Goal: Task Accomplishment & Management: Manage account settings

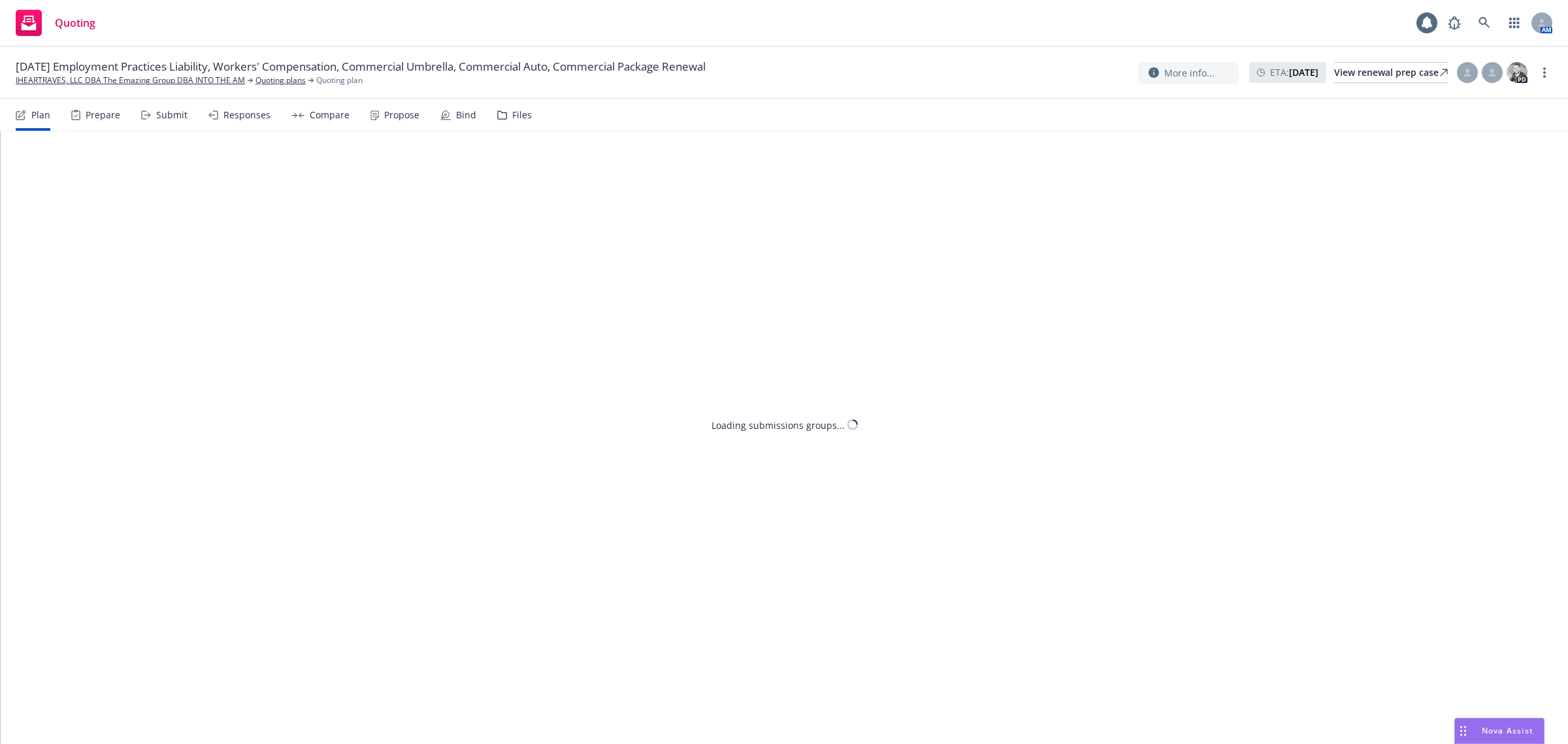
click at [388, 74] on span "[DATE] Employment Practices Liability, Workers' Compensation, Commercial Umbrel…" at bounding box center [361, 67] width 690 height 16
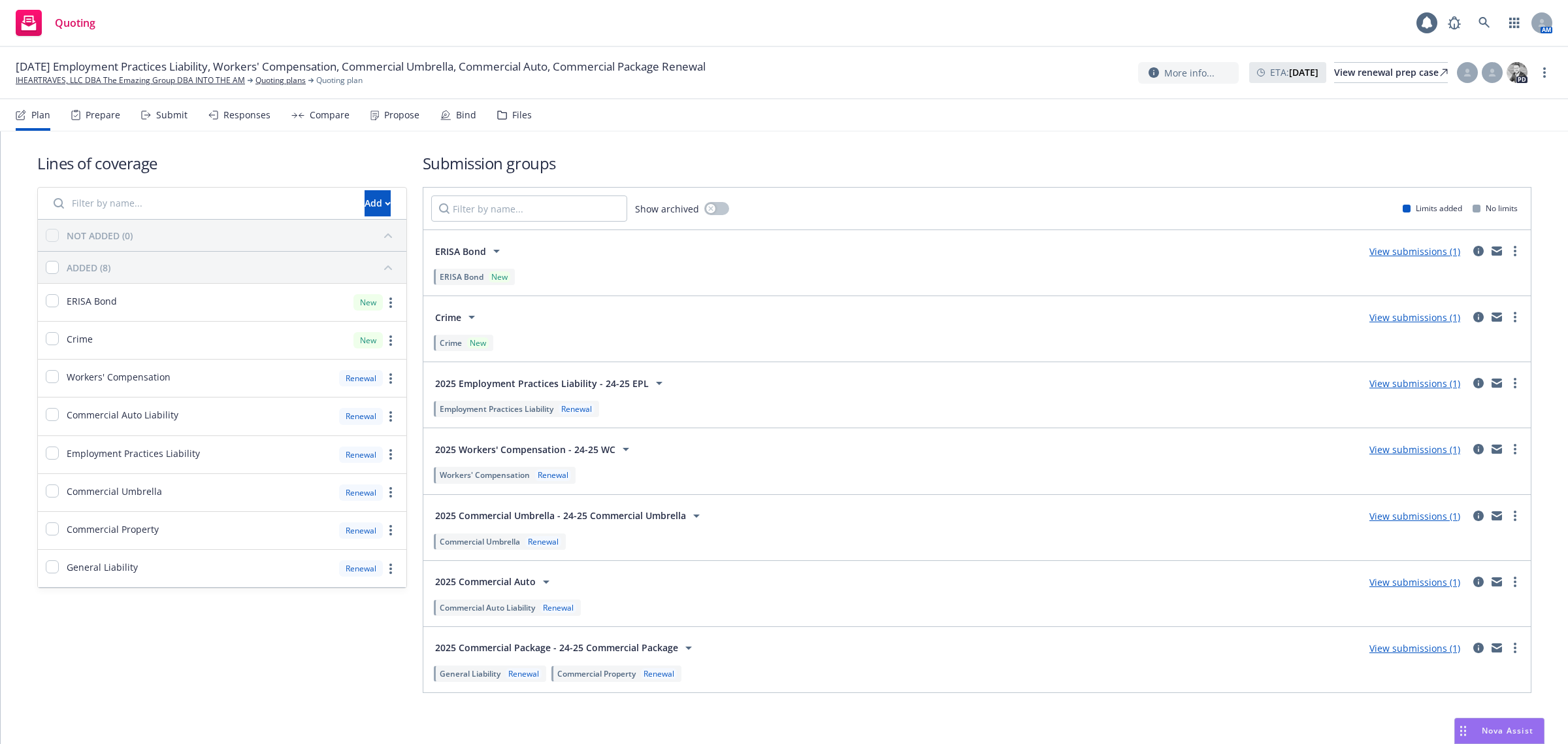
click at [388, 115] on div "Propose" at bounding box center [402, 115] width 35 height 11
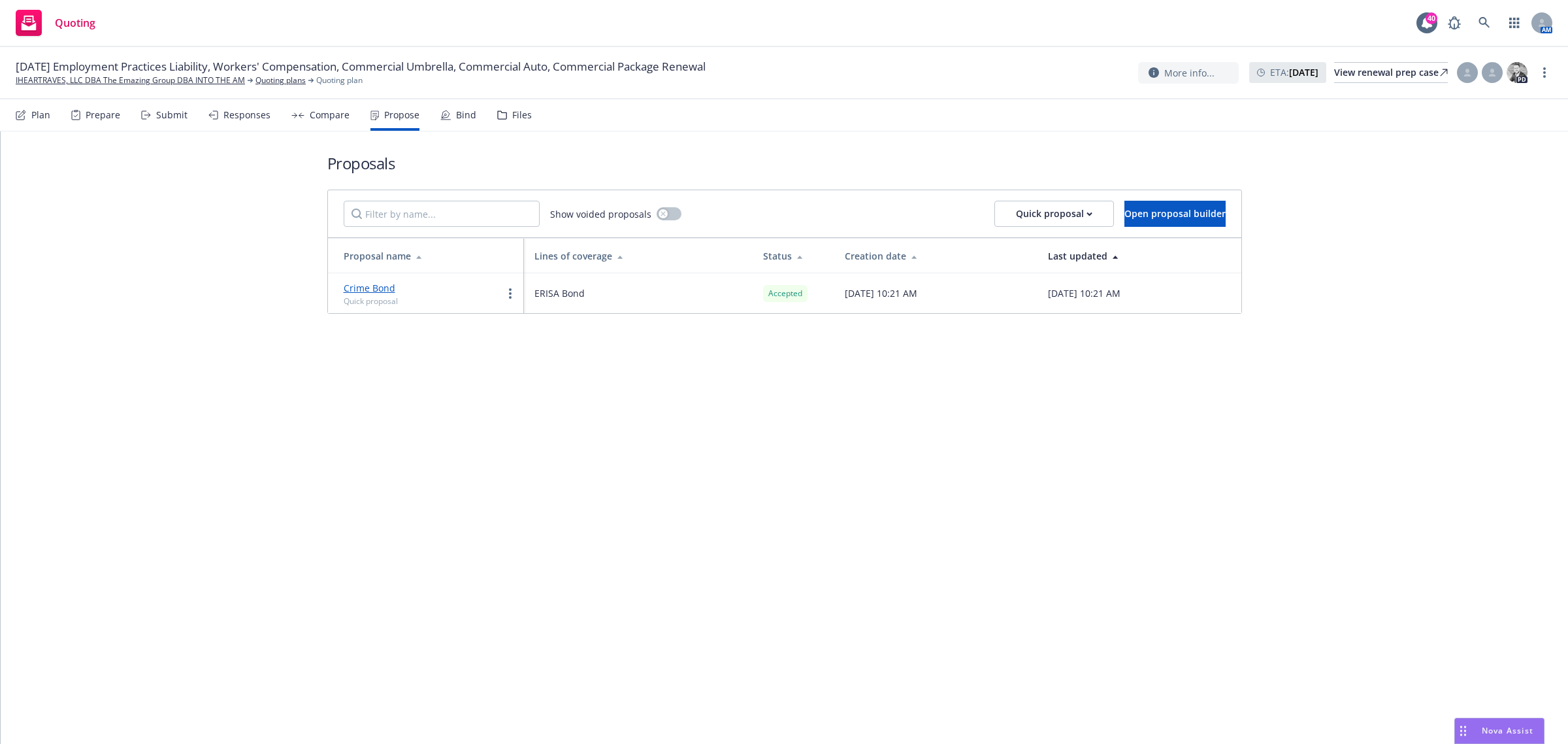
click at [36, 115] on div "Plan" at bounding box center [40, 115] width 19 height 11
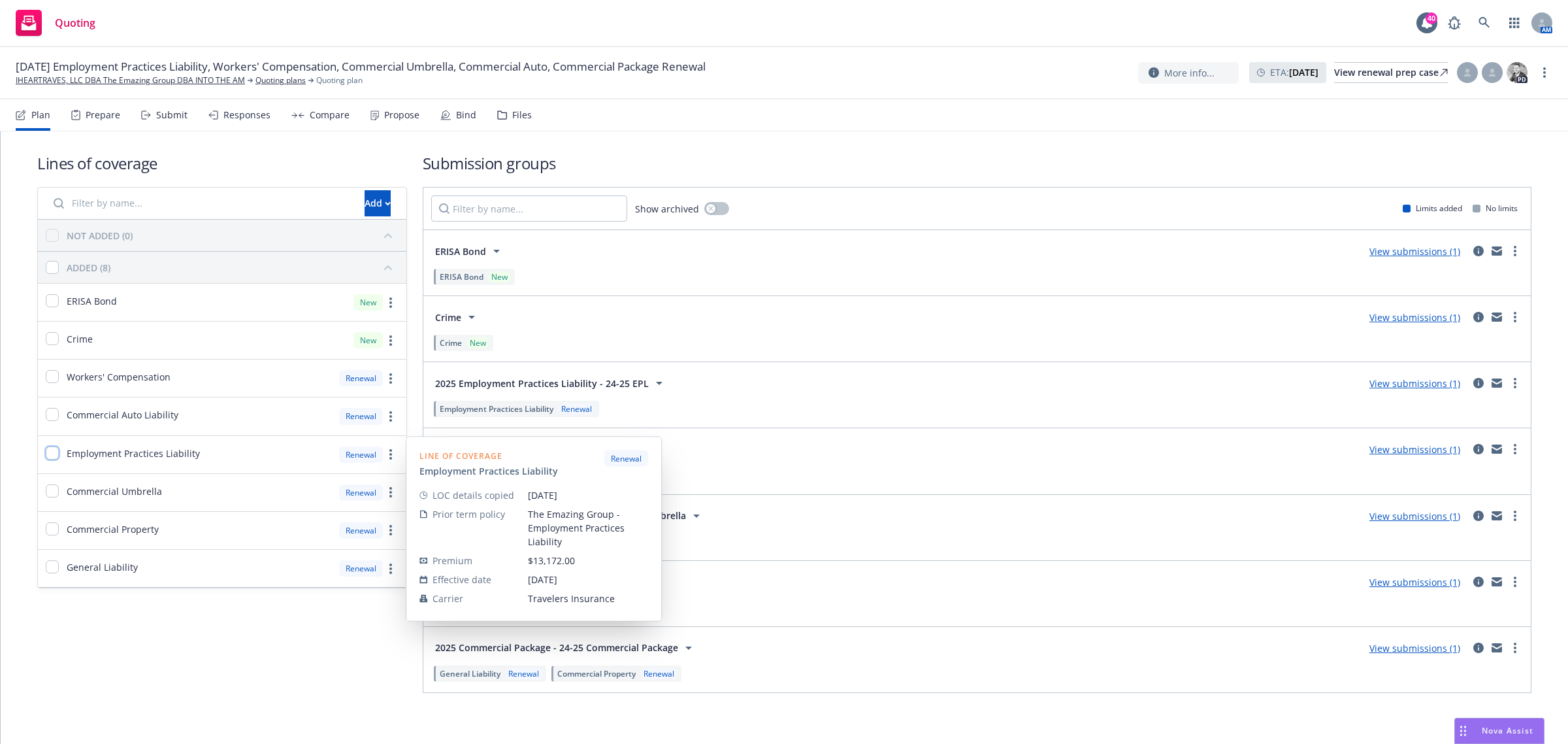
click at [53, 455] on input "checkbox" at bounding box center [52, 453] width 13 height 13
checkbox input "true"
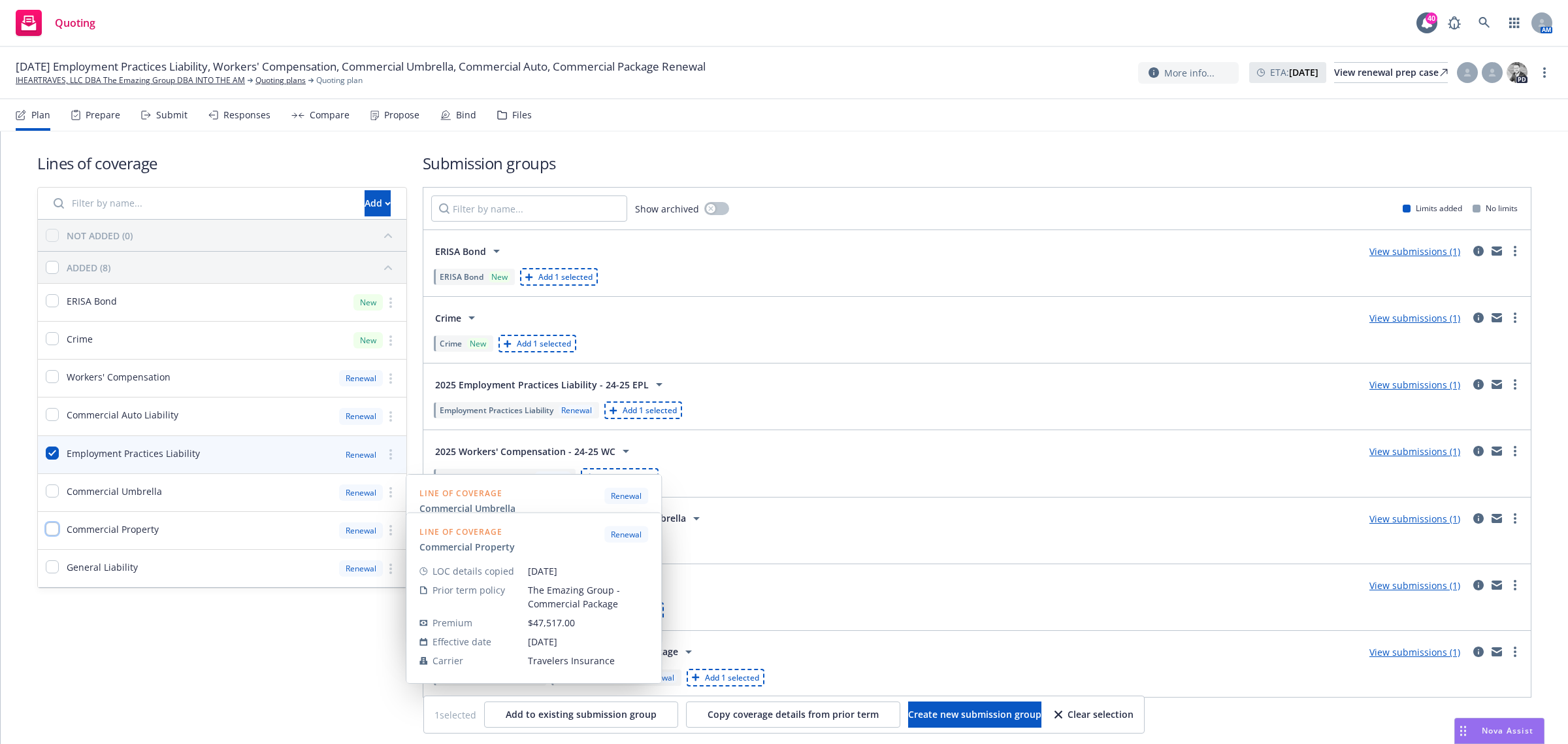
click at [50, 531] on input "checkbox" at bounding box center [52, 529] width 13 height 13
checkbox input "true"
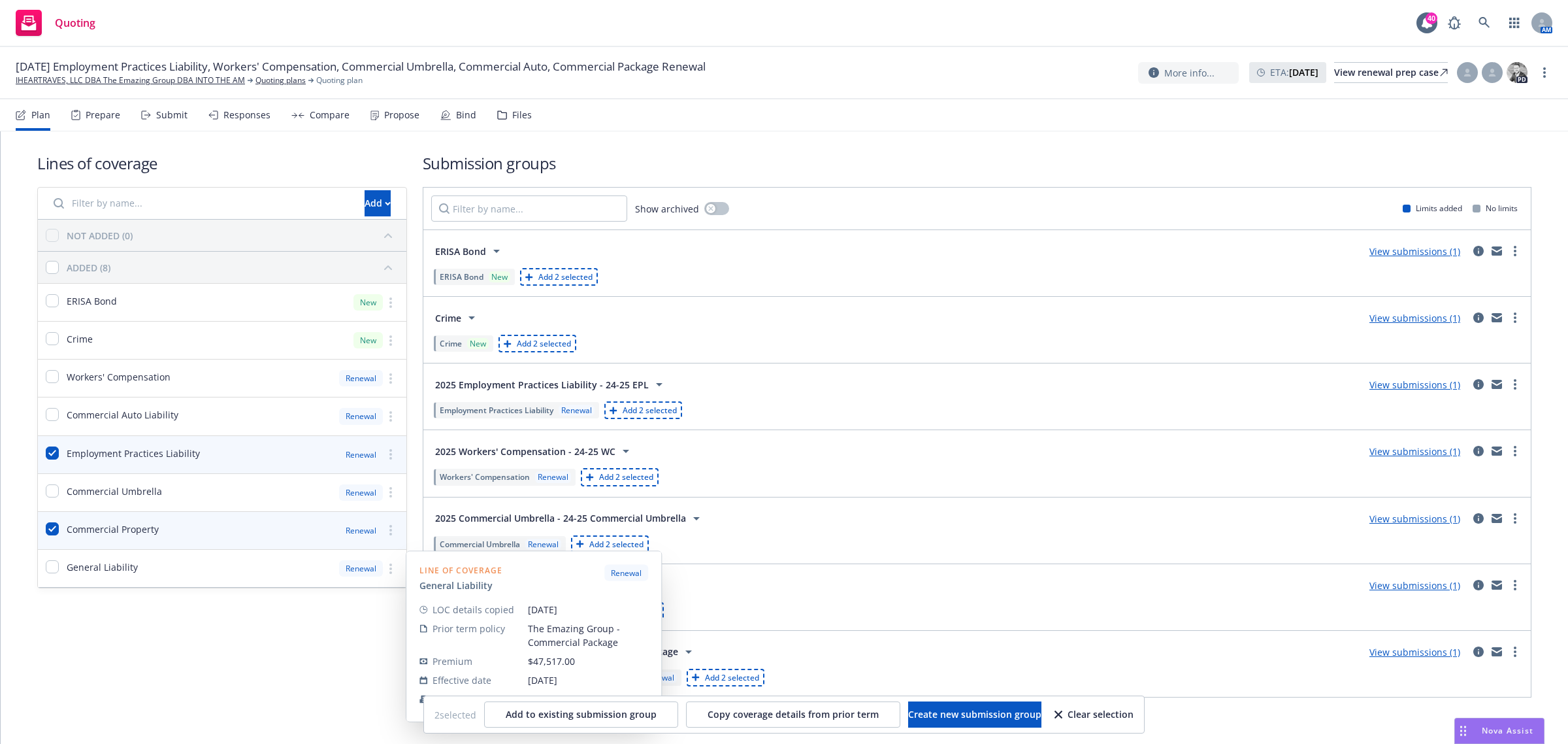
click at [50, 576] on div at bounding box center [52, 568] width 13 height 16
checkbox input "true"
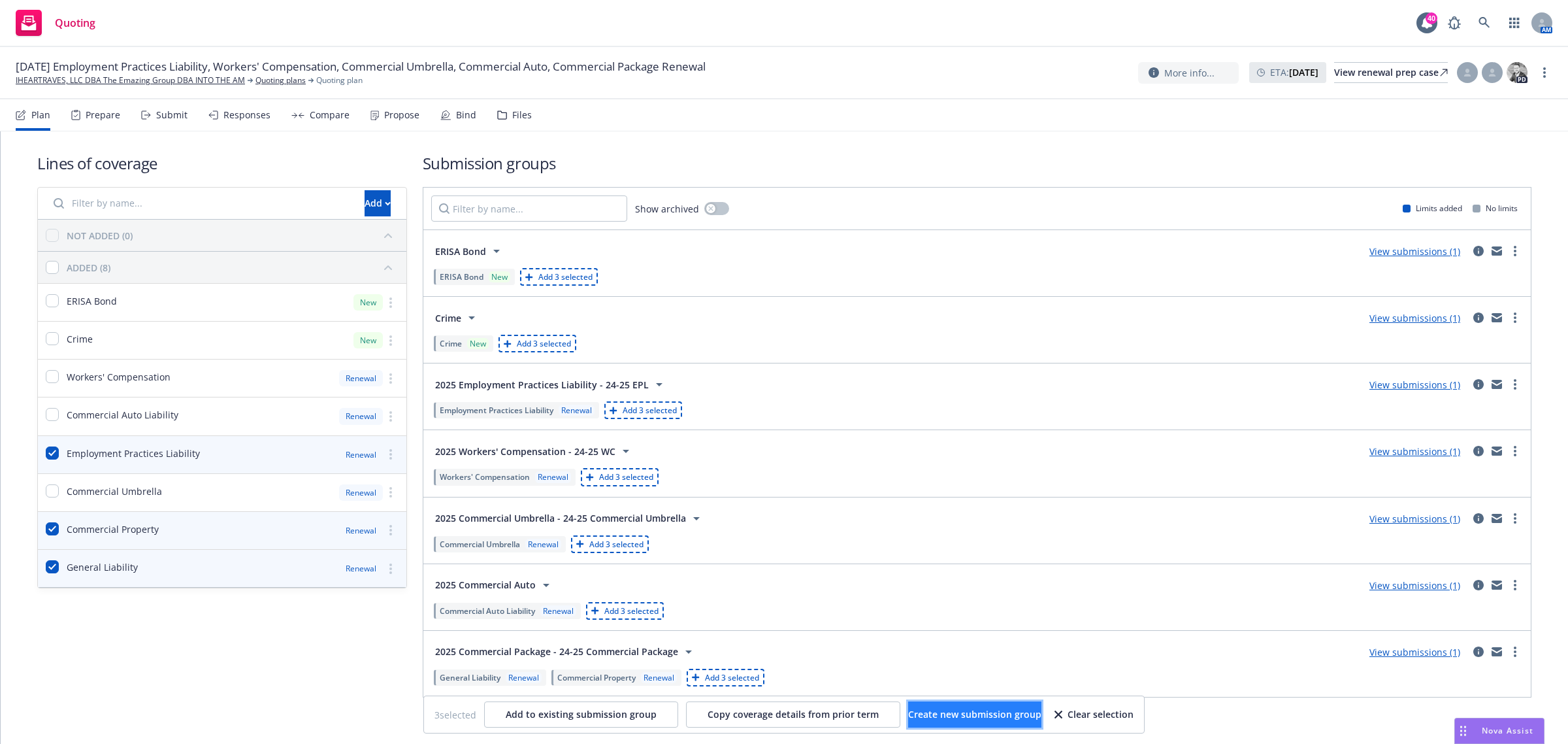
click at [932, 713] on span "Create new submission group" at bounding box center [975, 714] width 133 height 13
checkbox input "false"
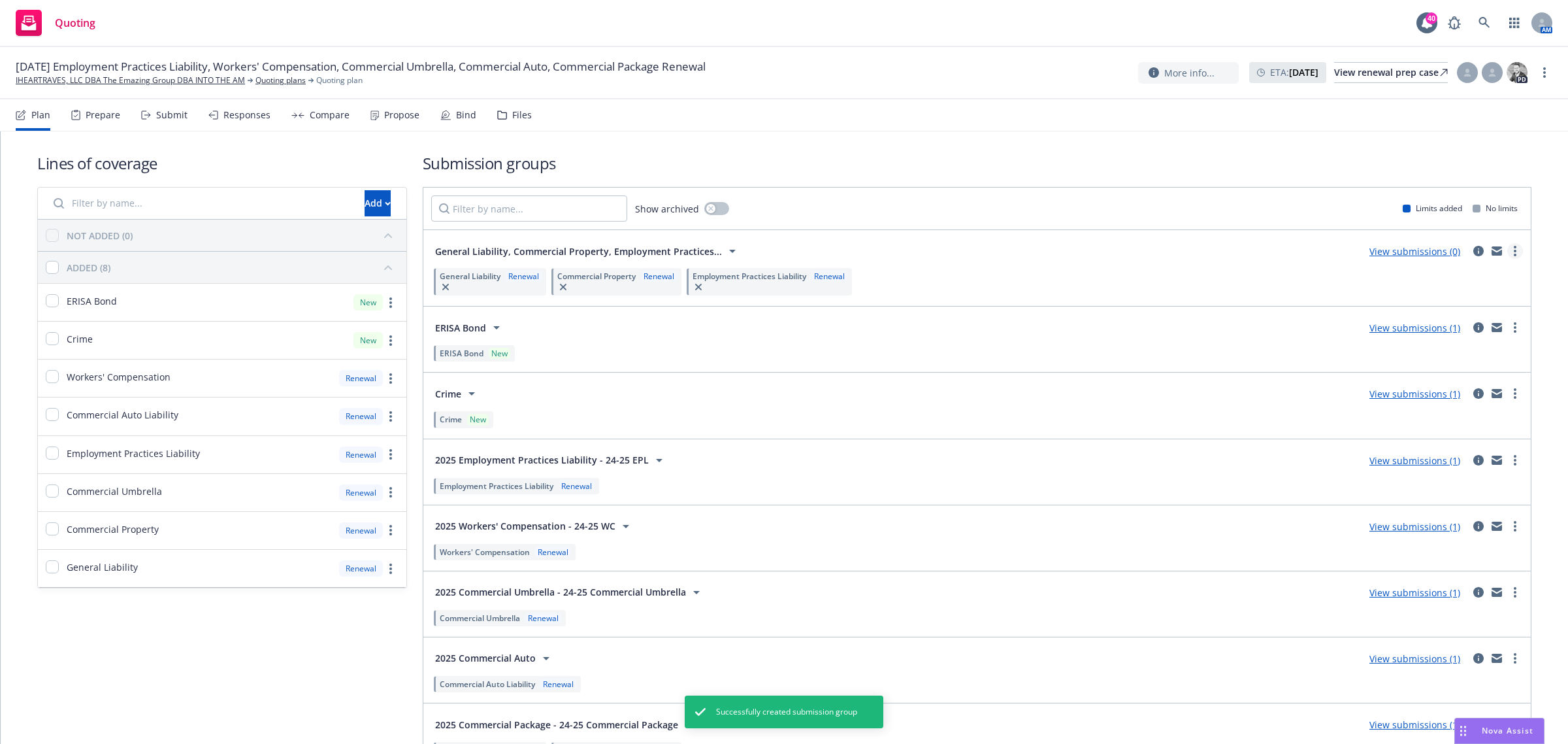
click at [1507, 252] on link "more" at bounding box center [1515, 251] width 16 height 16
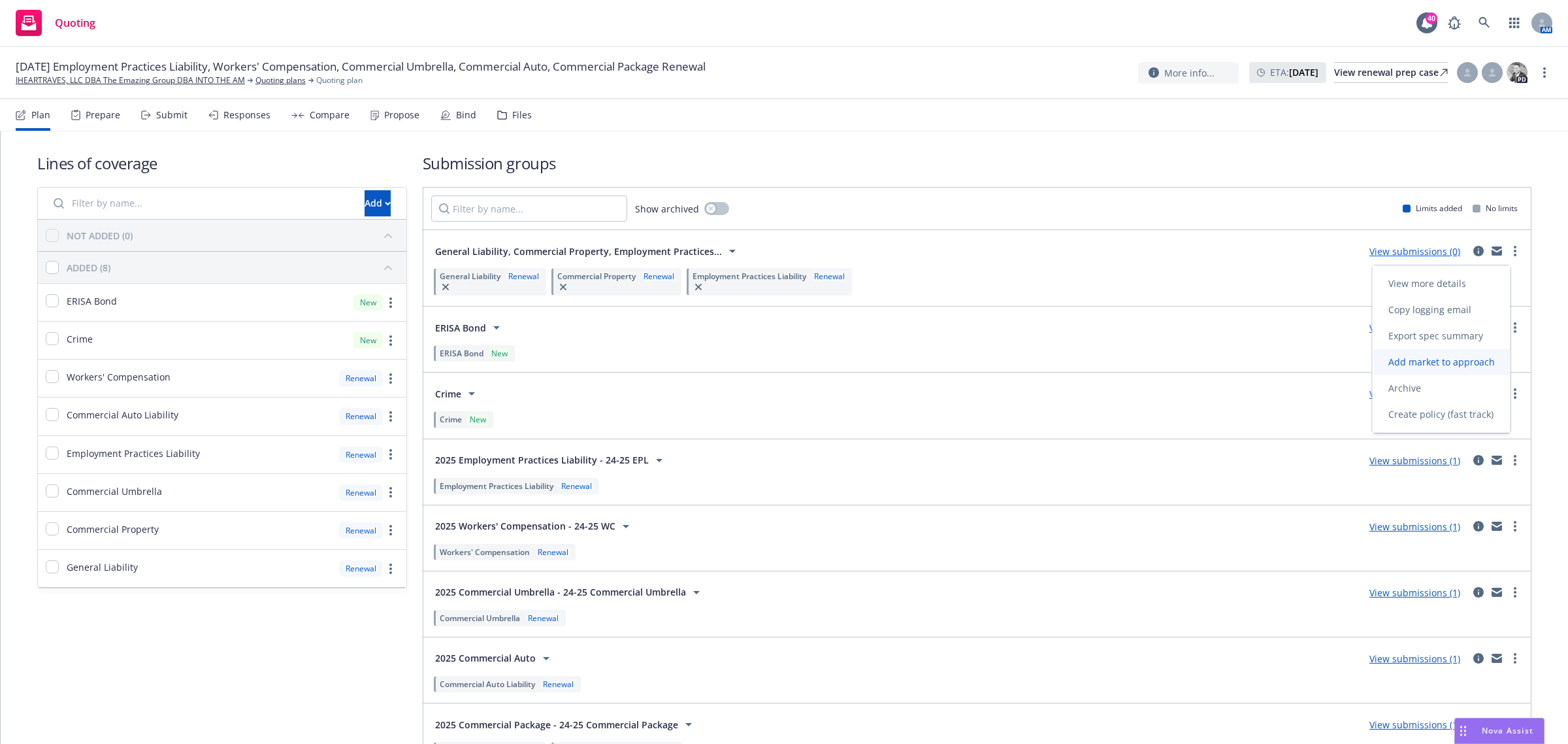
click at [1454, 371] on link "Add market to approach" at bounding box center [1442, 362] width 138 height 26
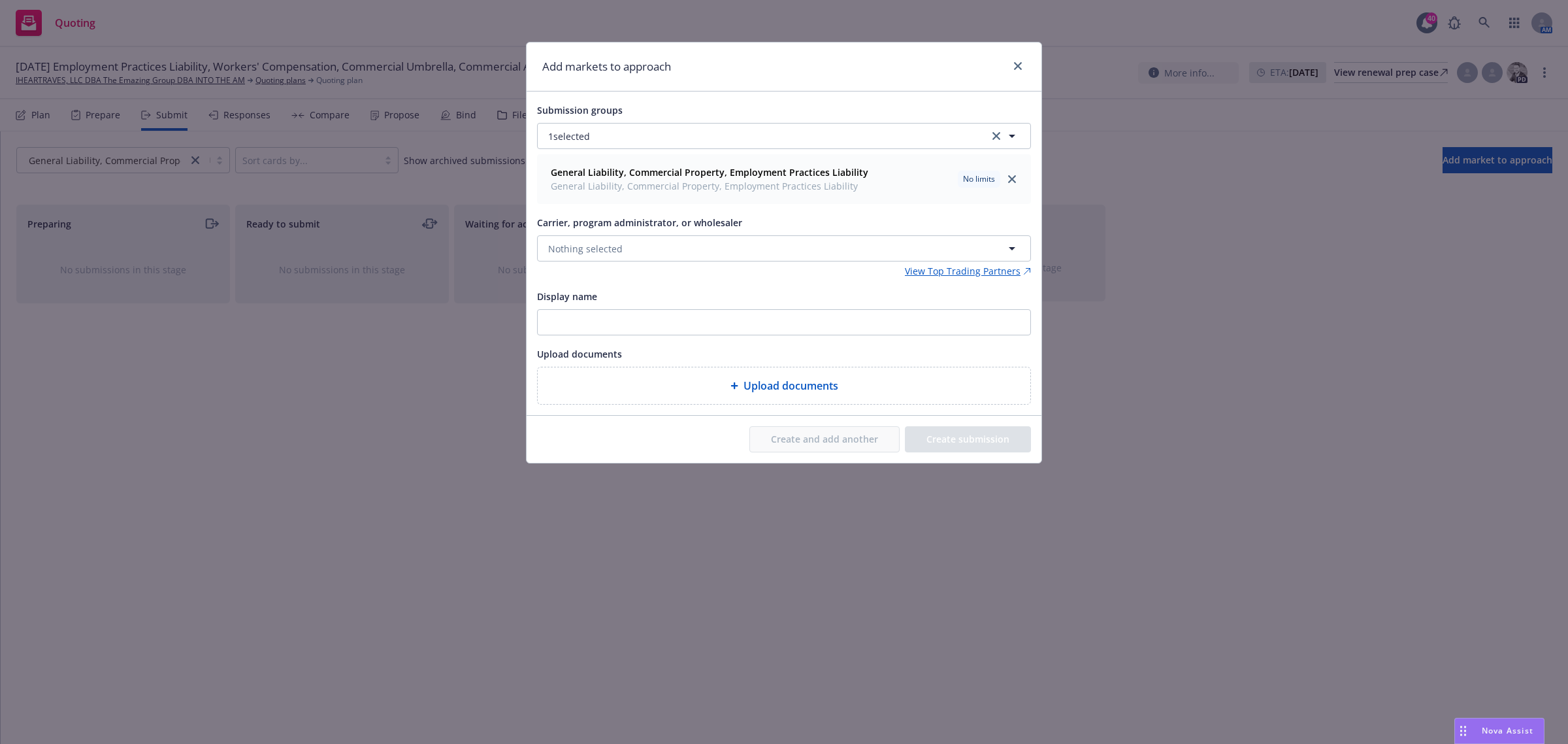
click at [605, 266] on div "View Top Trading Partners" at bounding box center [784, 271] width 494 height 14
click at [586, 252] on span "Nothing selected" at bounding box center [586, 248] width 75 height 14
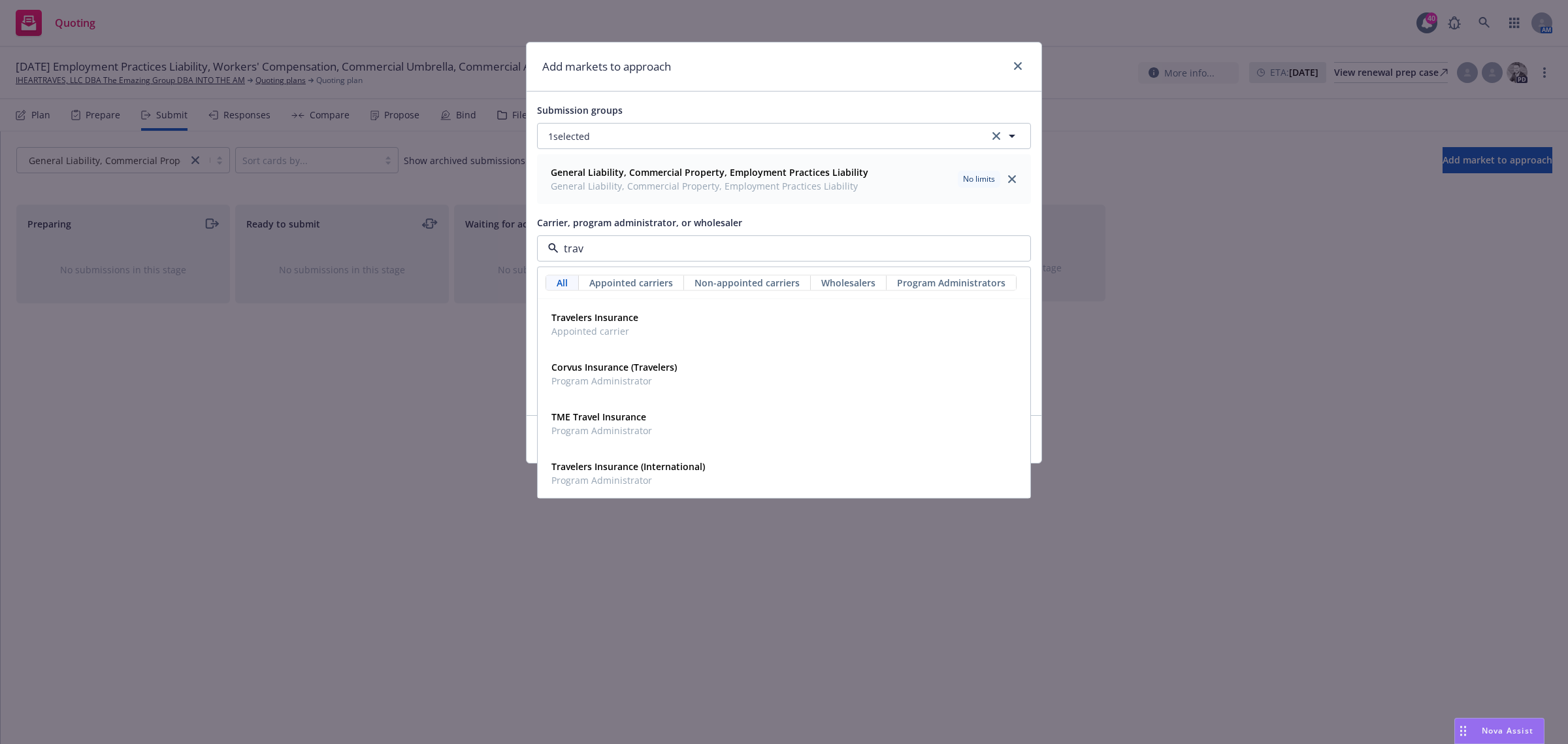
type input "trave"
click at [644, 330] on div "Travelers Insurance Appointed carrier" at bounding box center [784, 324] width 476 height 32
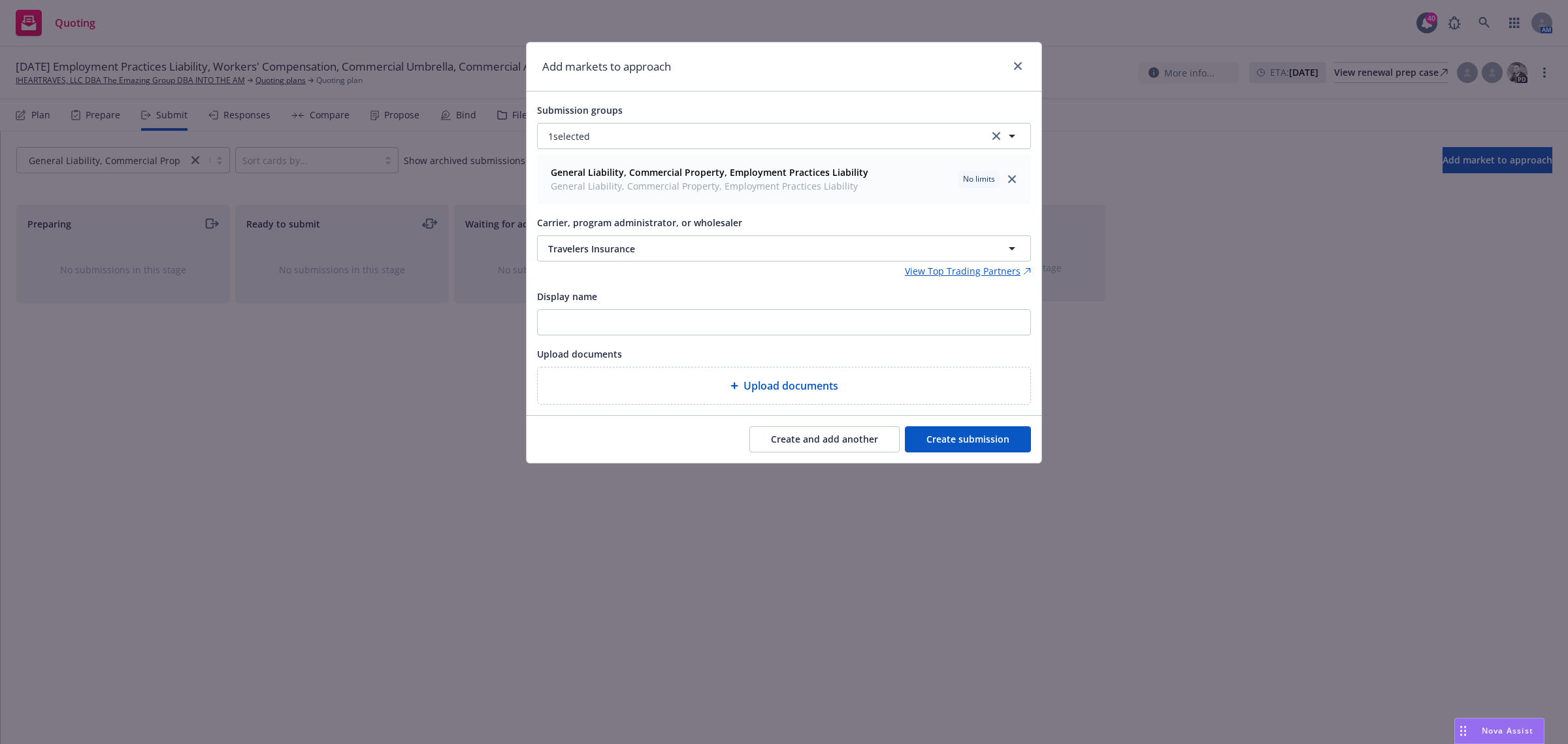
click at [990, 437] on button "Create submission" at bounding box center [968, 440] width 126 height 26
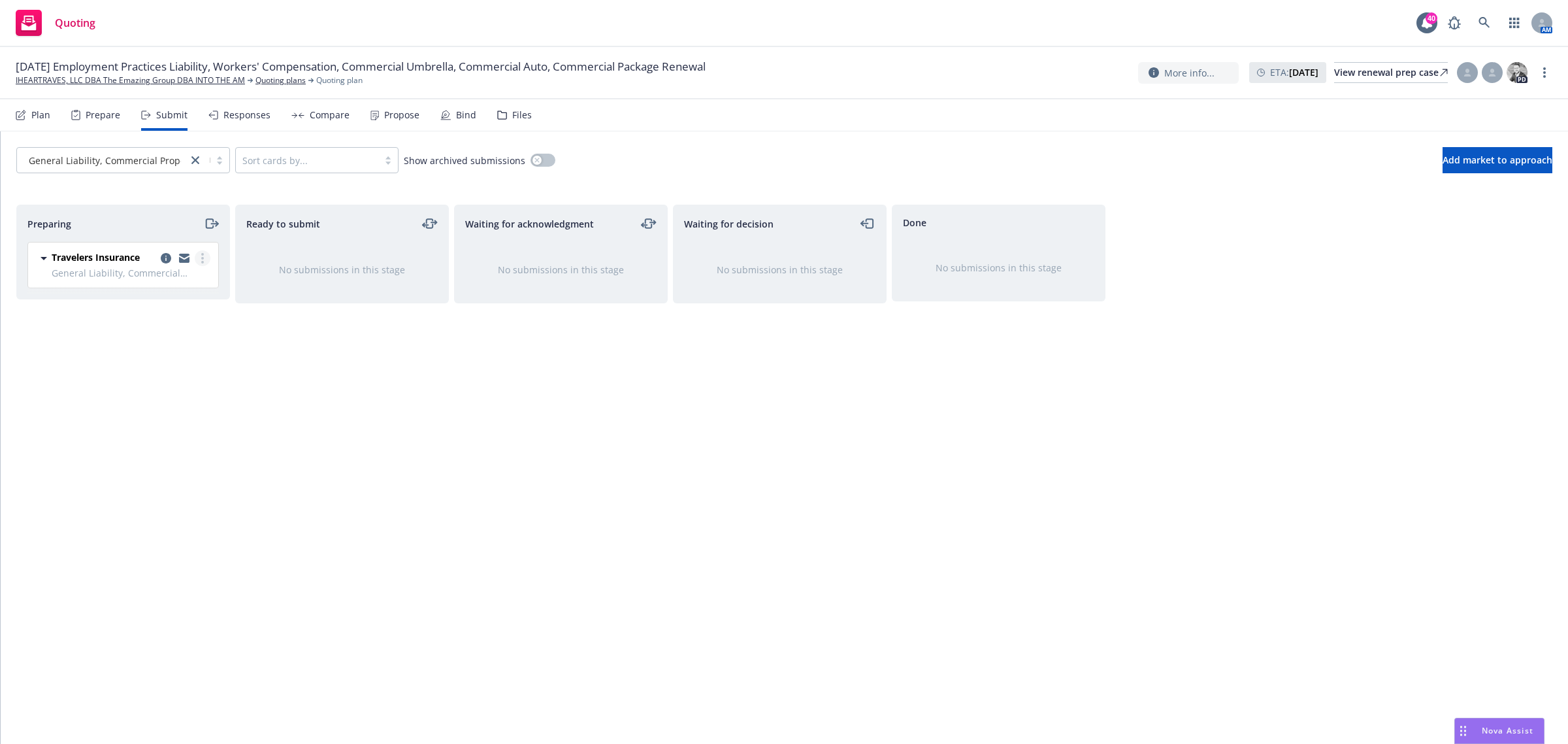
click at [201, 260] on icon "more" at bounding box center [202, 258] width 3 height 11
click at [177, 361] on span "Add accepted decision" at bounding box center [144, 363] width 131 height 13
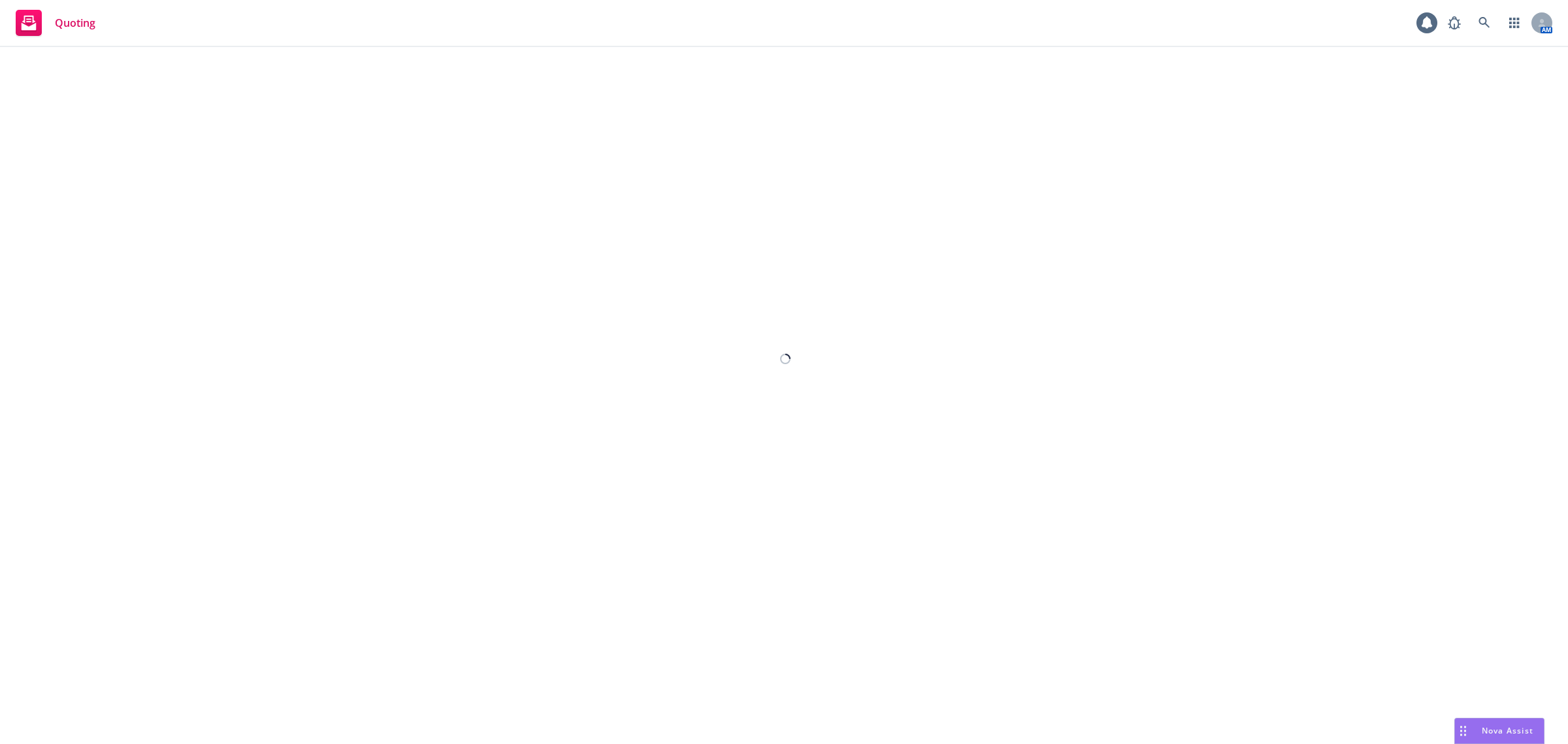
select select "12"
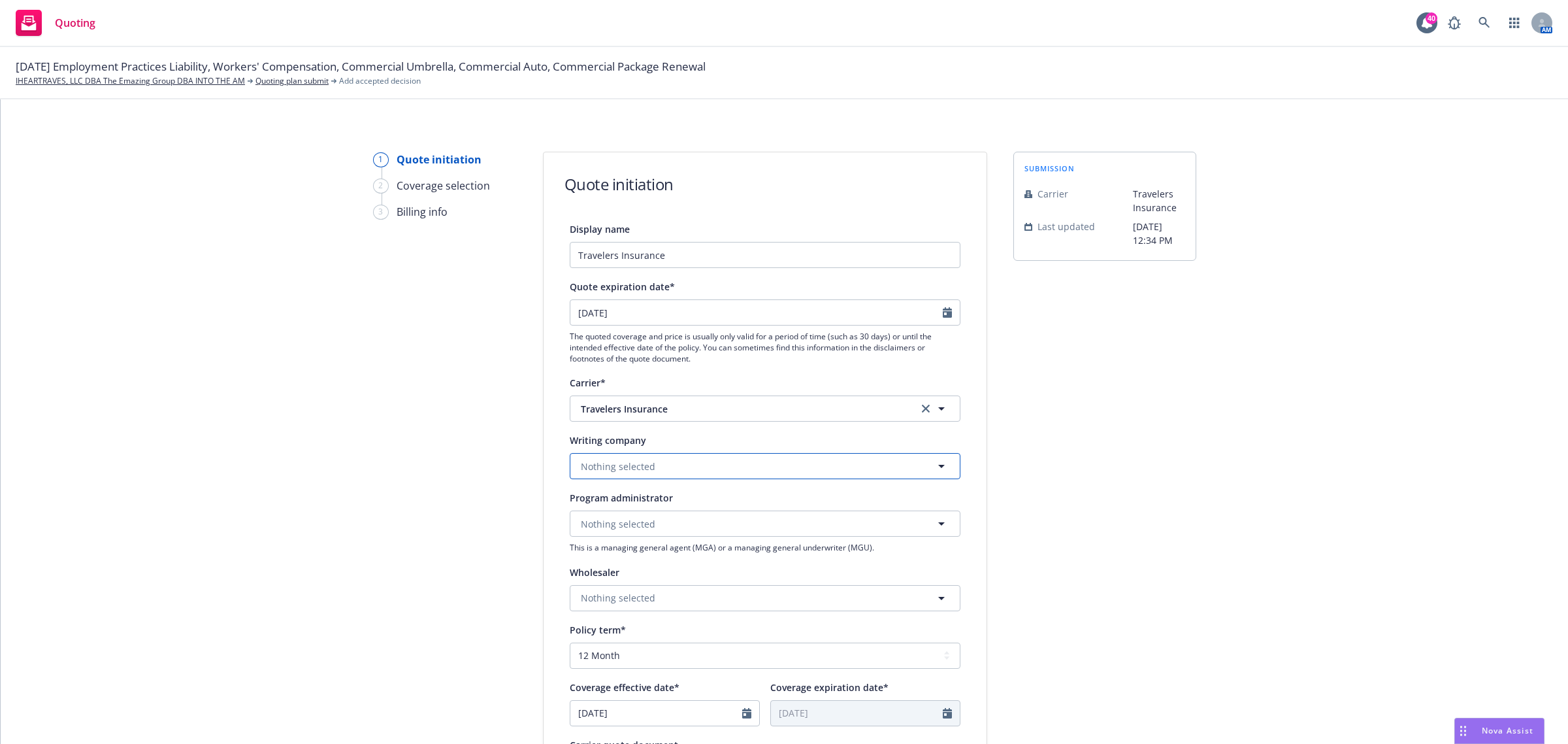
click at [636, 468] on span "Nothing selected" at bounding box center [618, 466] width 75 height 14
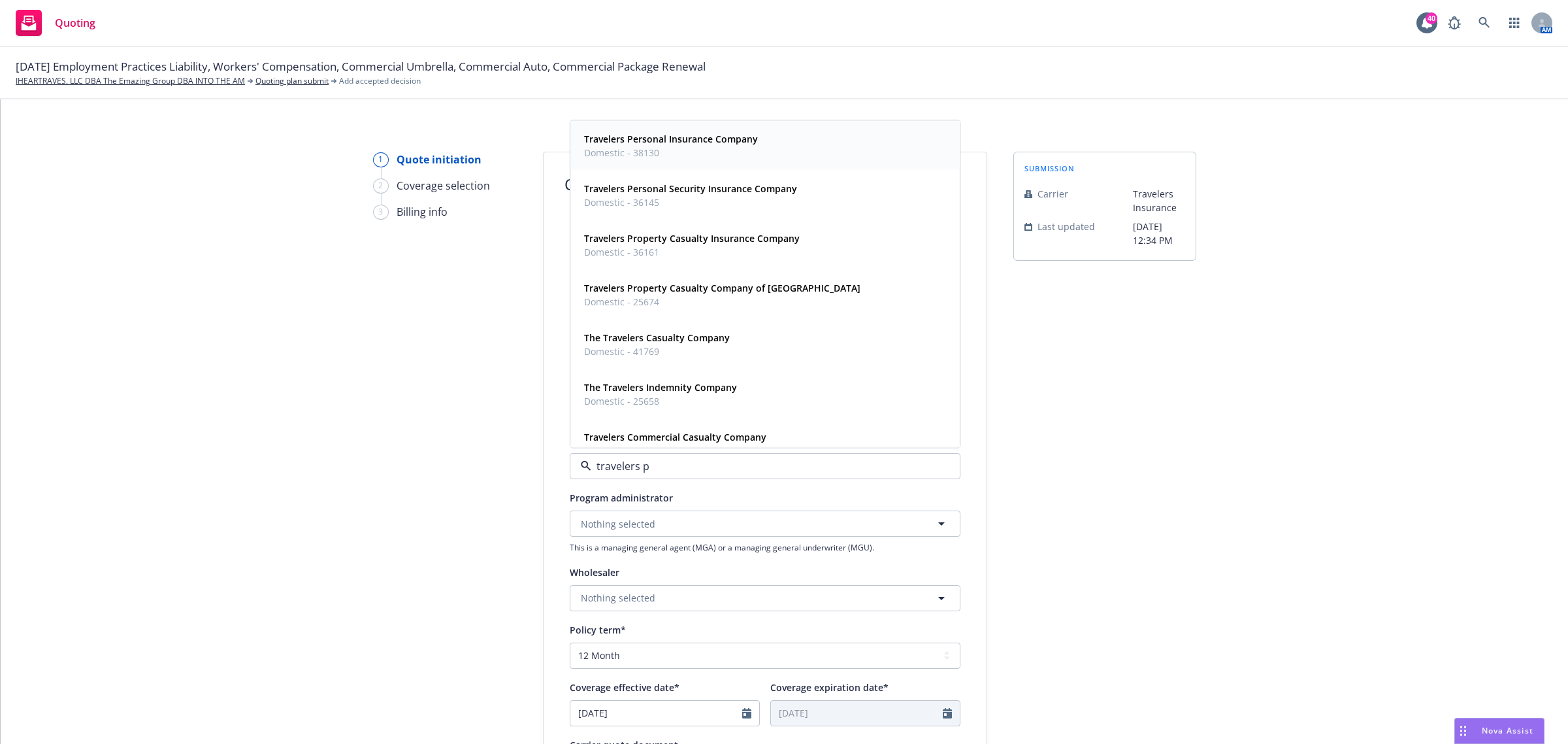
type input "travelers pr"
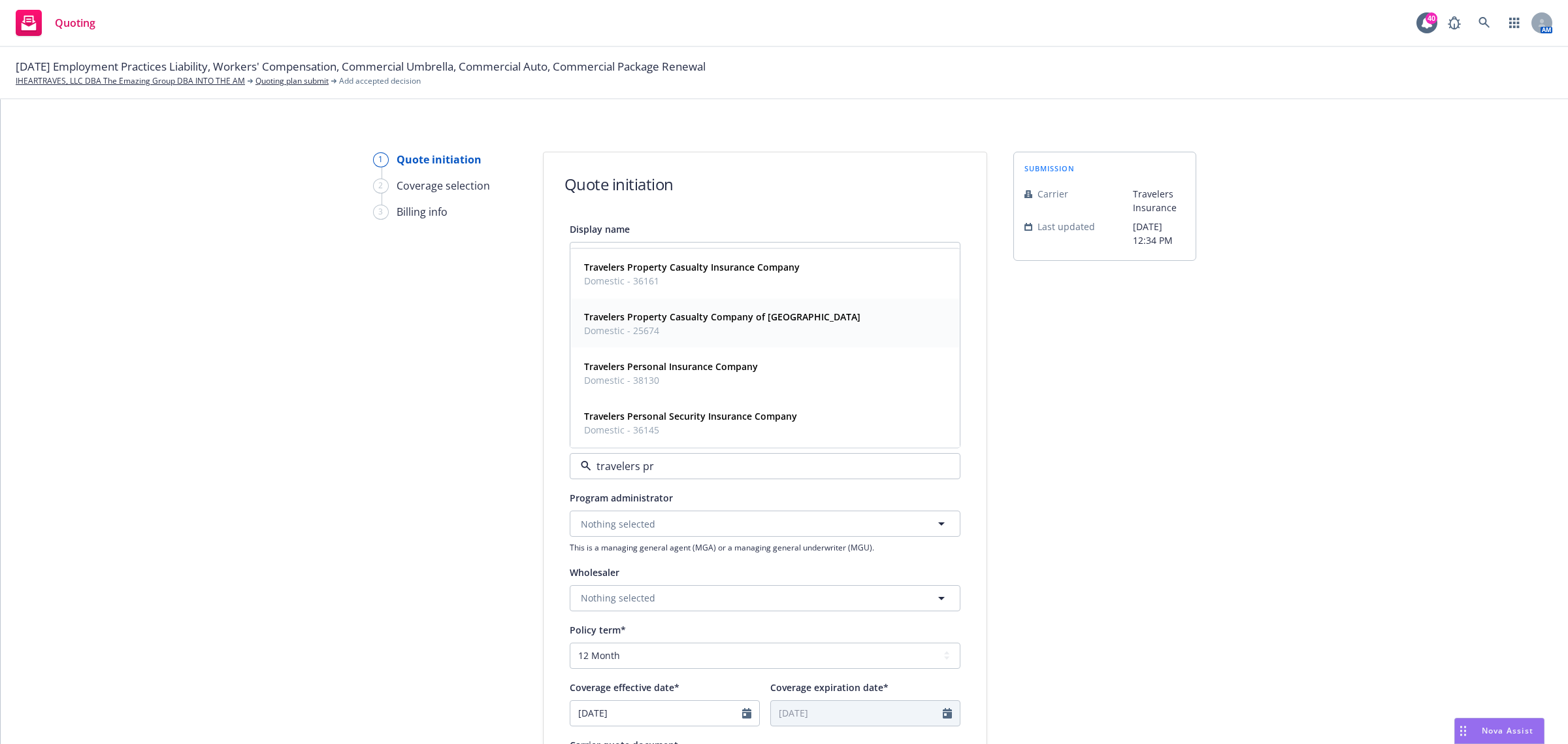
click at [786, 317] on strong "Travelers Property Casualty Company of [GEOGRAPHIC_DATA]" at bounding box center [722, 316] width 277 height 13
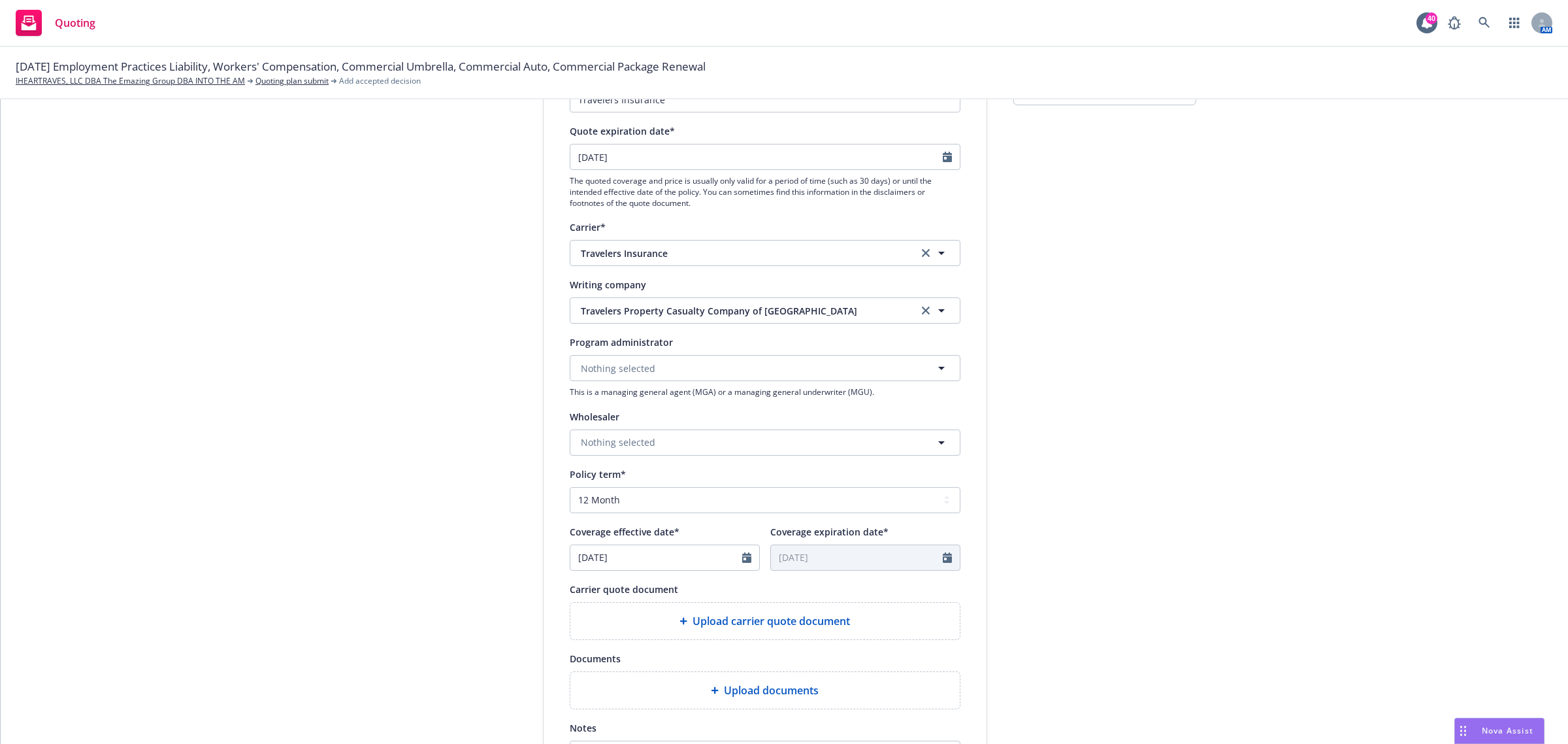
scroll to position [367, 0]
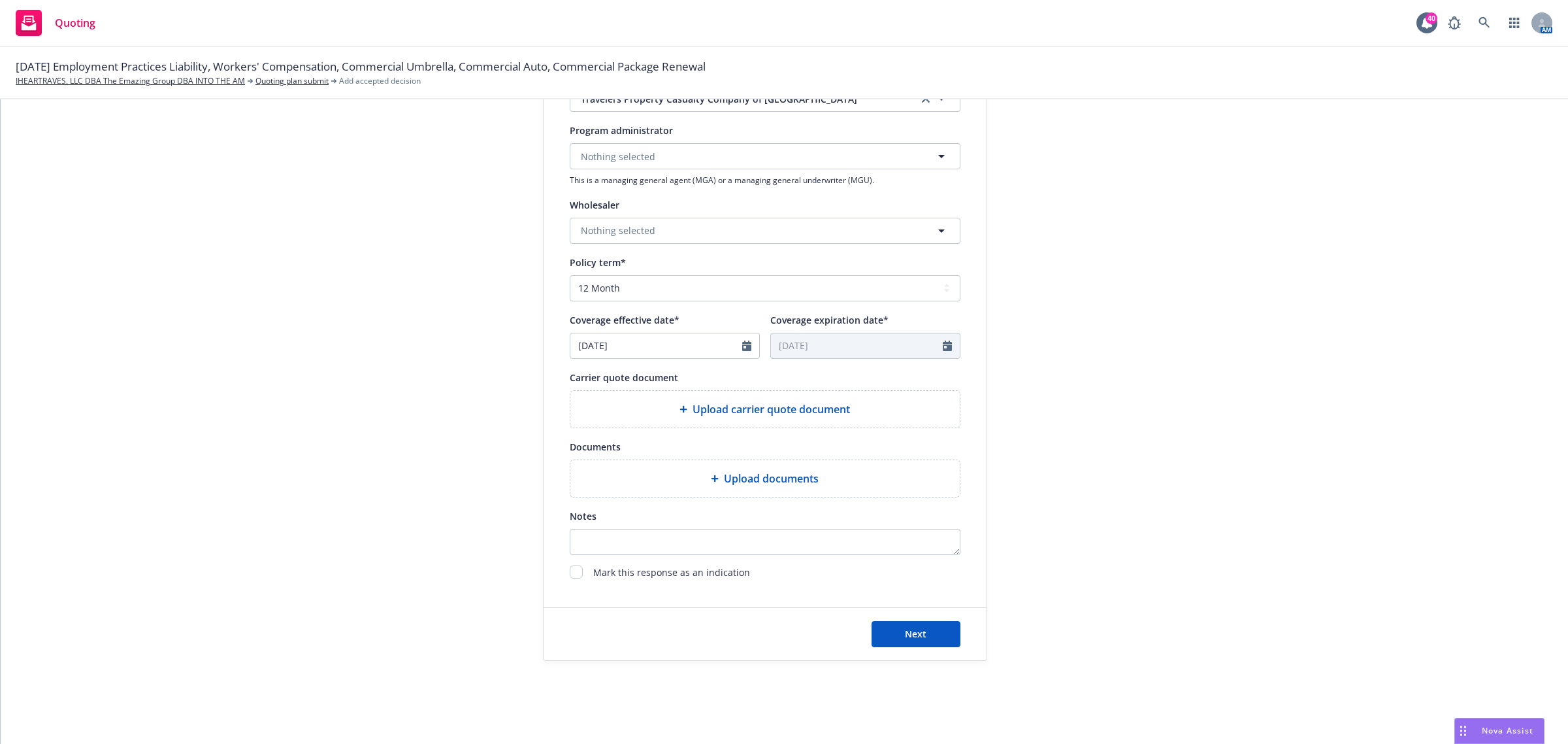
click at [722, 416] on span "Upload carrier quote document" at bounding box center [771, 409] width 157 height 16
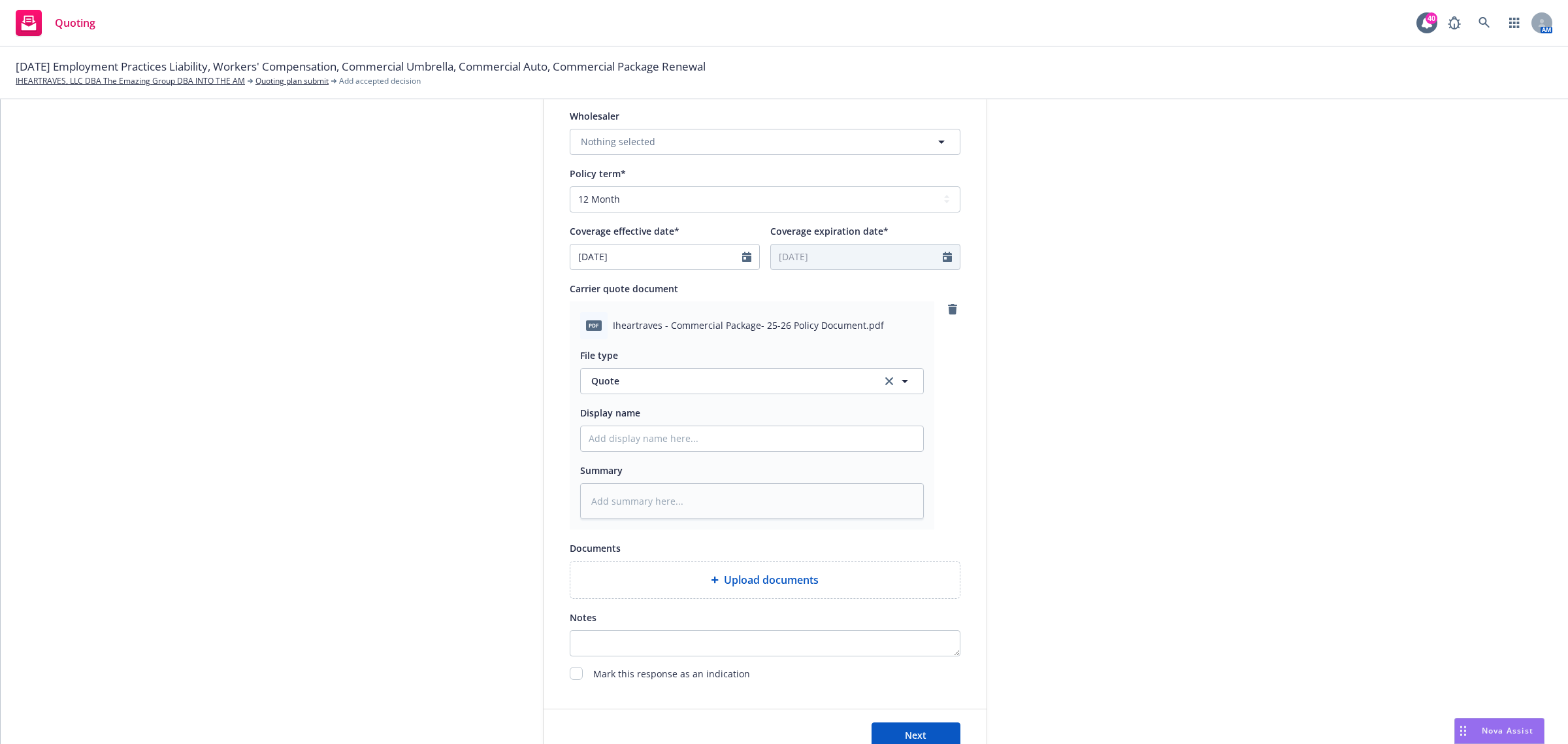
scroll to position [557, 0]
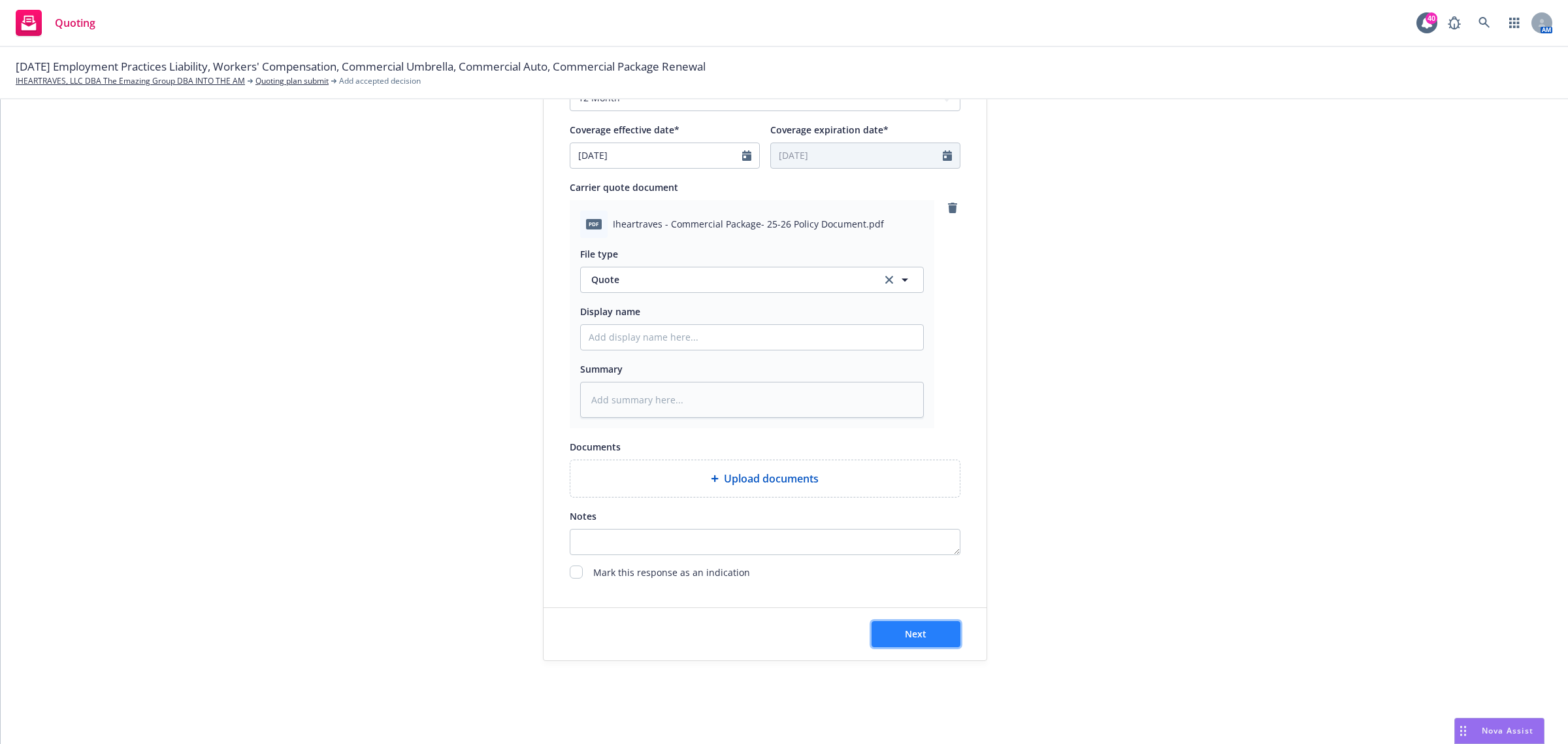
click at [938, 643] on button "Next" at bounding box center [916, 634] width 89 height 26
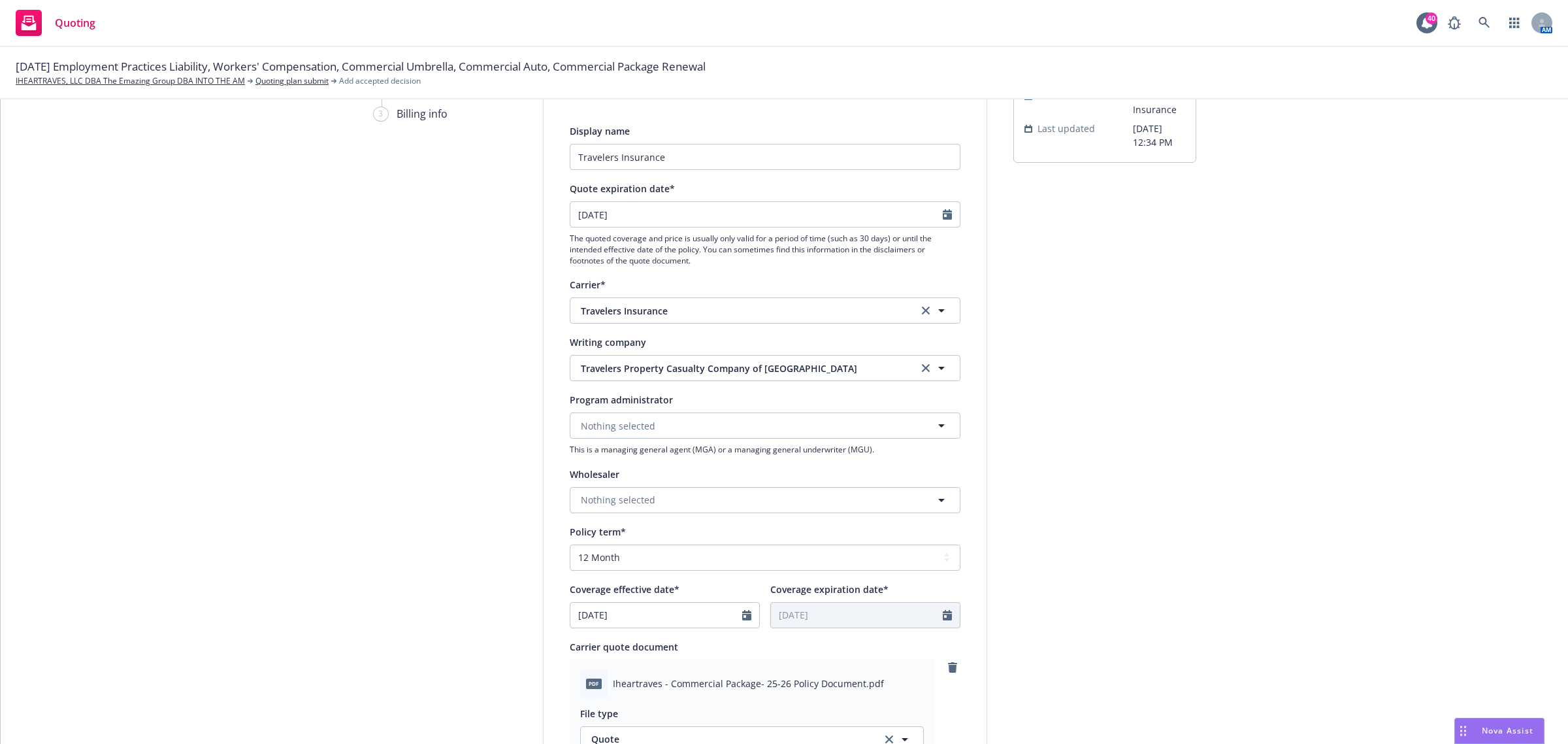
scroll to position [0, 0]
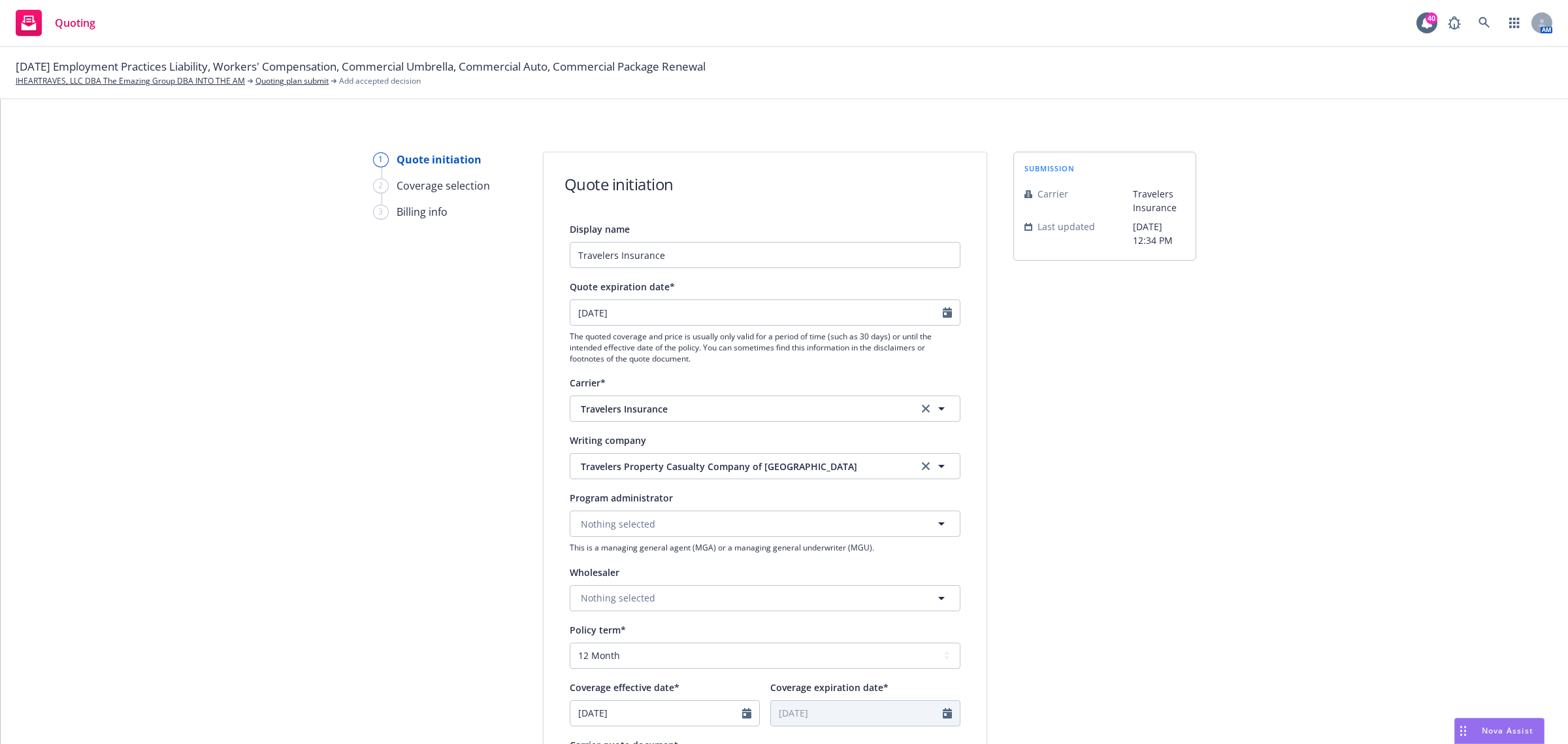
type textarea "x"
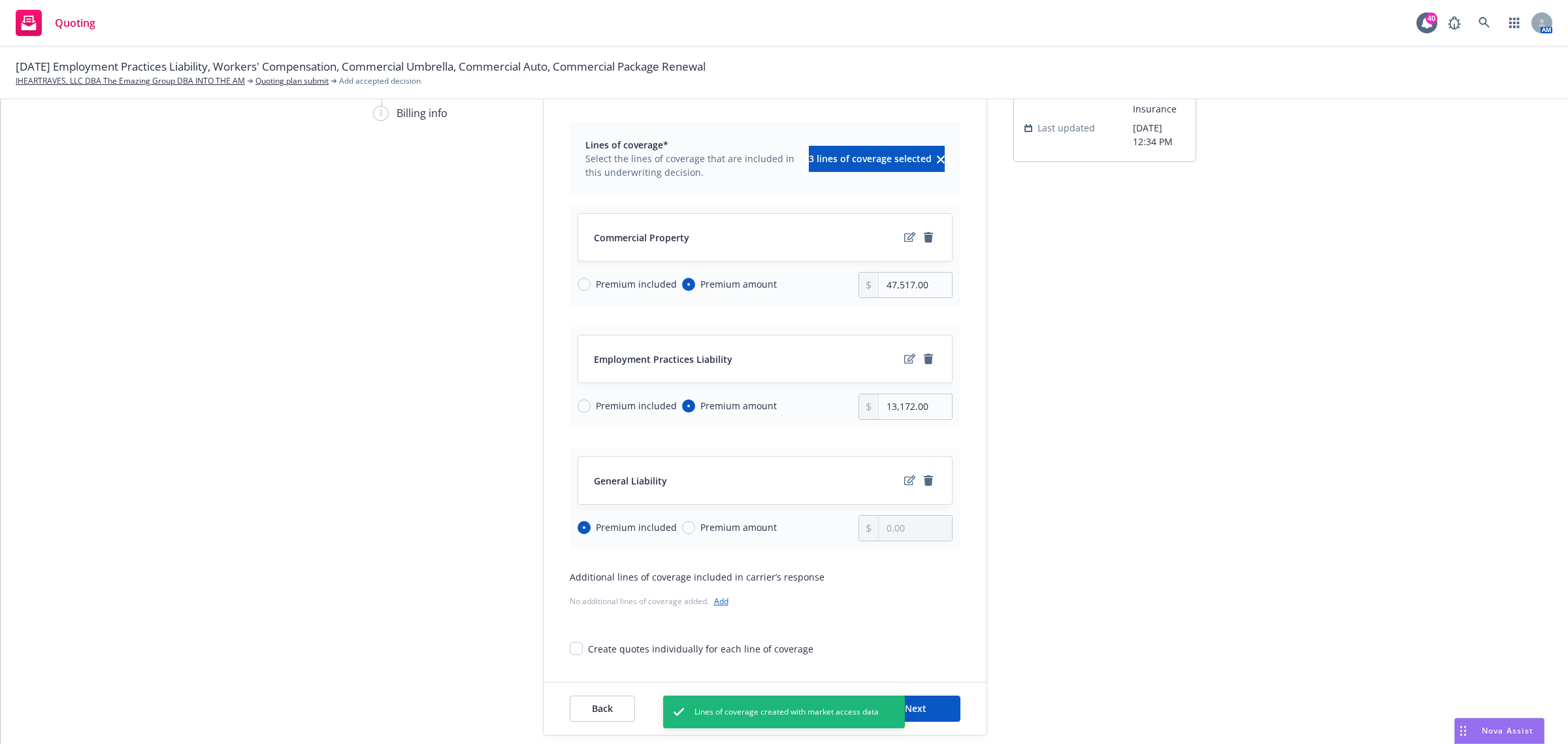
scroll to position [175, 0]
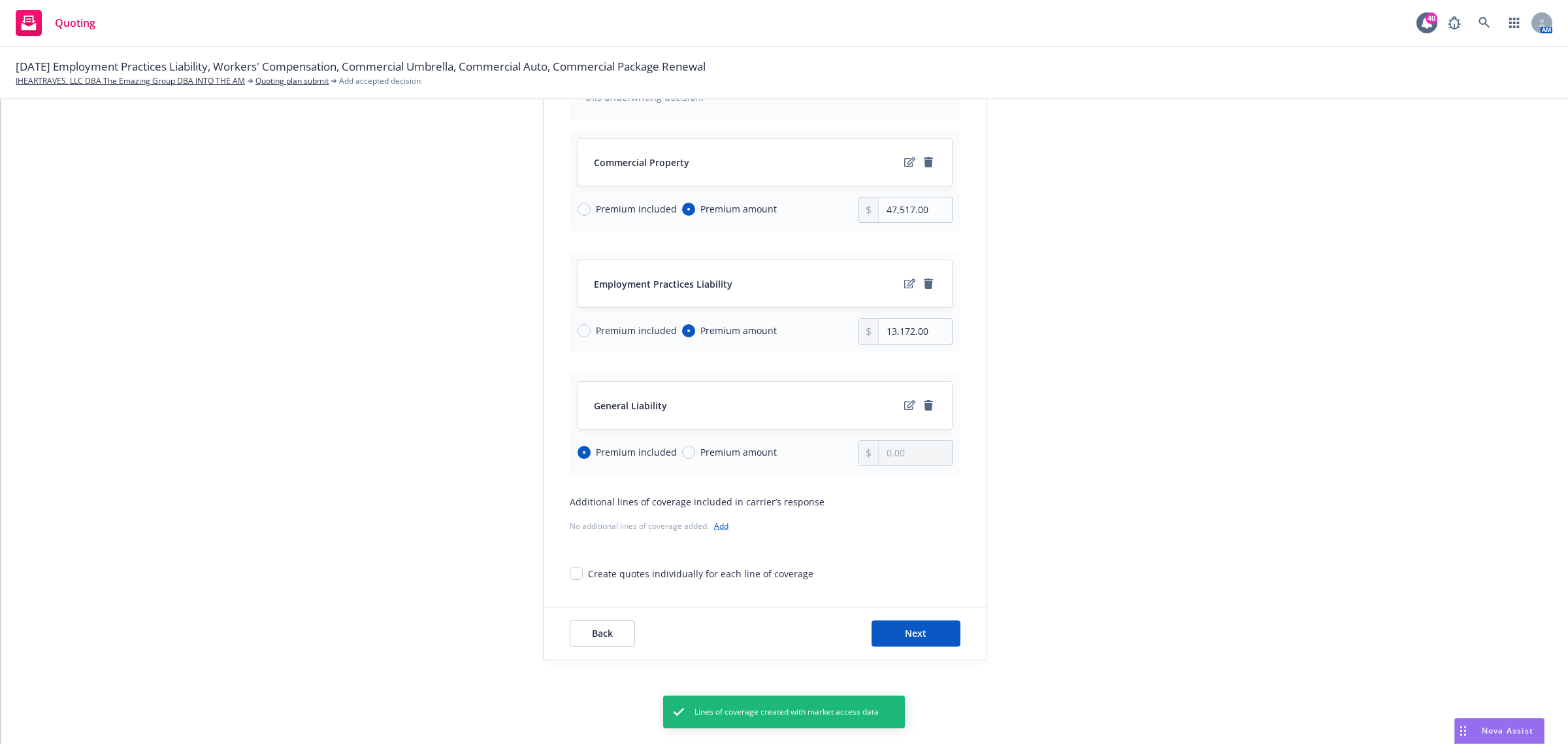
click at [578, 197] on div "Premium included Premium amount" at bounding box center [719, 210] width 282 height 26
click at [578, 202] on div "Premium included" at bounding box center [627, 209] width 99 height 14
click at [578, 203] on input "Premium included" at bounding box center [584, 209] width 13 height 13
radio input "true"
radio input "false"
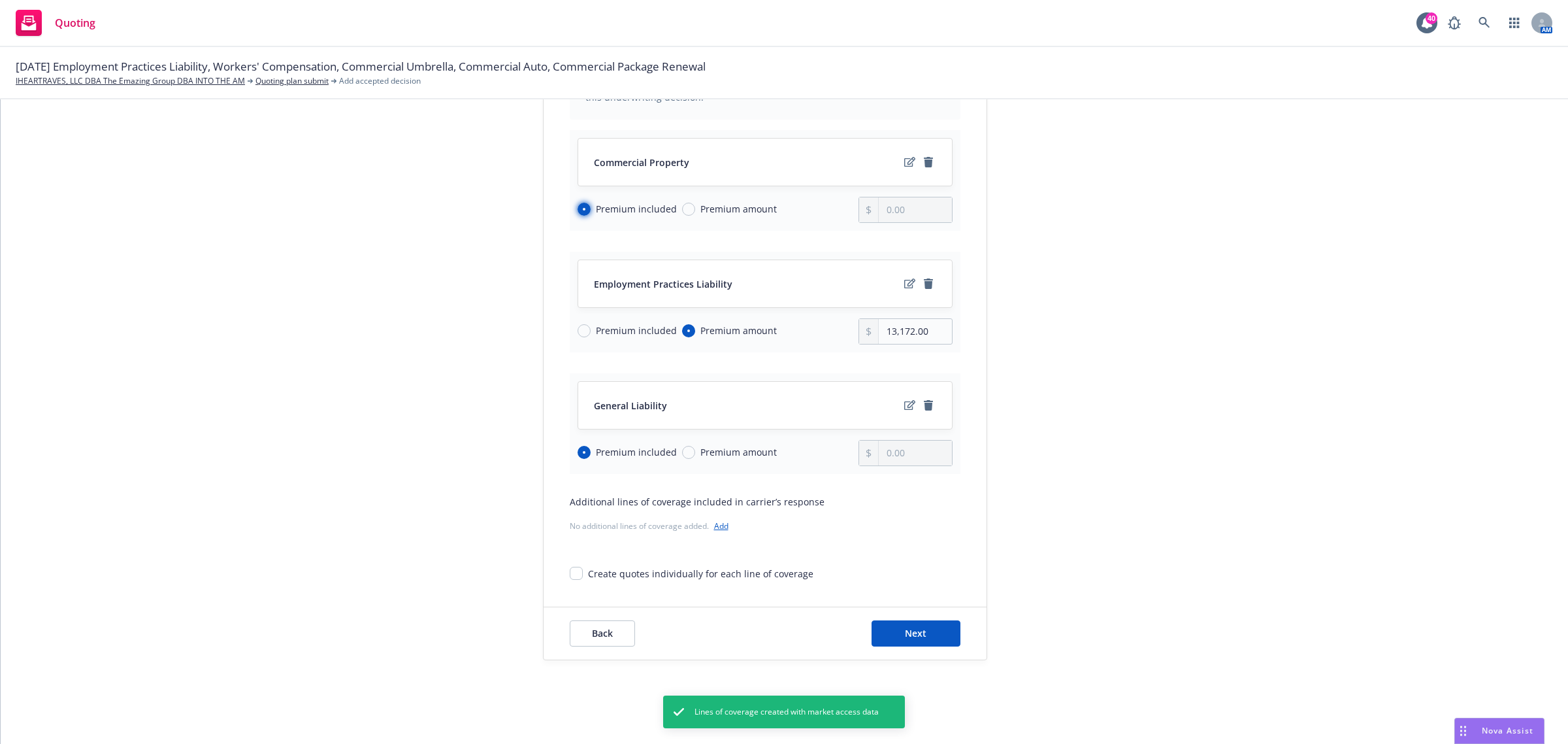
click at [578, 208] on input "Premium included" at bounding box center [584, 209] width 13 height 13
drag, startPoint x: 587, startPoint y: 320, endPoint x: 580, endPoint y: 326, distance: 9.2
click at [582, 324] on div "Premium included Premium amount" at bounding box center [719, 332] width 282 height 26
click at [580, 326] on input "Premium included" at bounding box center [584, 331] width 13 height 13
radio input "true"
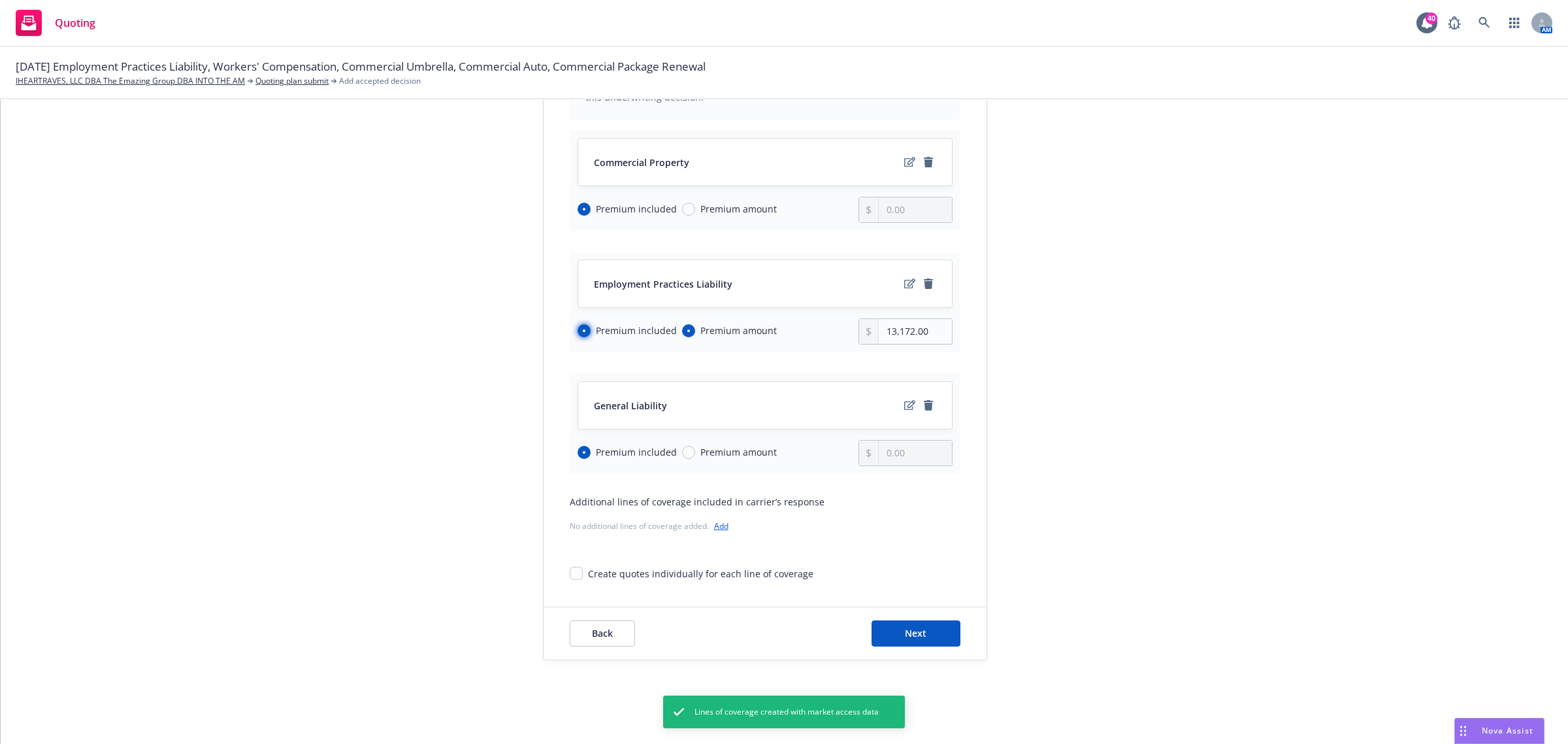
radio input "false"
click at [939, 629] on button "Next" at bounding box center [916, 633] width 89 height 26
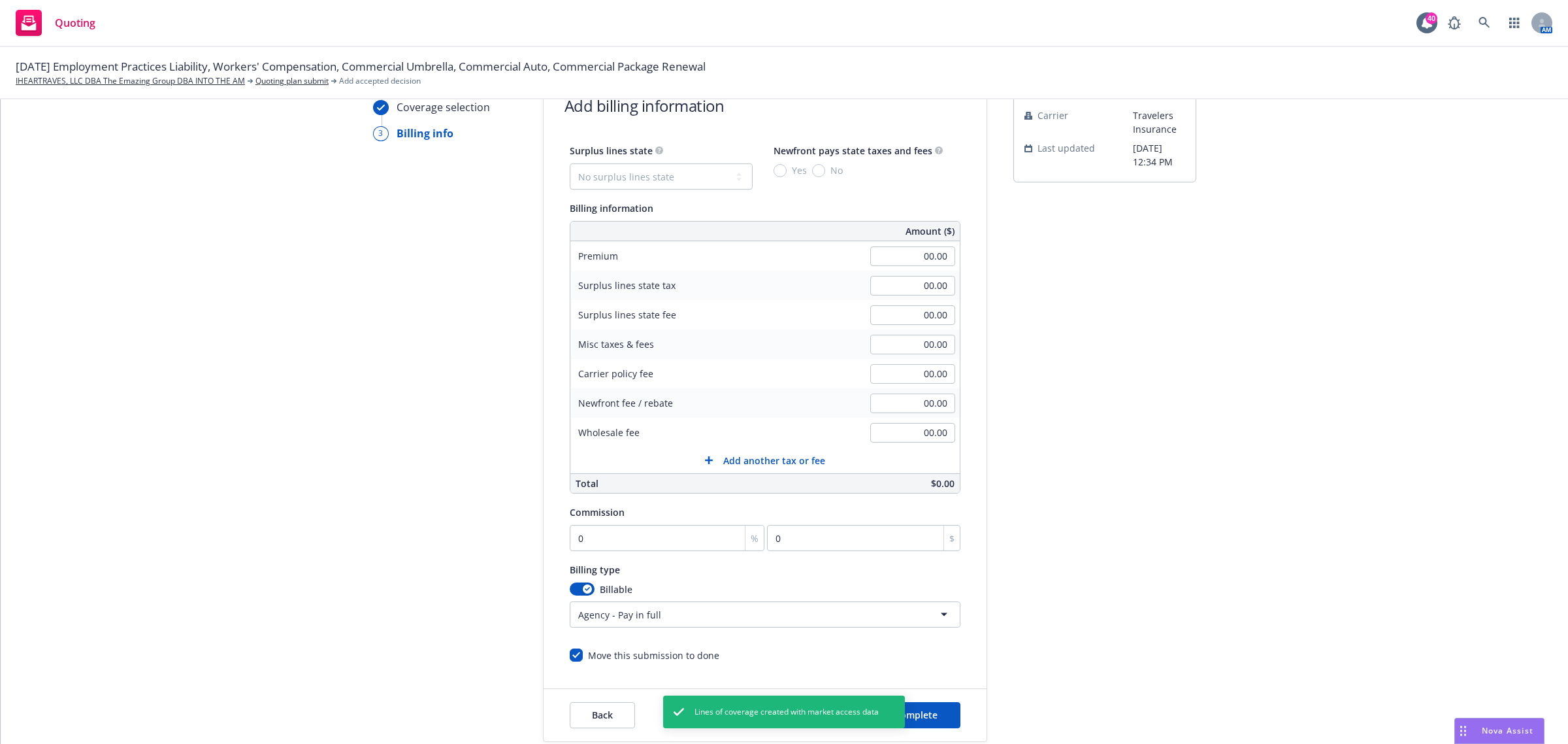
scroll to position [0, 0]
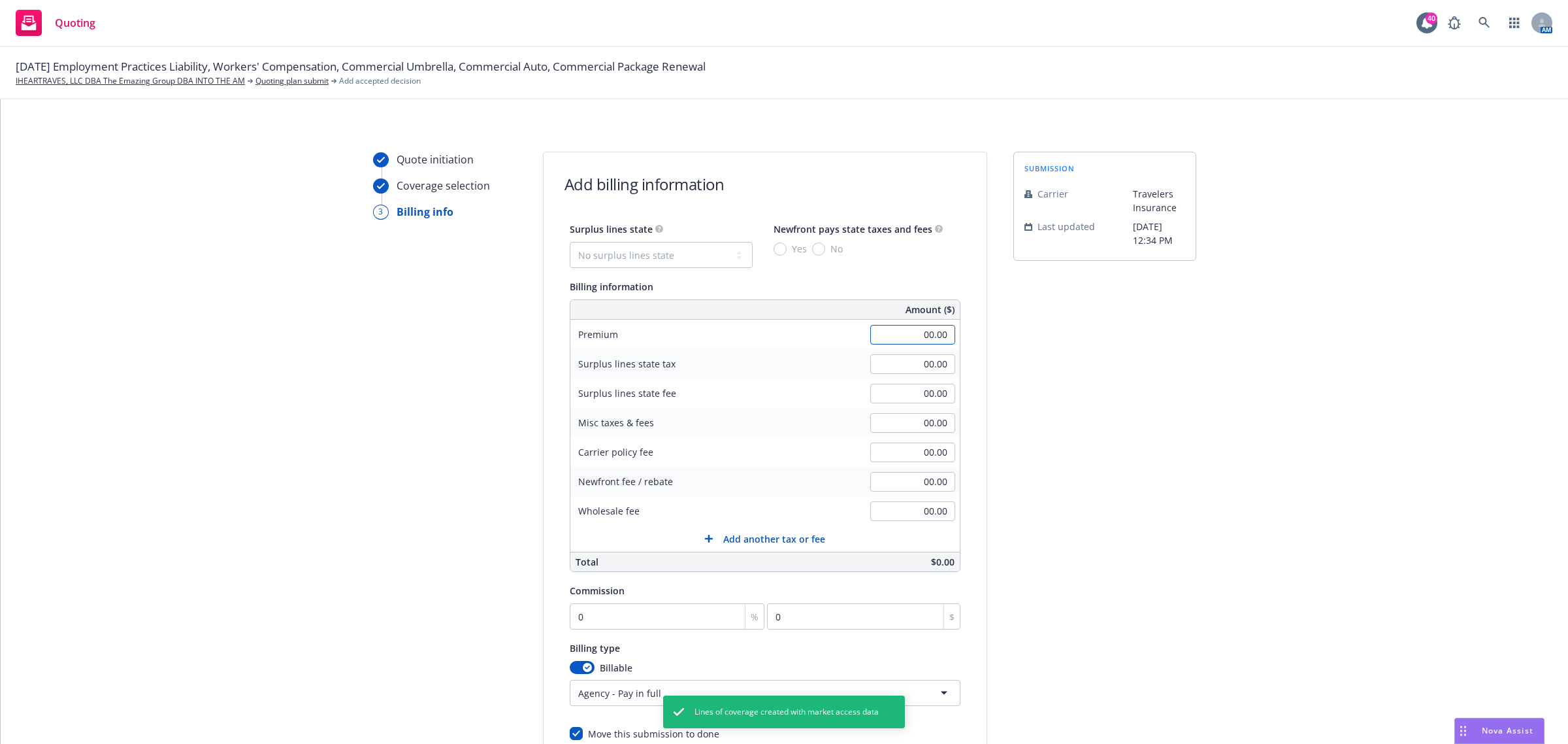
click at [917, 338] on input "00.00" at bounding box center [912, 335] width 85 height 20
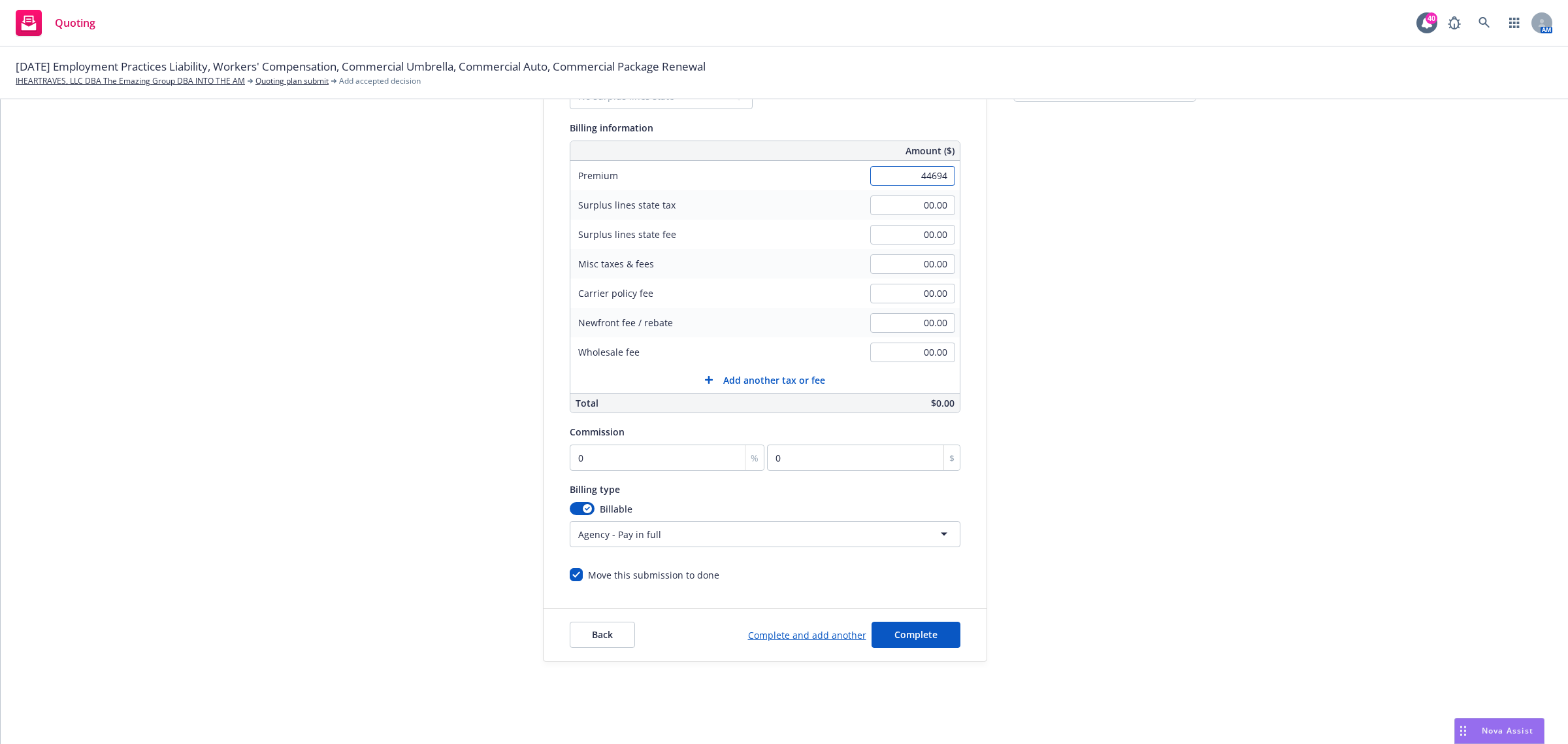
scroll to position [161, 0]
type input "44,694.00"
click at [578, 449] on input "0" at bounding box center [667, 457] width 195 height 26
type input "1"
type input "446.94"
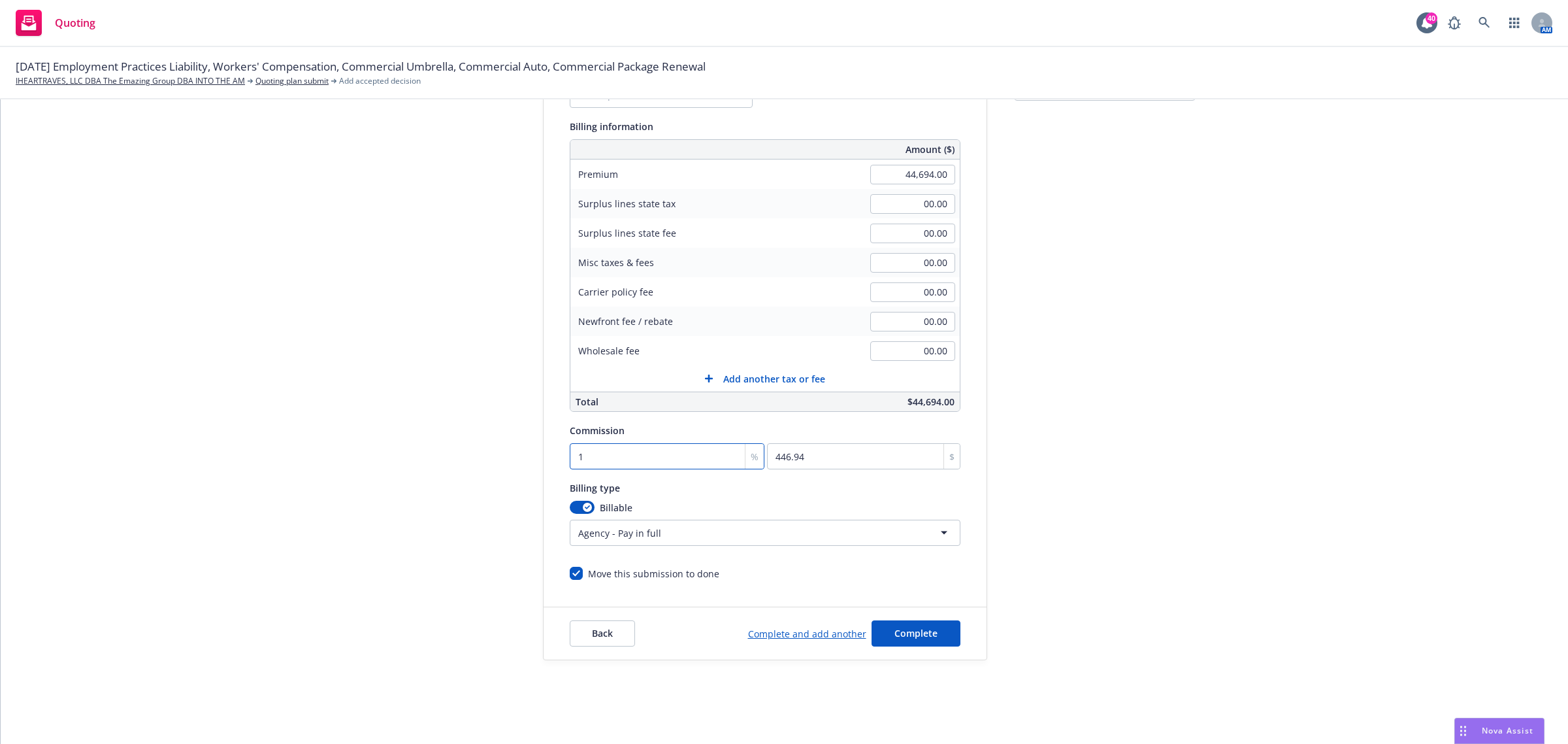
type input "15"
type input "6704.1"
type input "15"
click at [648, 535] on html "Quoting 40 AM [DATE] Employment Practices Liability, Workers' Compensation, Com…" at bounding box center [784, 372] width 1568 height 744
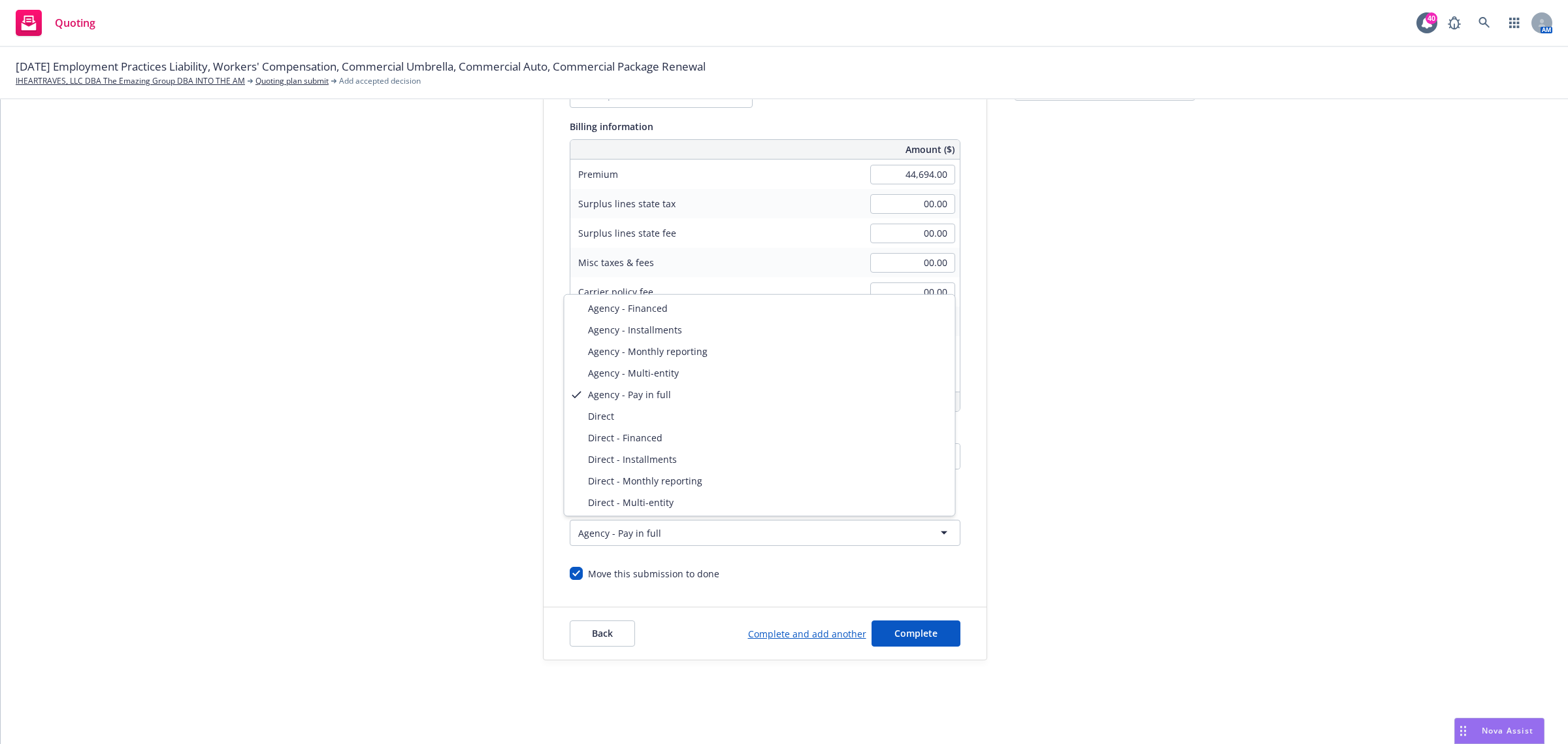
select select "DIRECT"
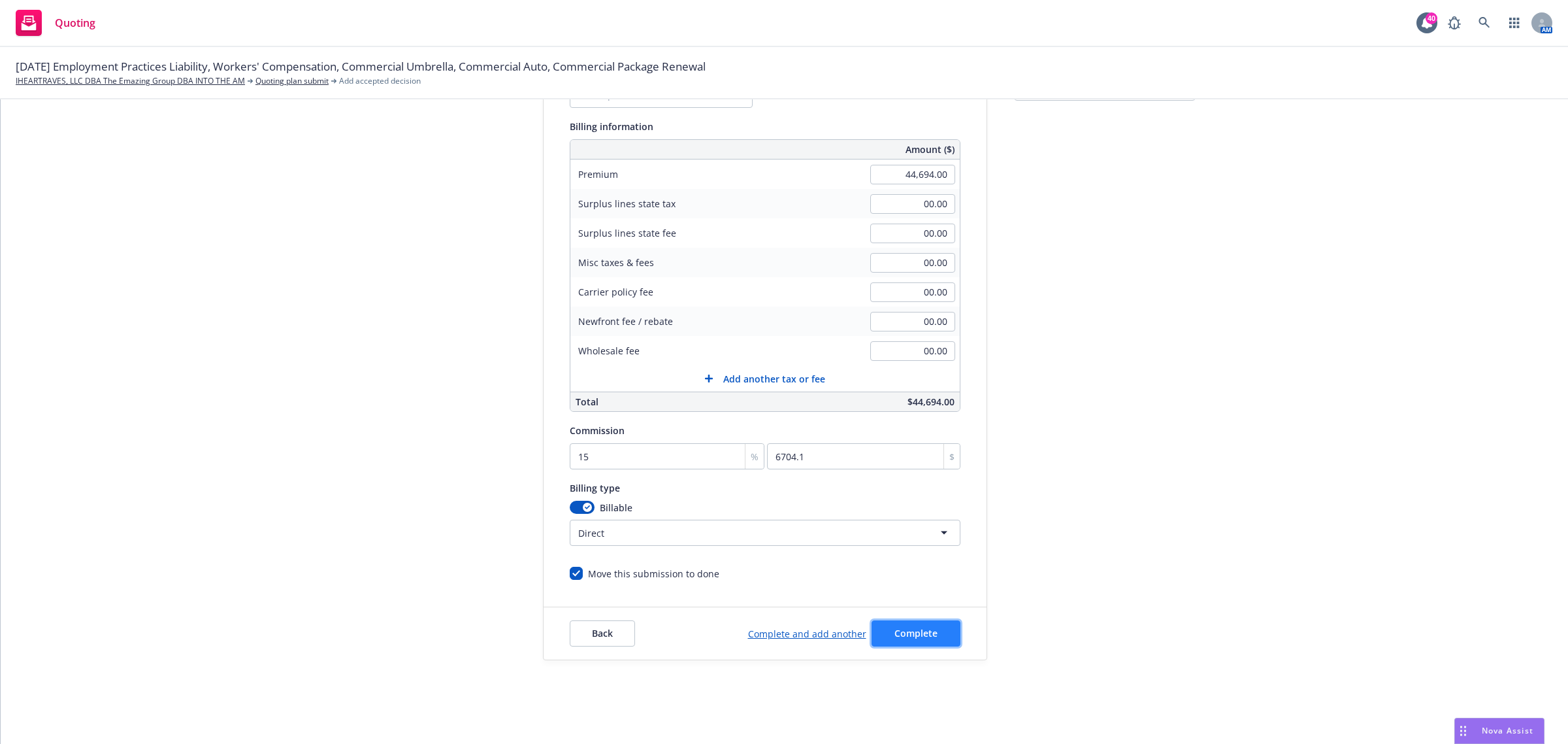
click at [902, 646] on button "Complete" at bounding box center [916, 633] width 89 height 26
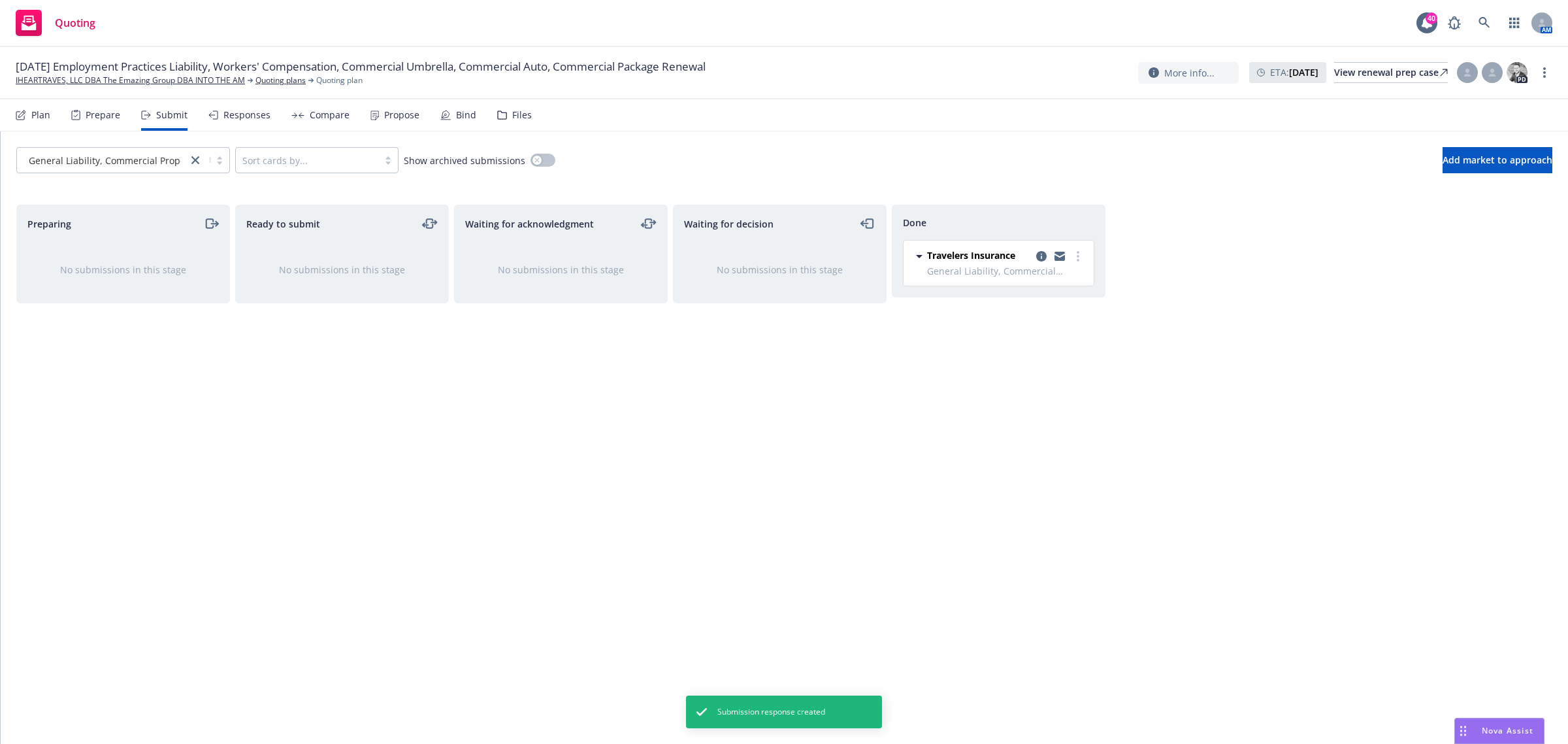
click at [391, 110] on div "Propose" at bounding box center [402, 115] width 35 height 11
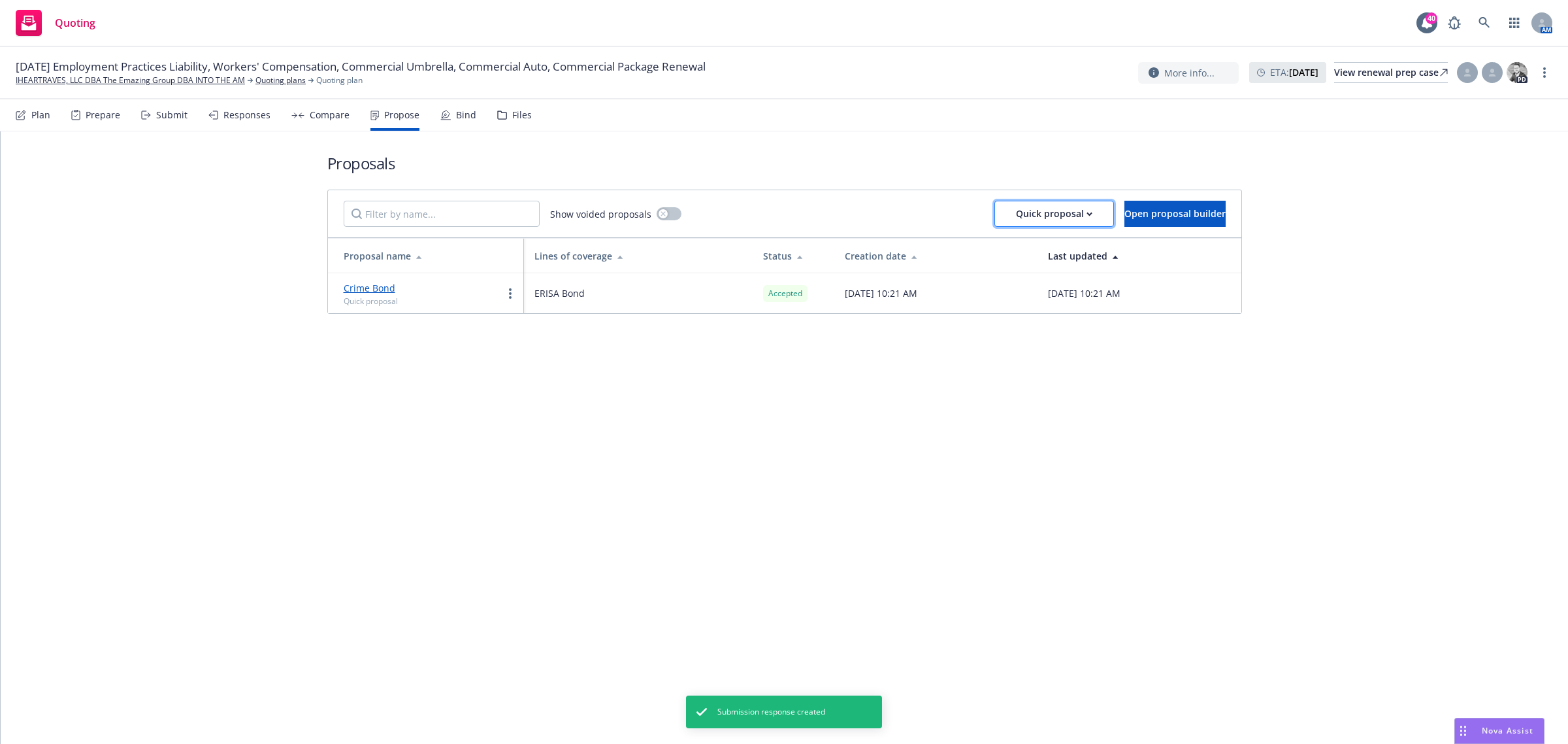
click at [1051, 217] on button "Quick proposal" at bounding box center [1054, 214] width 120 height 26
click at [1046, 245] on span "Upload quick proposal" at bounding box center [1020, 247] width 130 height 13
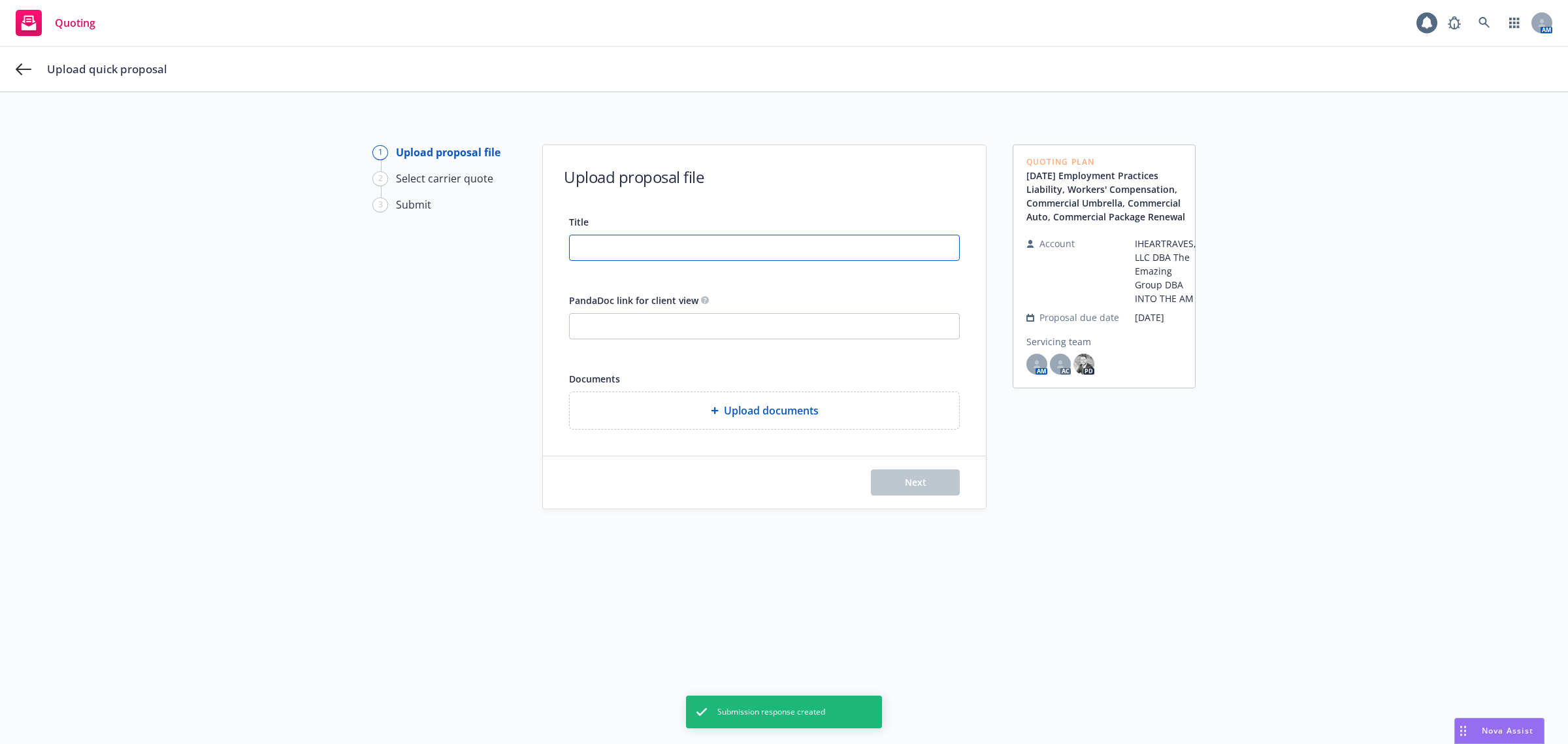
click at [634, 248] on input "Title" at bounding box center [764, 248] width 390 height 25
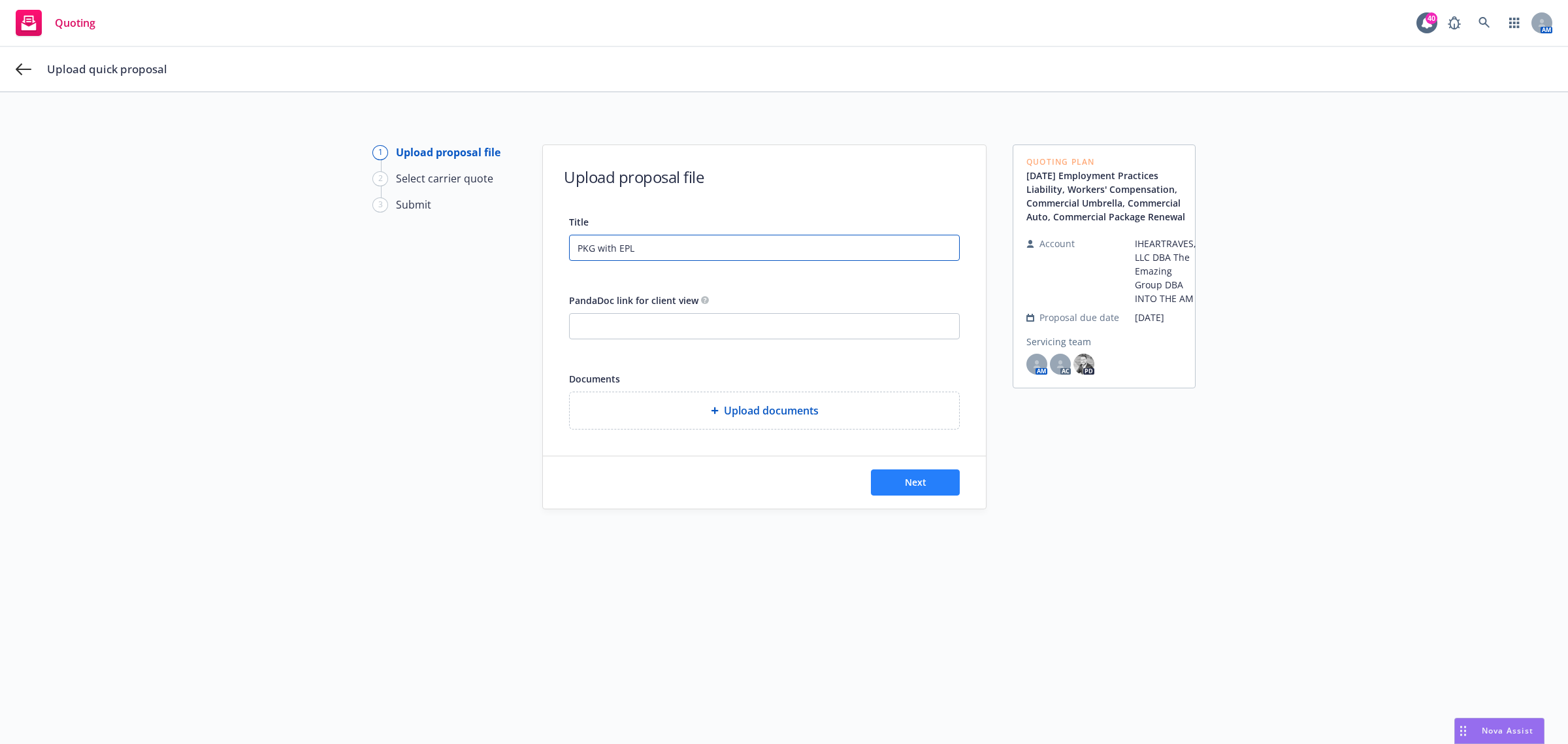
type input "PKG with EPL"
click at [909, 486] on span "Next" at bounding box center [916, 482] width 22 height 13
click at [691, 416] on div "Upload documents" at bounding box center [764, 410] width 369 height 16
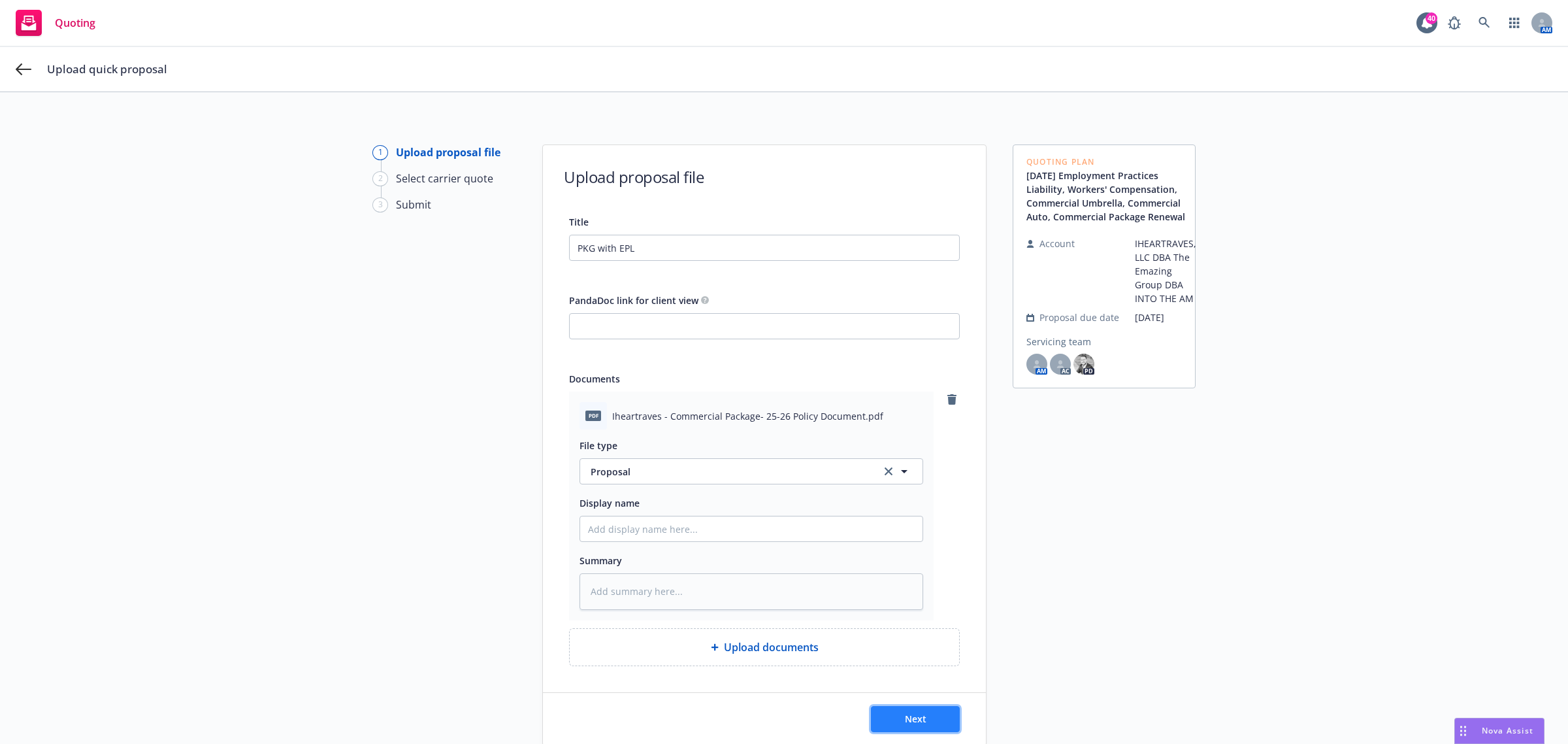
click at [904, 711] on button "Next" at bounding box center [915, 720] width 89 height 26
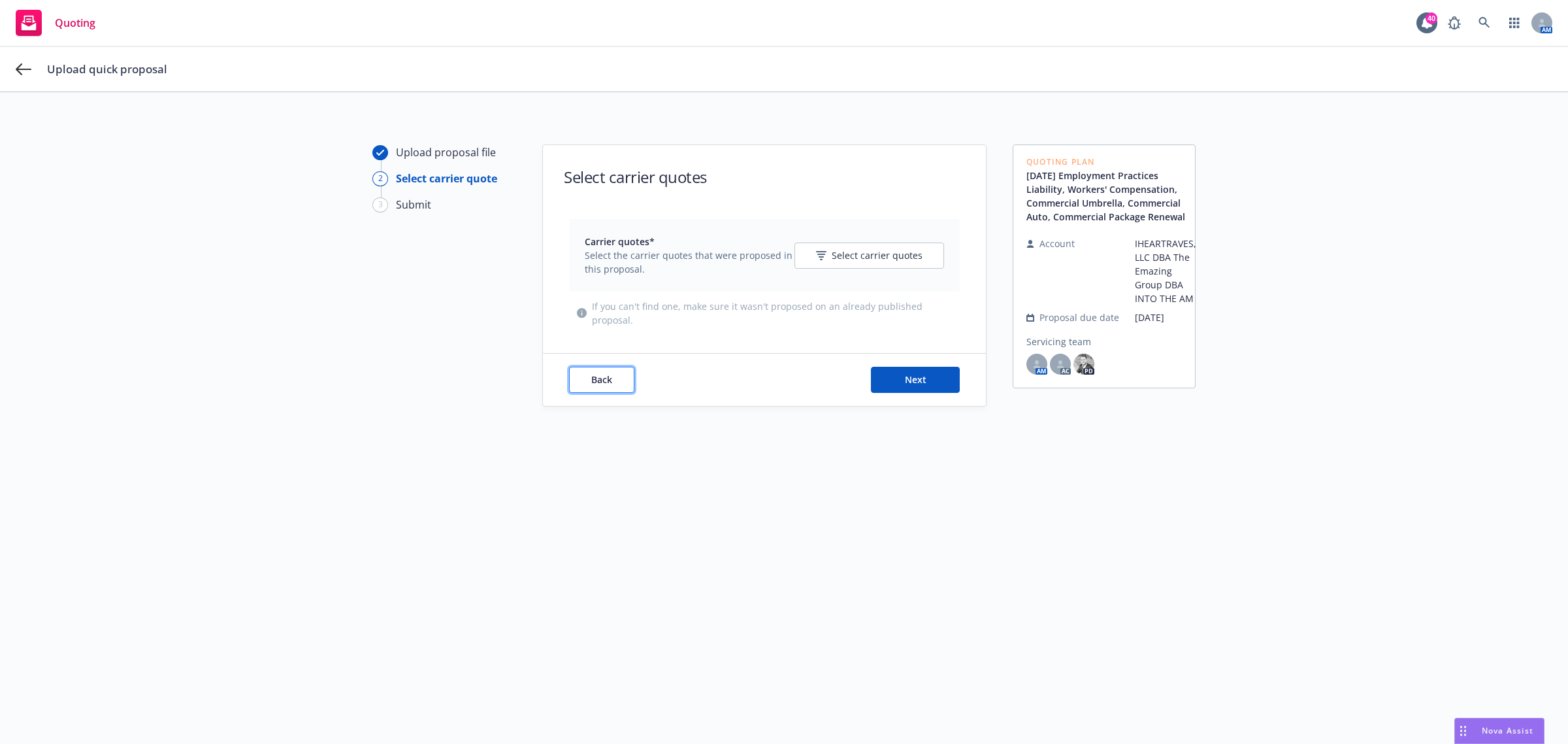
click at [589, 391] on button "Back" at bounding box center [601, 380] width 65 height 26
type textarea "x"
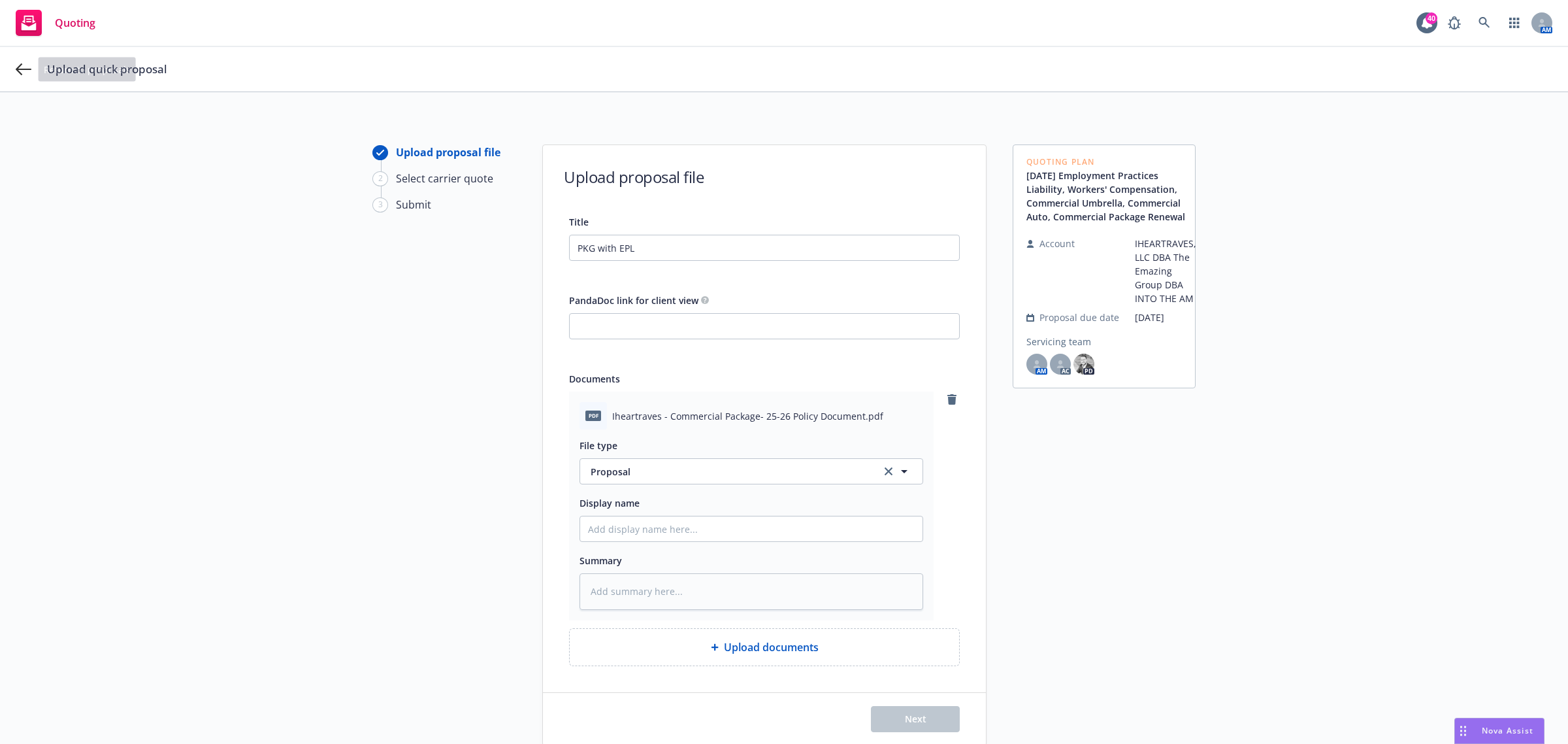
click at [9, 71] on div "Upload quick proposal" at bounding box center [784, 69] width 1568 height 44
click at [17, 71] on icon at bounding box center [24, 70] width 16 height 16
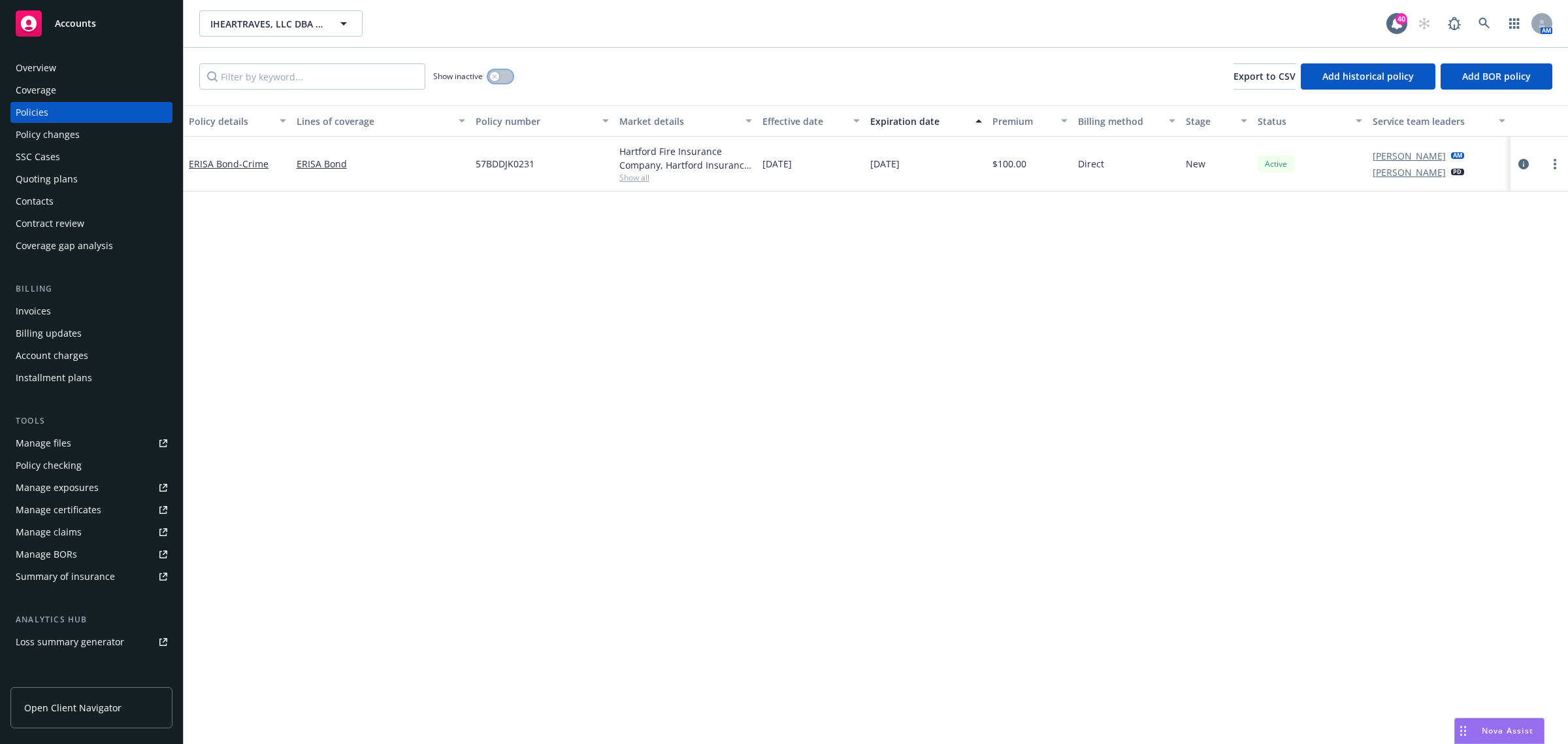
click at [498, 74] on icon "button" at bounding box center [495, 77] width 5 height 5
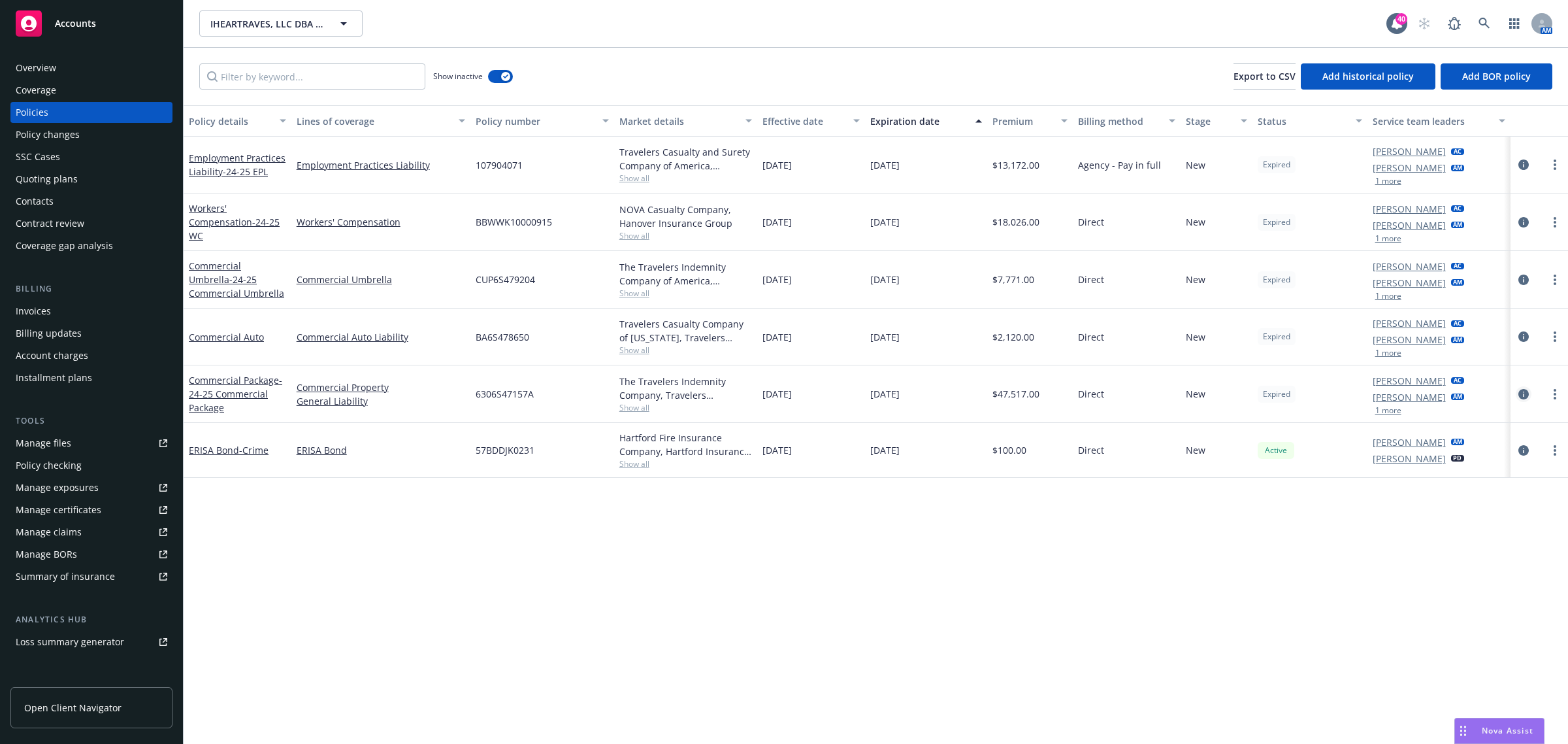
click at [1521, 393] on icon "circleInformation" at bounding box center [1524, 395] width 11 height 11
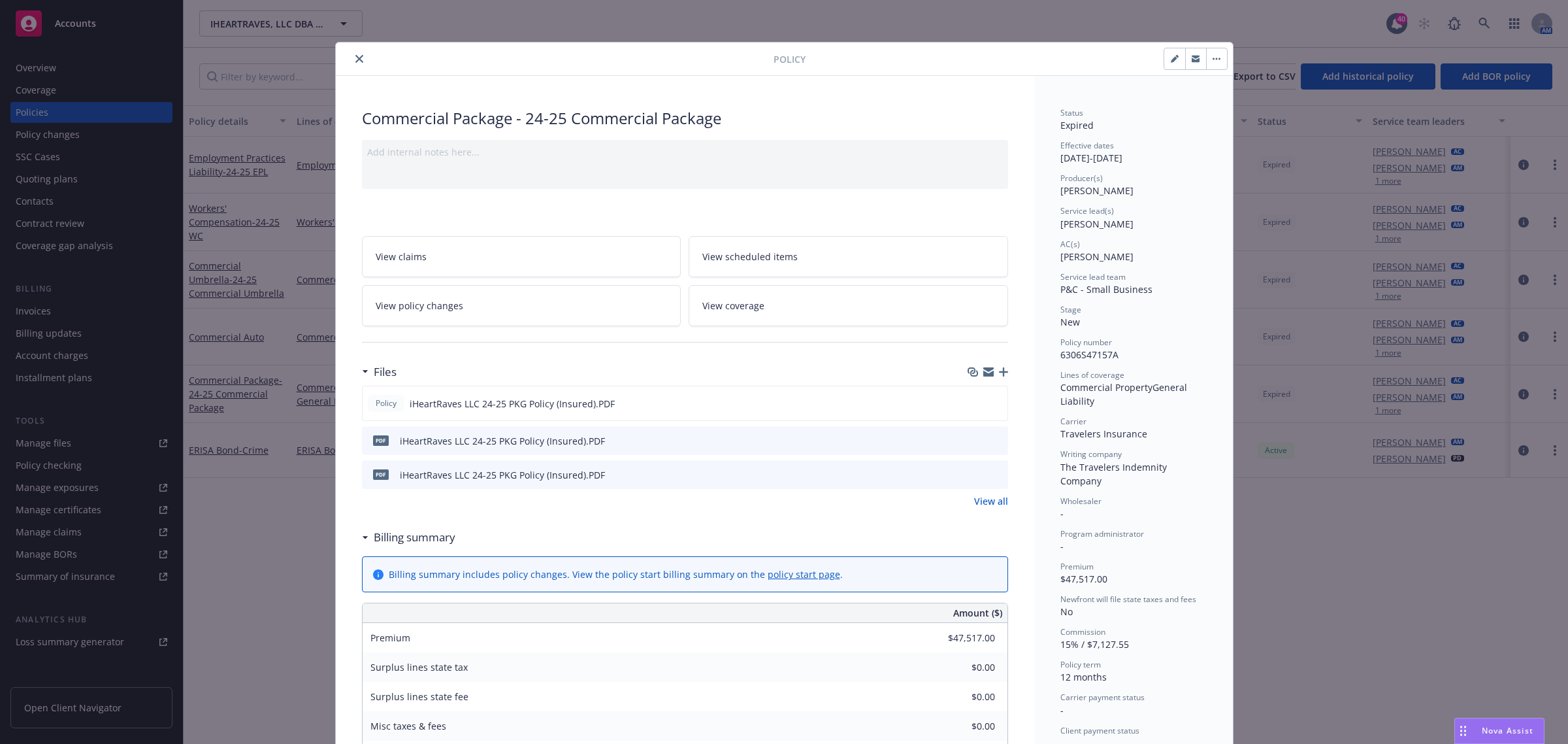
click at [360, 60] on button "close" at bounding box center [359, 59] width 16 height 16
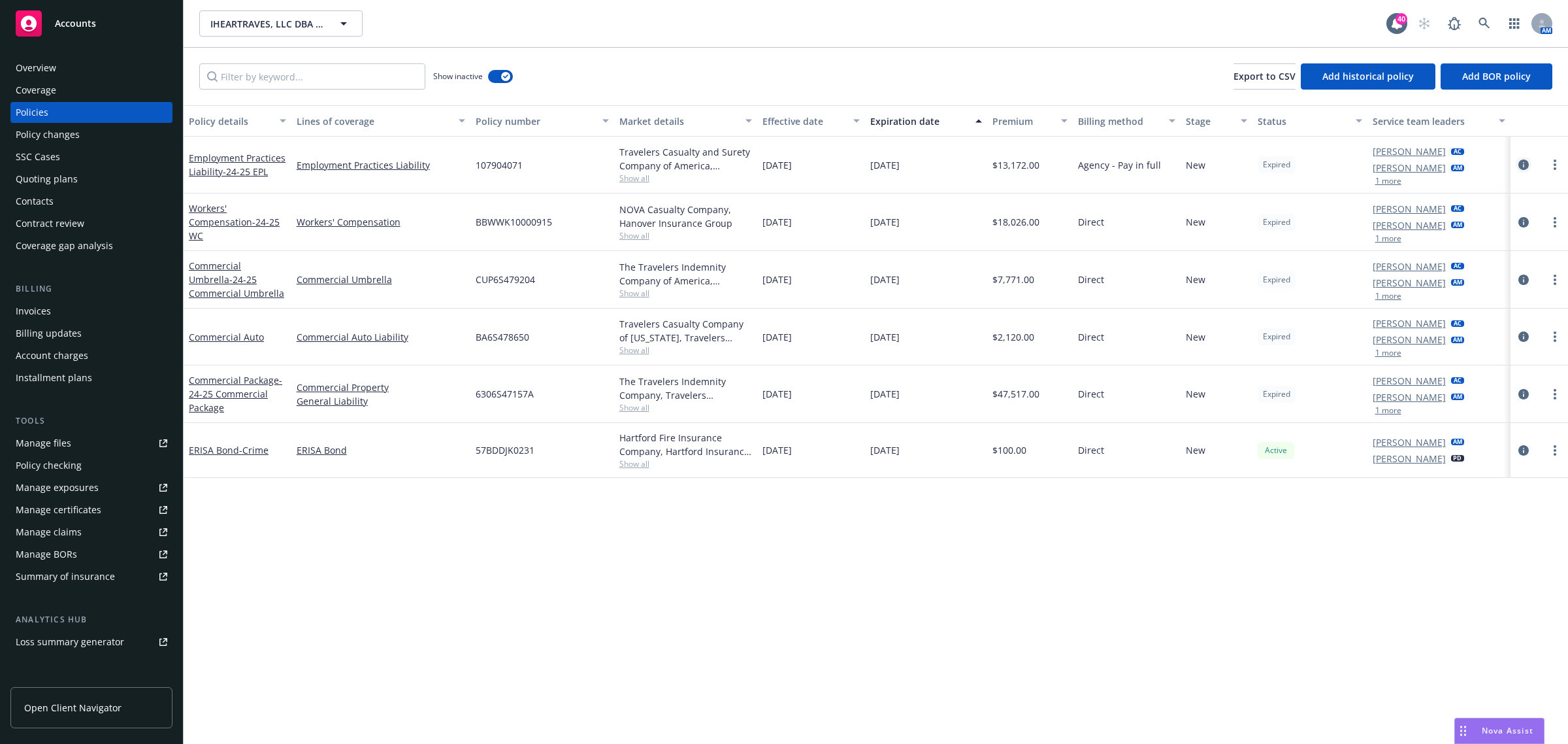
click at [1520, 162] on icon "circleInformation" at bounding box center [1524, 165] width 11 height 11
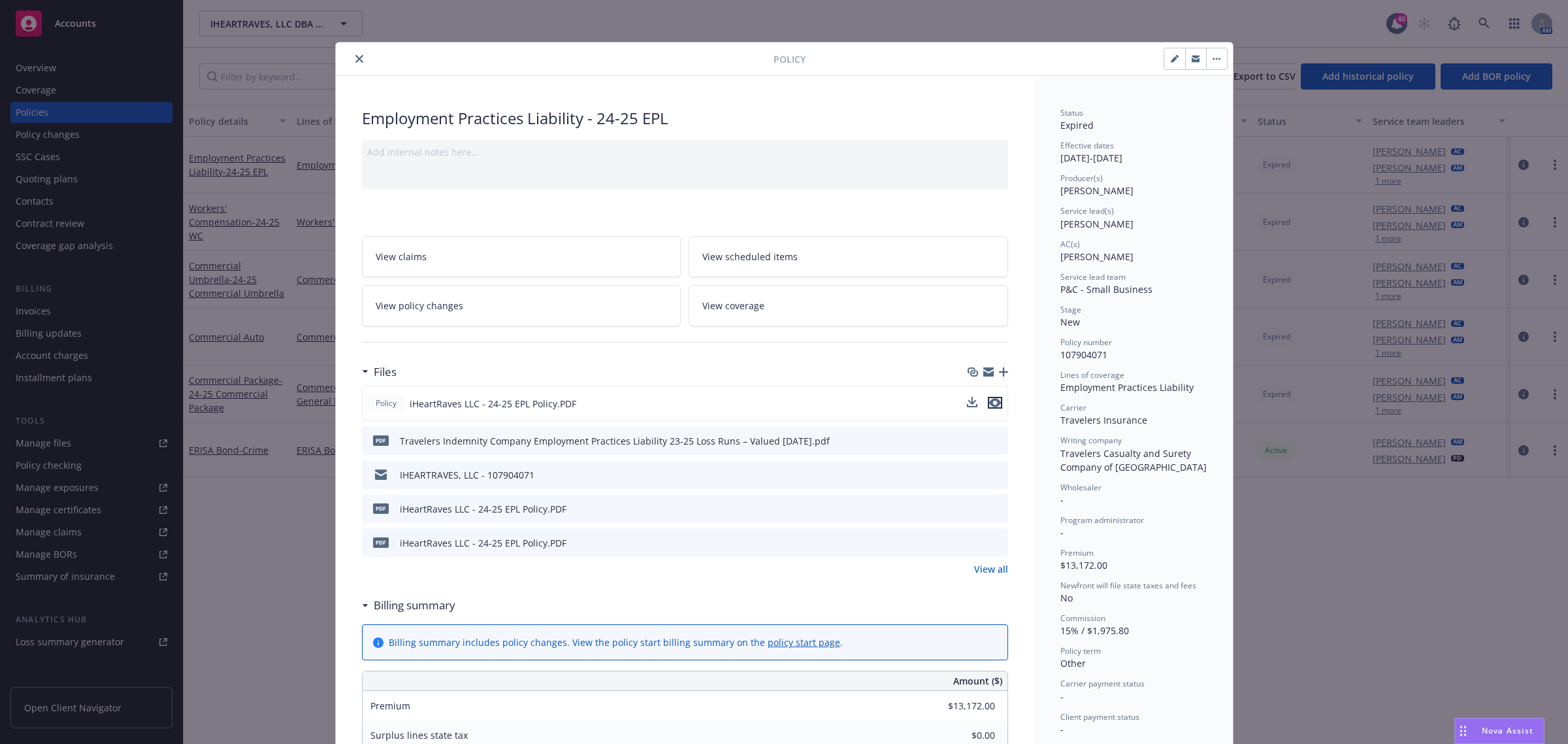
click at [989, 400] on icon "preview file" at bounding box center [995, 402] width 12 height 9
click at [355, 55] on icon "close" at bounding box center [359, 59] width 8 height 8
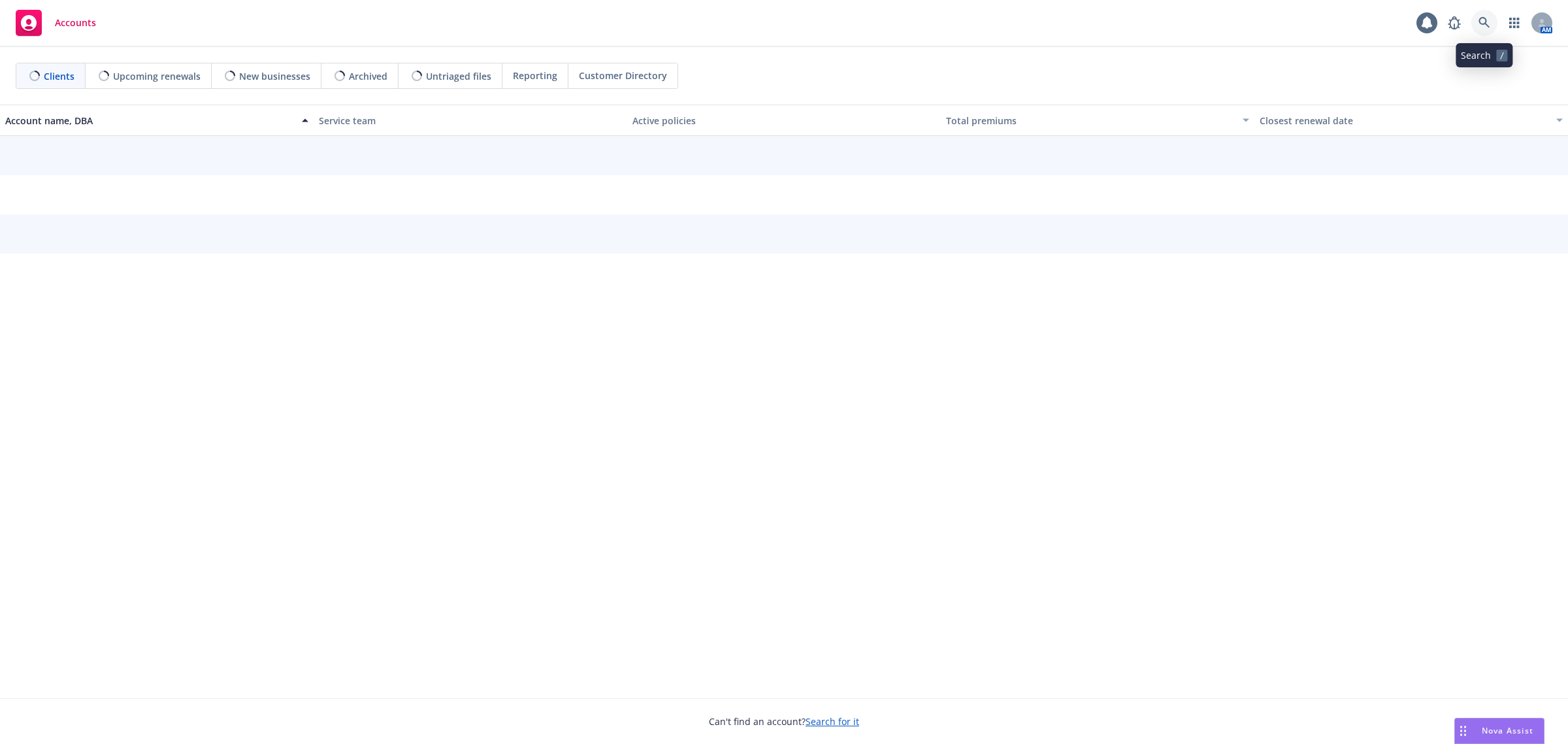
click at [1488, 21] on icon at bounding box center [1485, 23] width 12 height 12
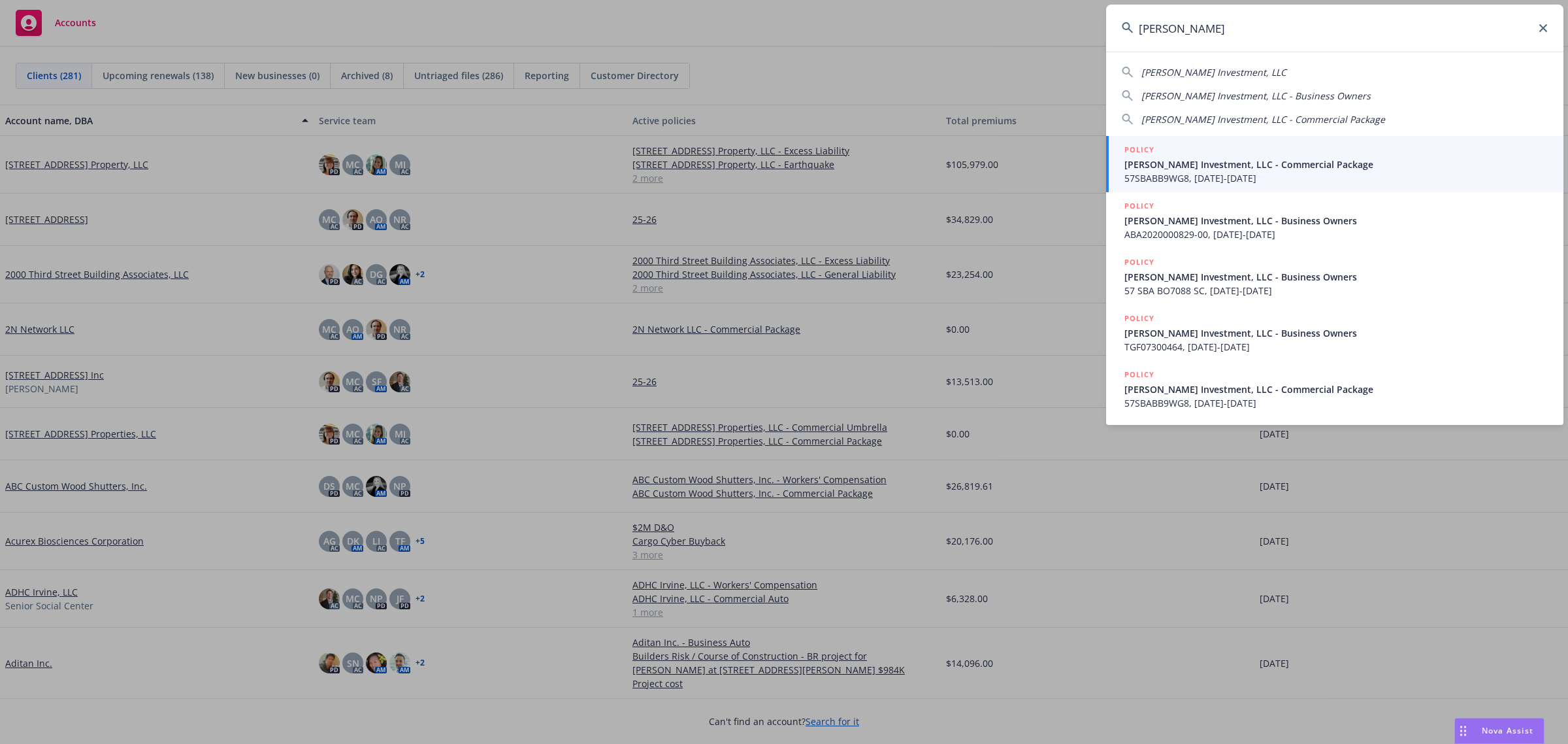
type input "j kuo"
click at [1262, 169] on span "J. Kuo's Investment, LLC - Commercial Package" at bounding box center [1336, 164] width 423 height 14
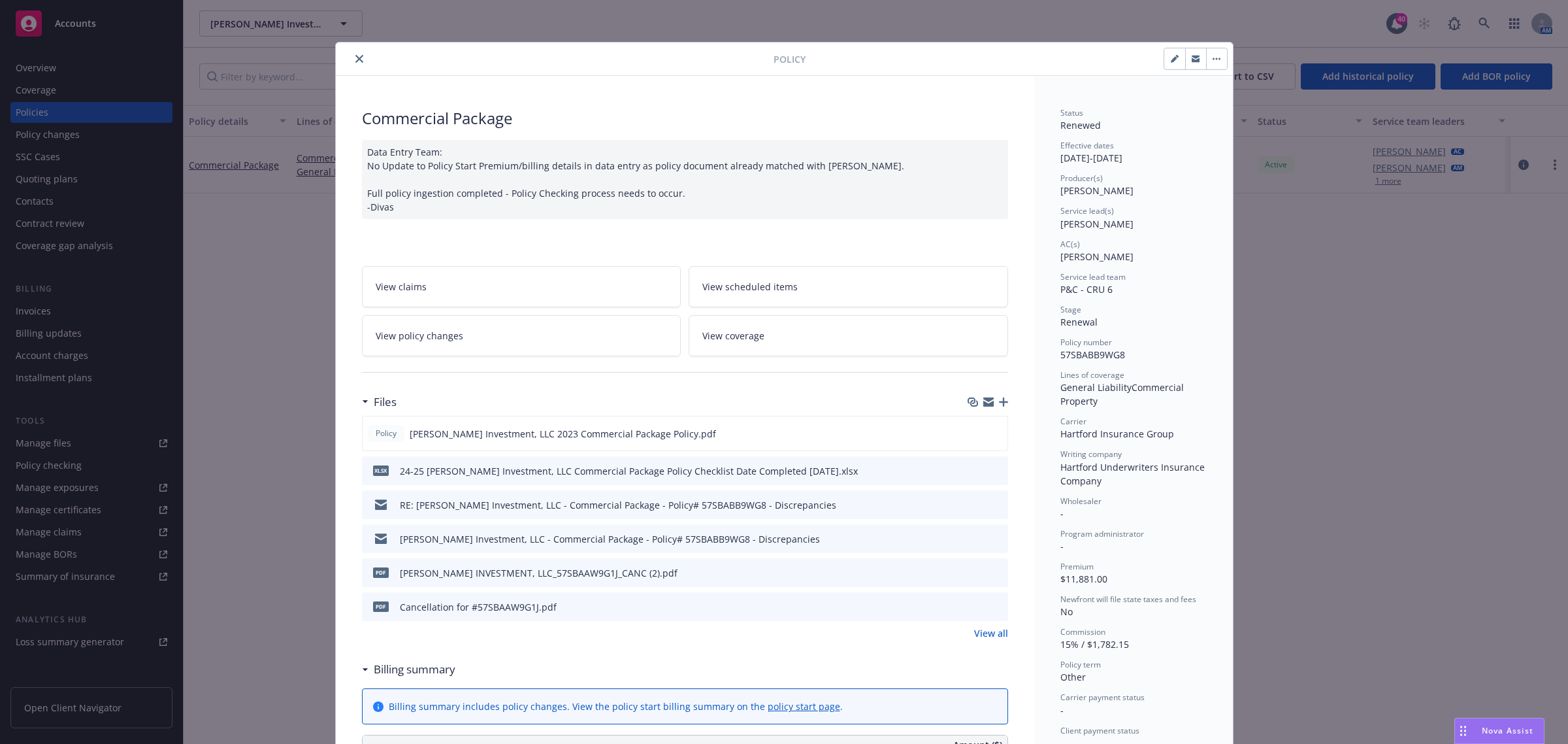
click at [359, 54] on button "close" at bounding box center [359, 59] width 16 height 16
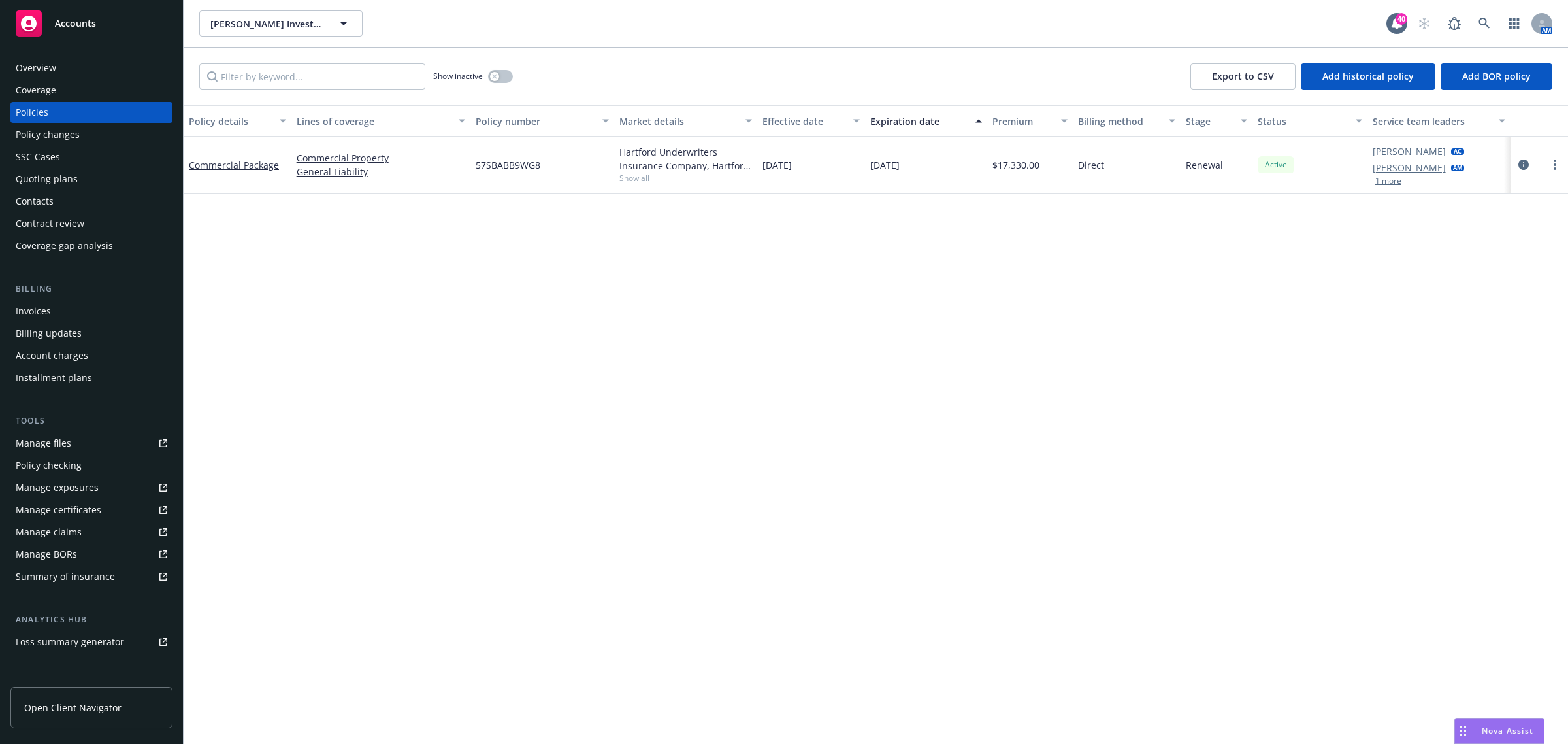
click at [36, 110] on div "Policies" at bounding box center [32, 113] width 32 height 21
click at [1558, 162] on link "more" at bounding box center [1555, 165] width 16 height 16
click at [1490, 242] on link "End policy" at bounding box center [1486, 245] width 153 height 26
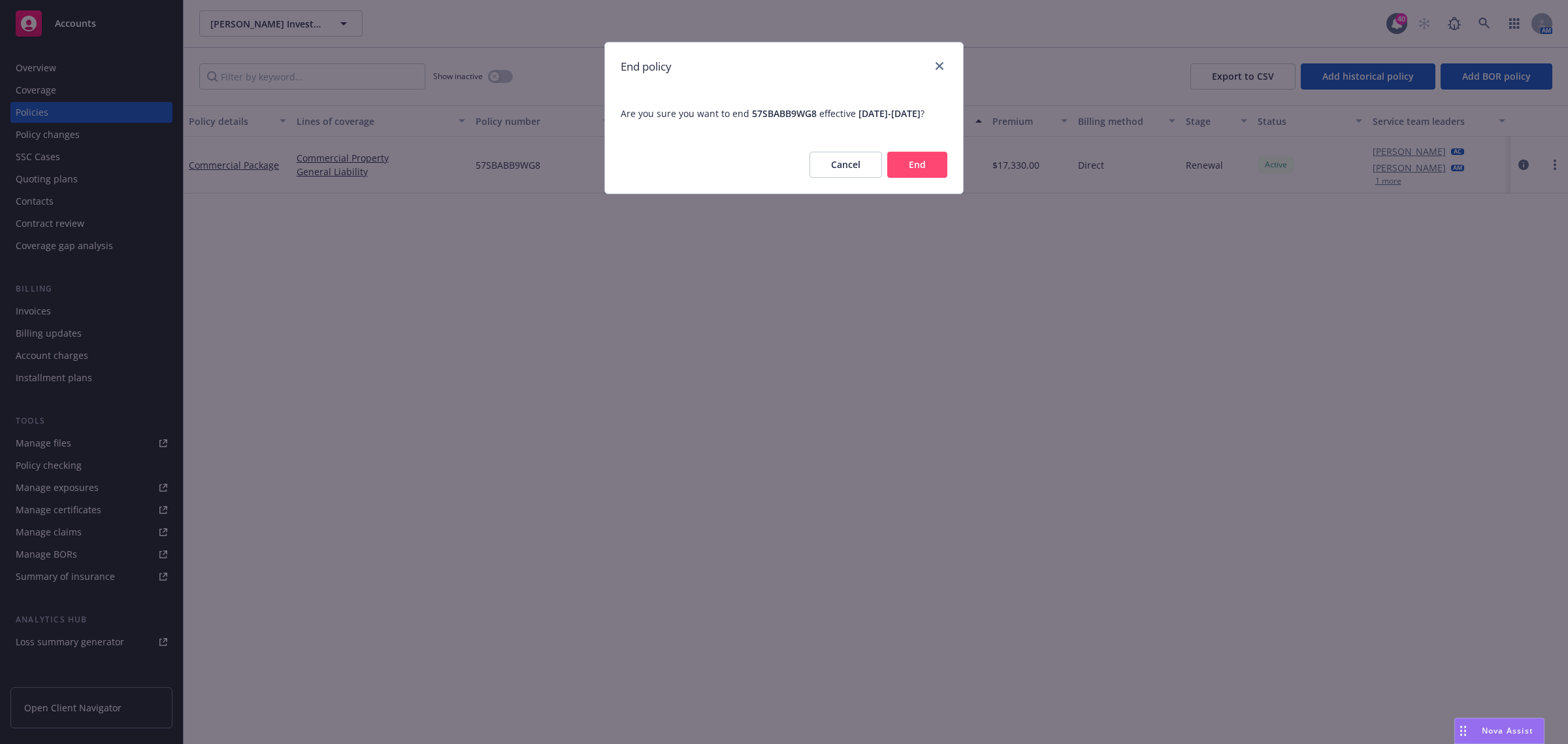
click at [905, 177] on button "End" at bounding box center [917, 165] width 60 height 26
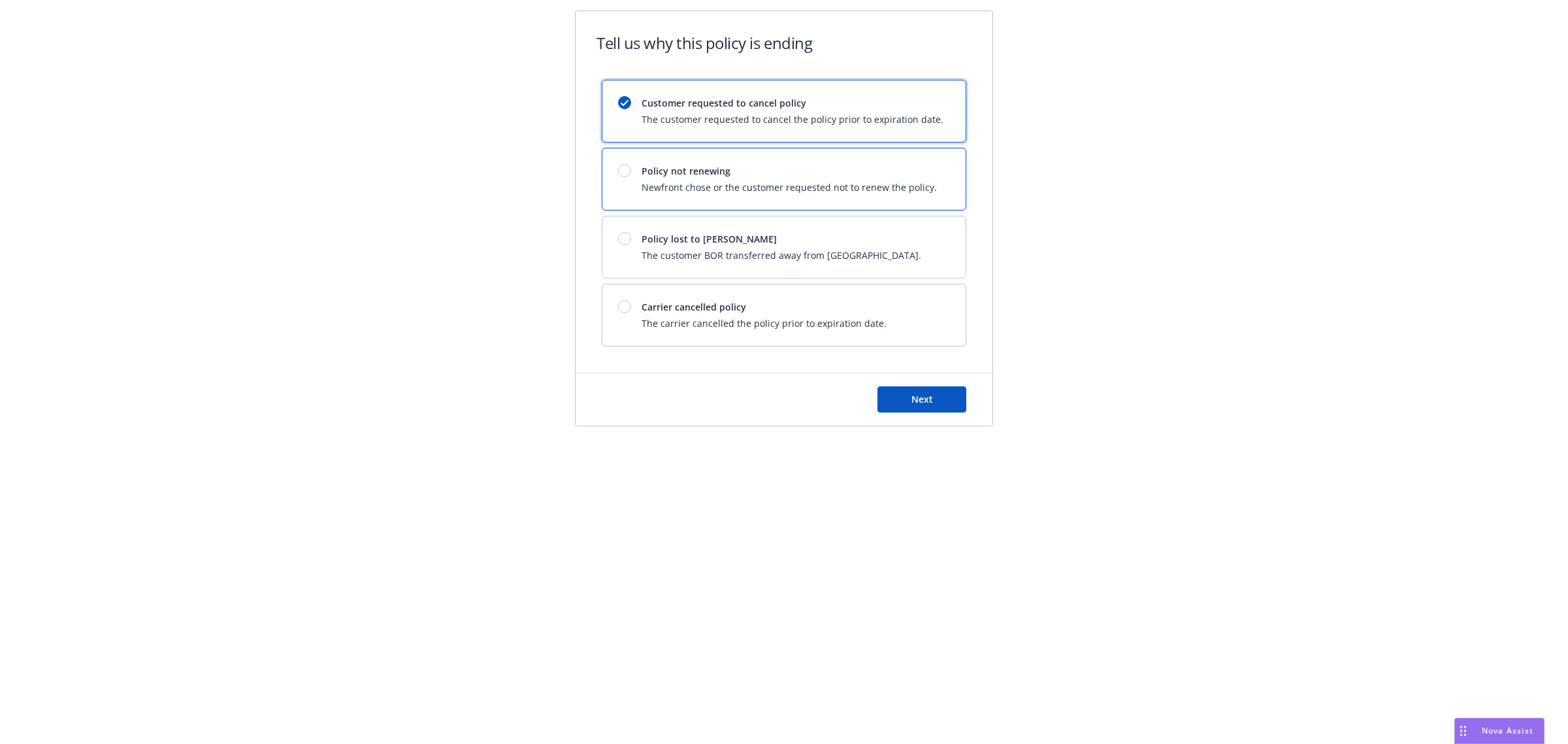
click at [624, 180] on div "Policy not renewing Newfront chose or the customer requested not to renew the p…" at bounding box center [777, 179] width 319 height 30
click at [629, 243] on div at bounding box center [625, 239] width 13 height 13
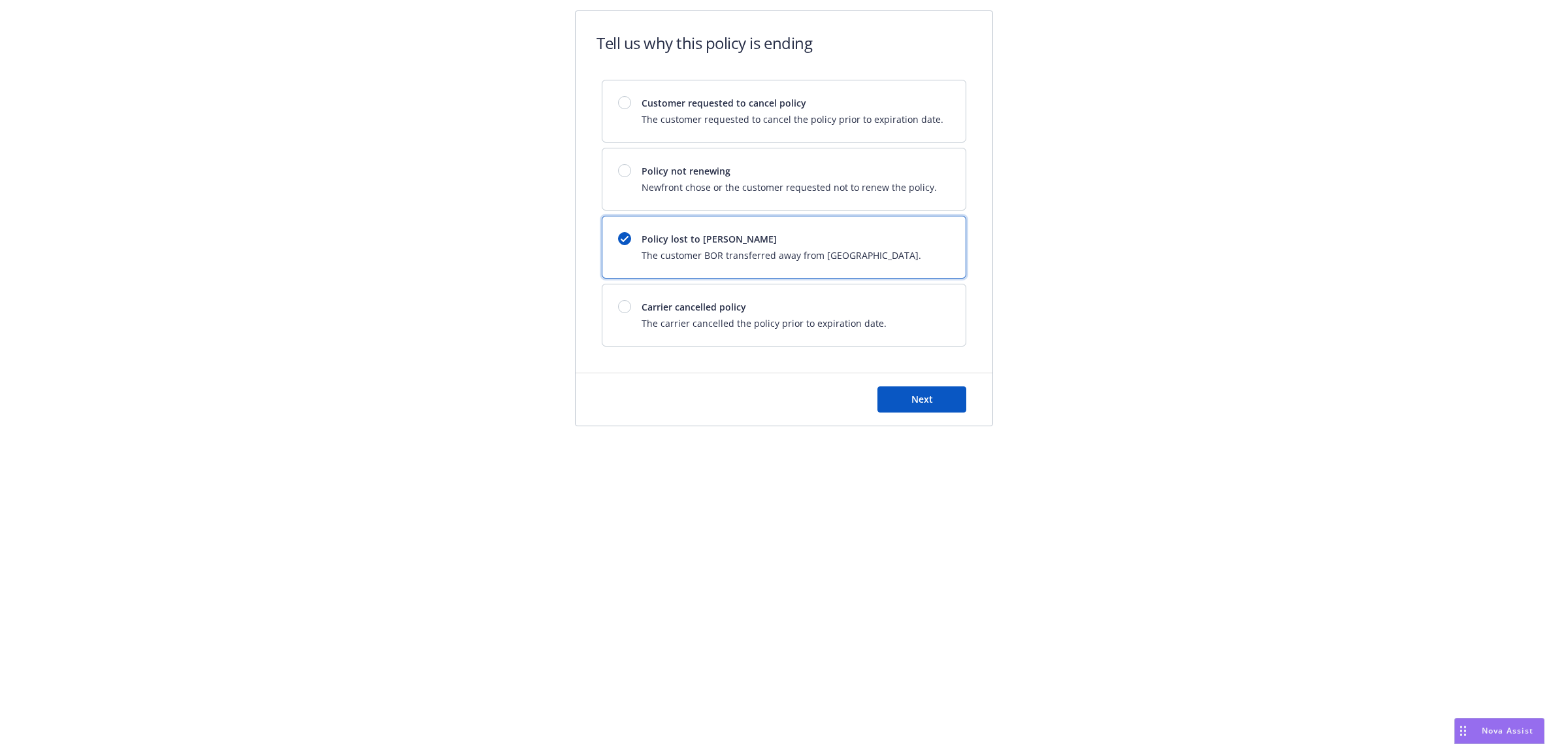
click at [930, 415] on div "Next" at bounding box center [784, 399] width 417 height 52
click at [918, 408] on button "Next" at bounding box center [922, 400] width 89 height 26
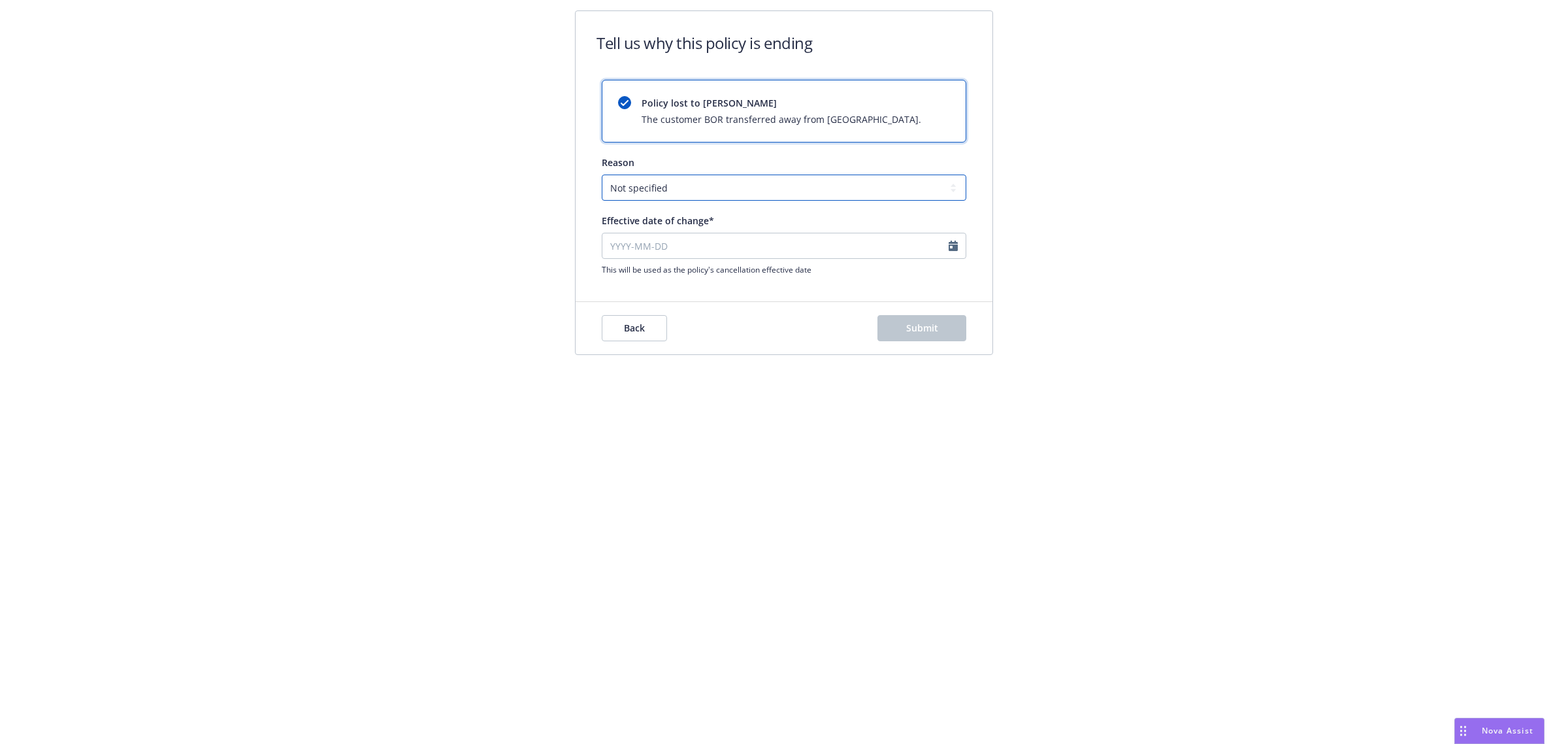
click at [683, 189] on select "Not specified Service Pricing Buyer change M&A, Bankruptcy, or Out of business …" at bounding box center [784, 188] width 365 height 26
click at [488, 182] on div "Tell us why this policy is ending Policy lost to BOR The customer BOR transferr…" at bounding box center [784, 154] width 1568 height 307
click at [667, 248] on input "Effective date of change*" at bounding box center [784, 246] width 365 height 26
select select "August"
select select "2025"
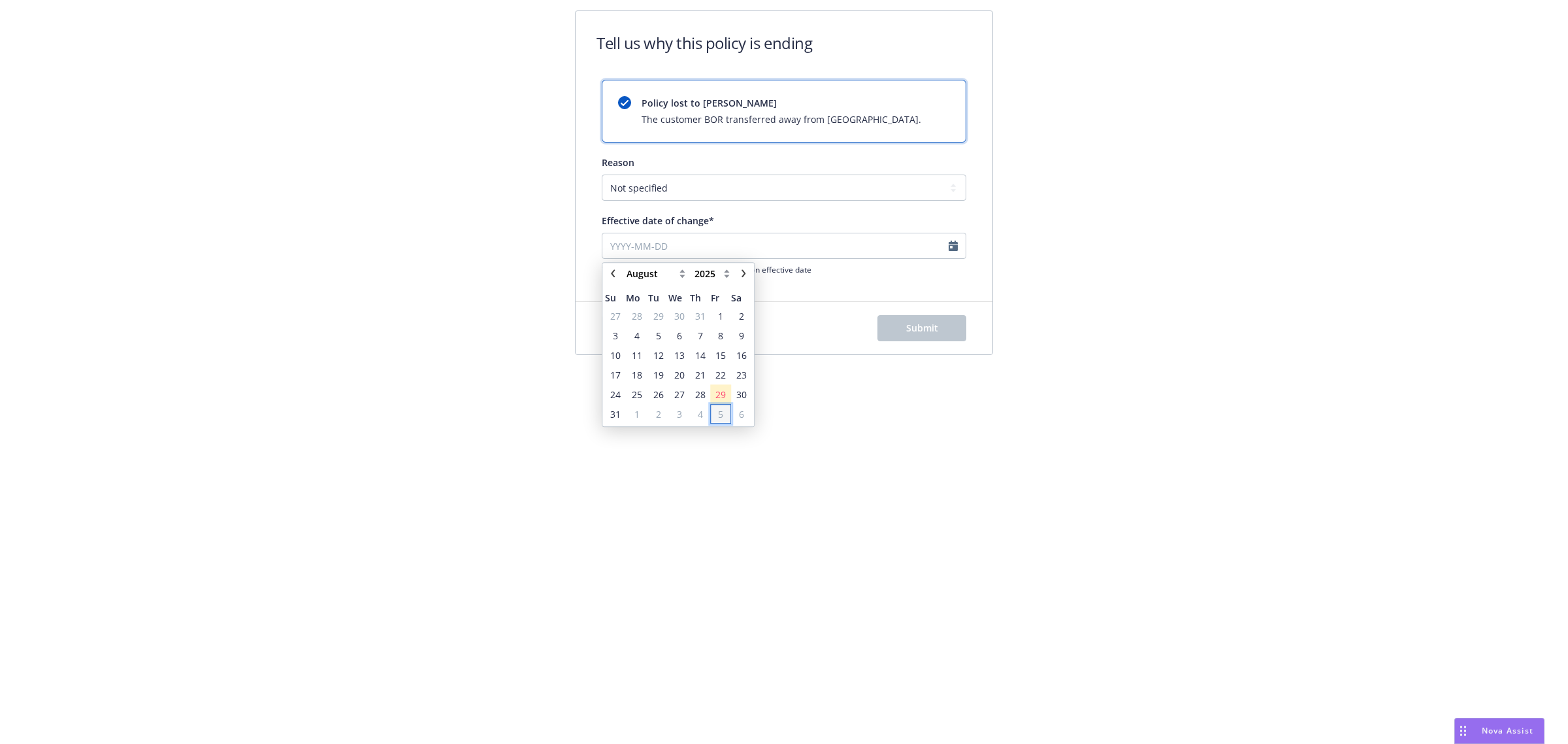
click at [722, 412] on span "5" at bounding box center [720, 414] width 5 height 14
type input "2025-09-05"
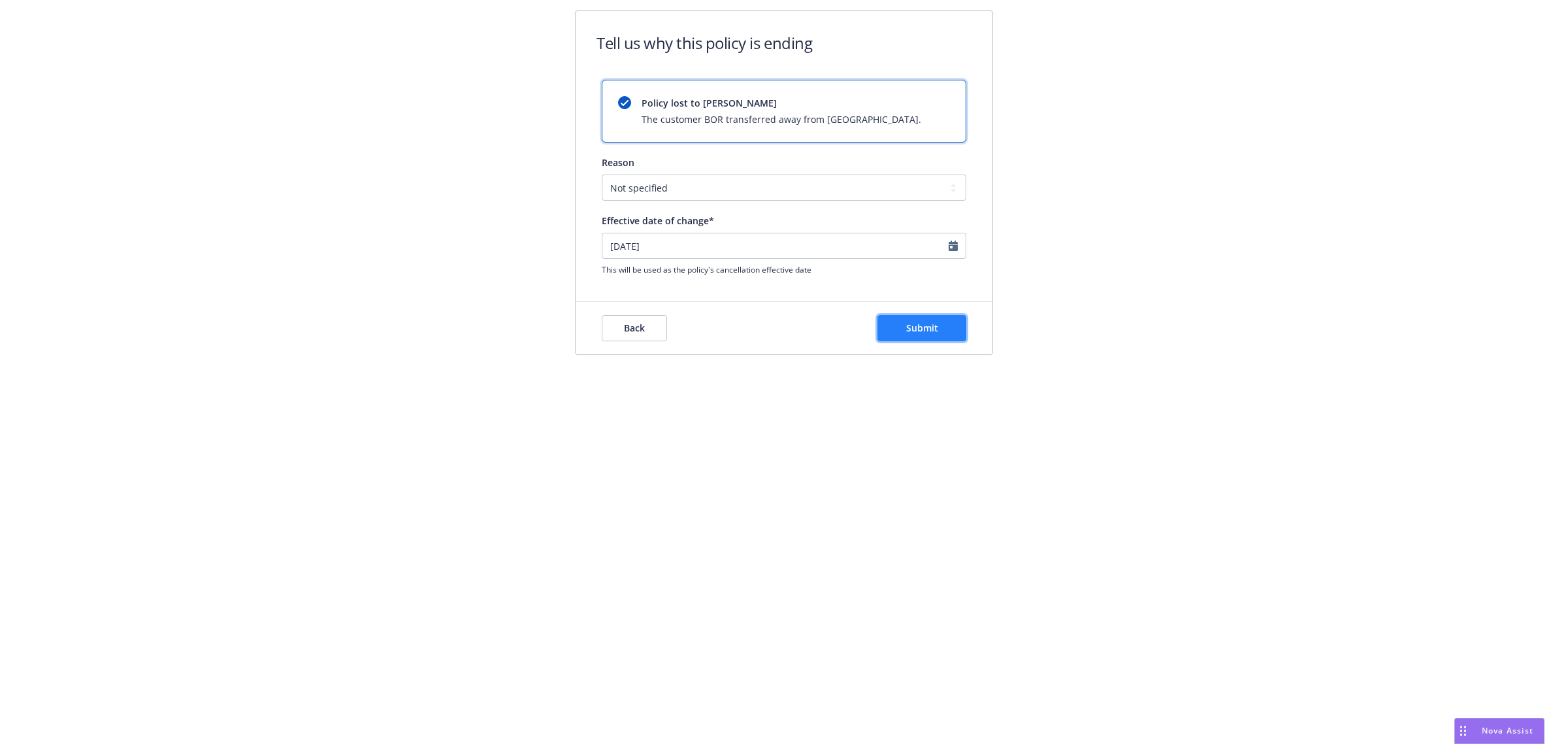
click at [900, 324] on button "Submit" at bounding box center [922, 328] width 89 height 26
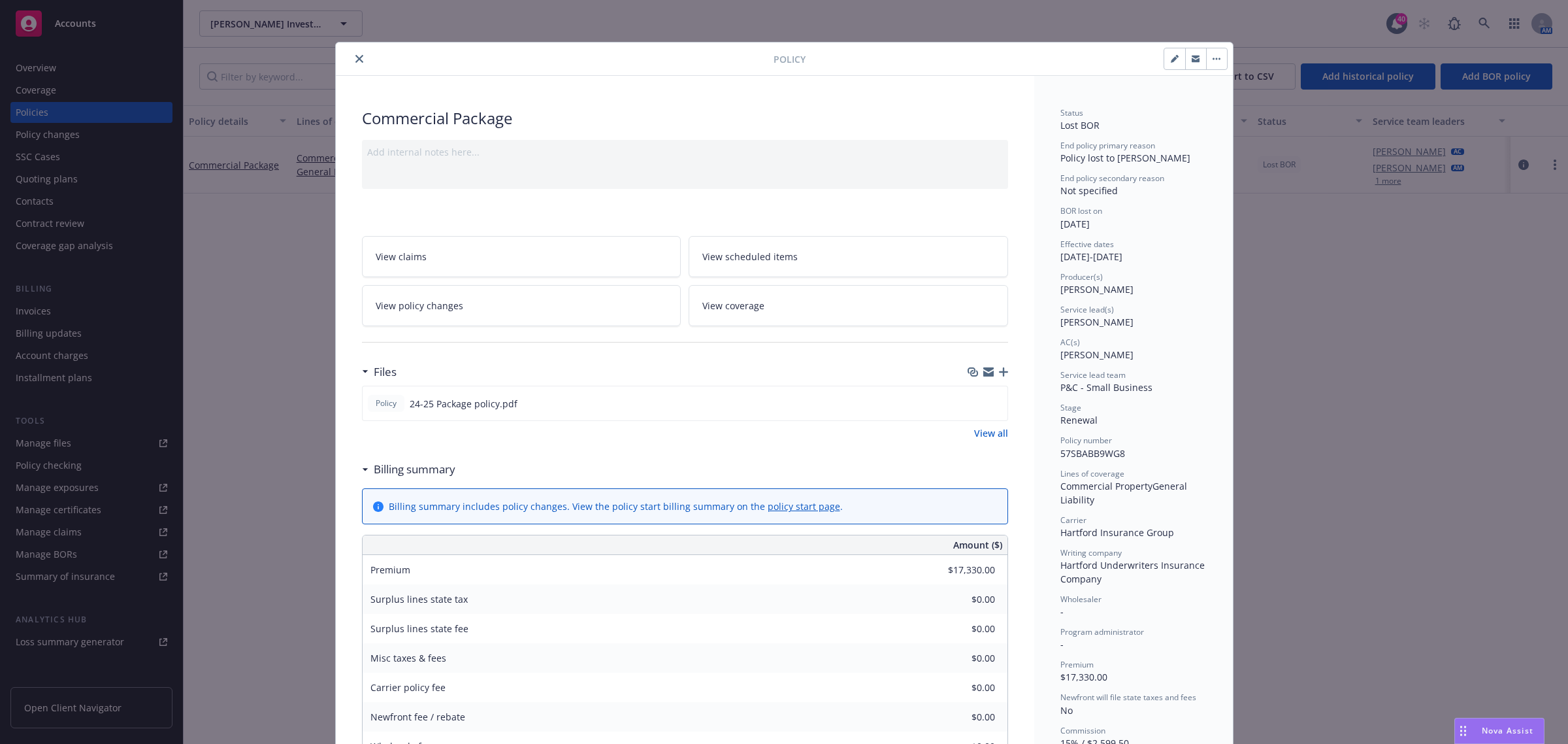
click at [988, 369] on div at bounding box center [988, 372] width 40 height 11
click at [999, 369] on icon "button" at bounding box center [1004, 372] width 9 height 9
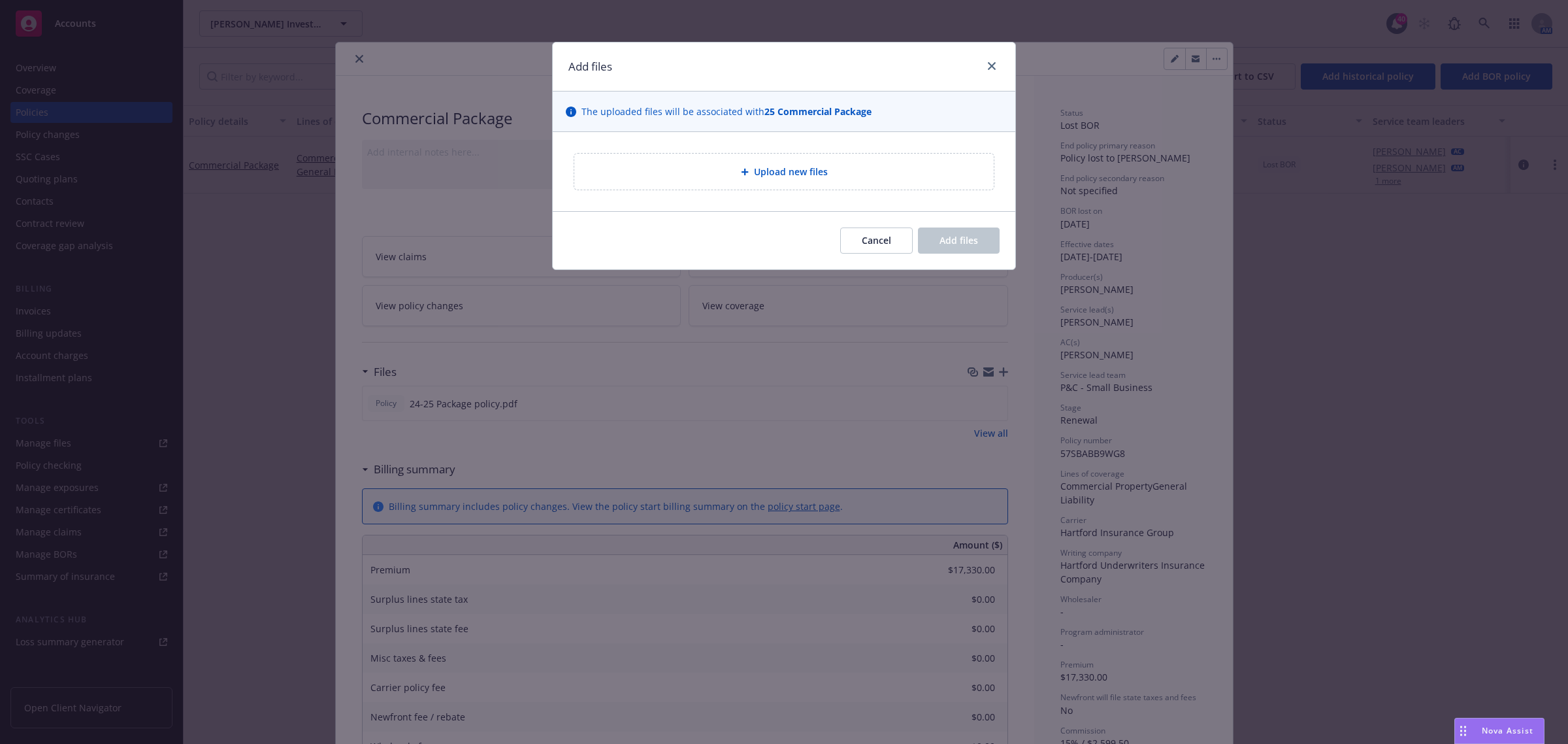
click at [828, 164] on div "Upload new files" at bounding box center [784, 171] width 398 height 15
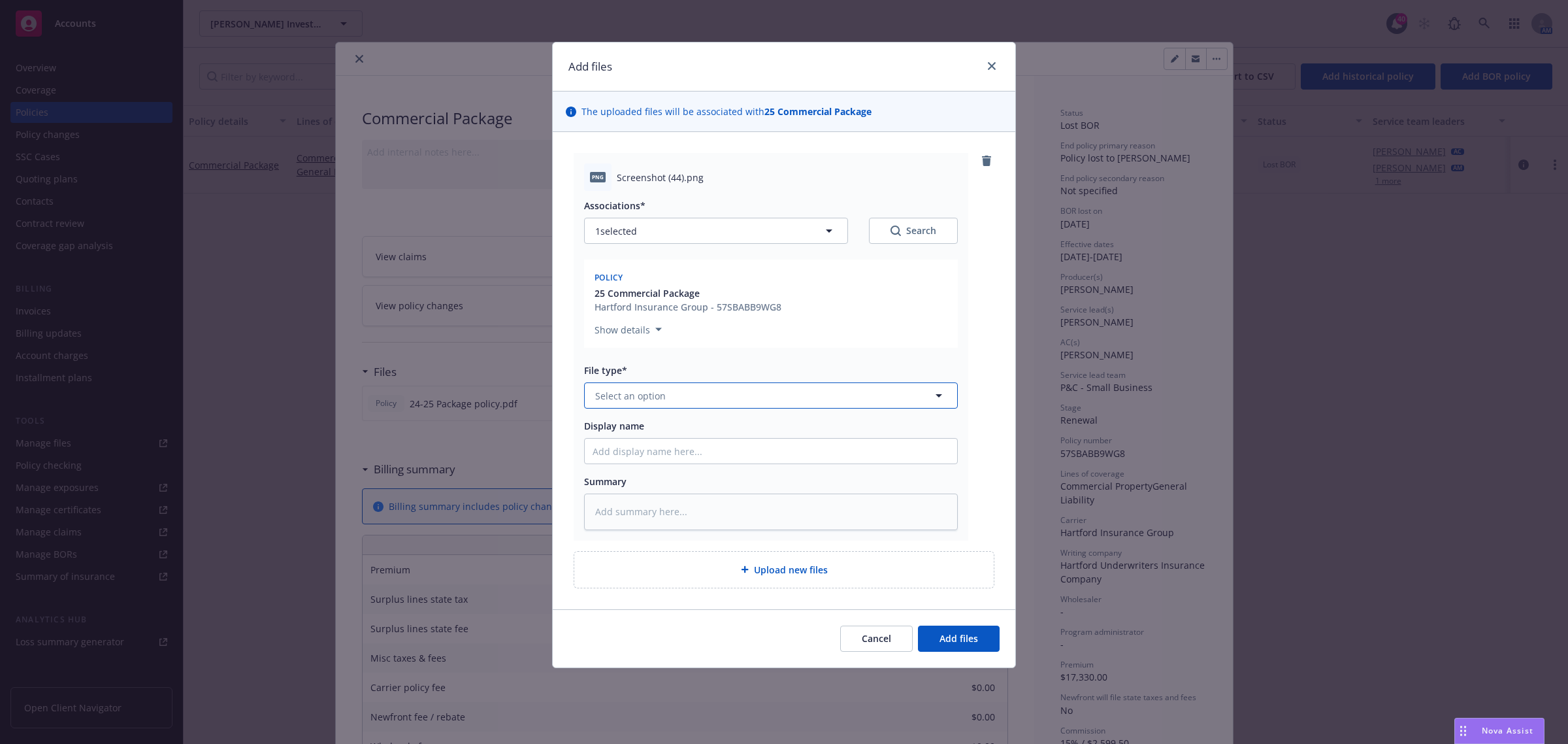
click at [624, 402] on span "Select an option" at bounding box center [631, 396] width 71 height 14
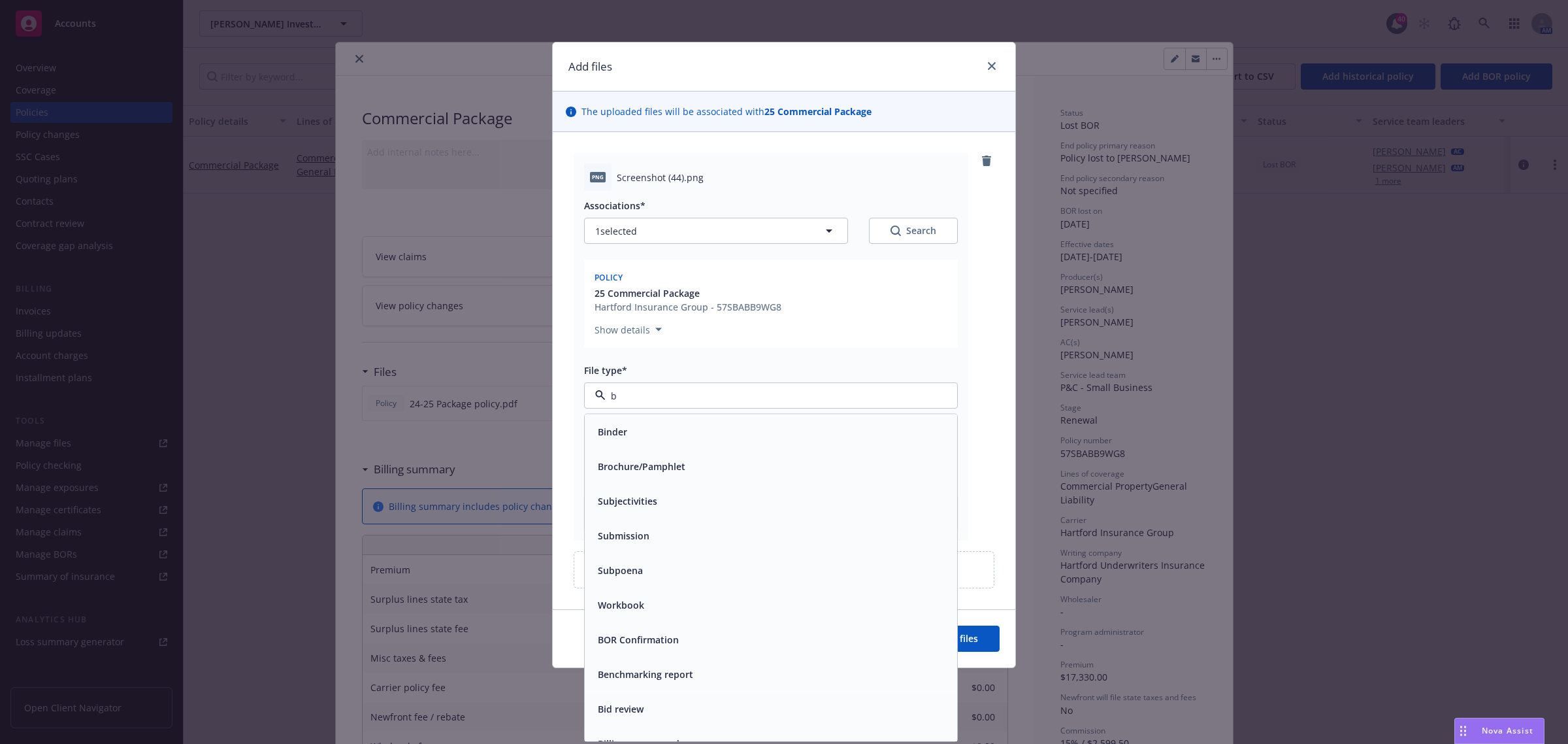
type input "bo"
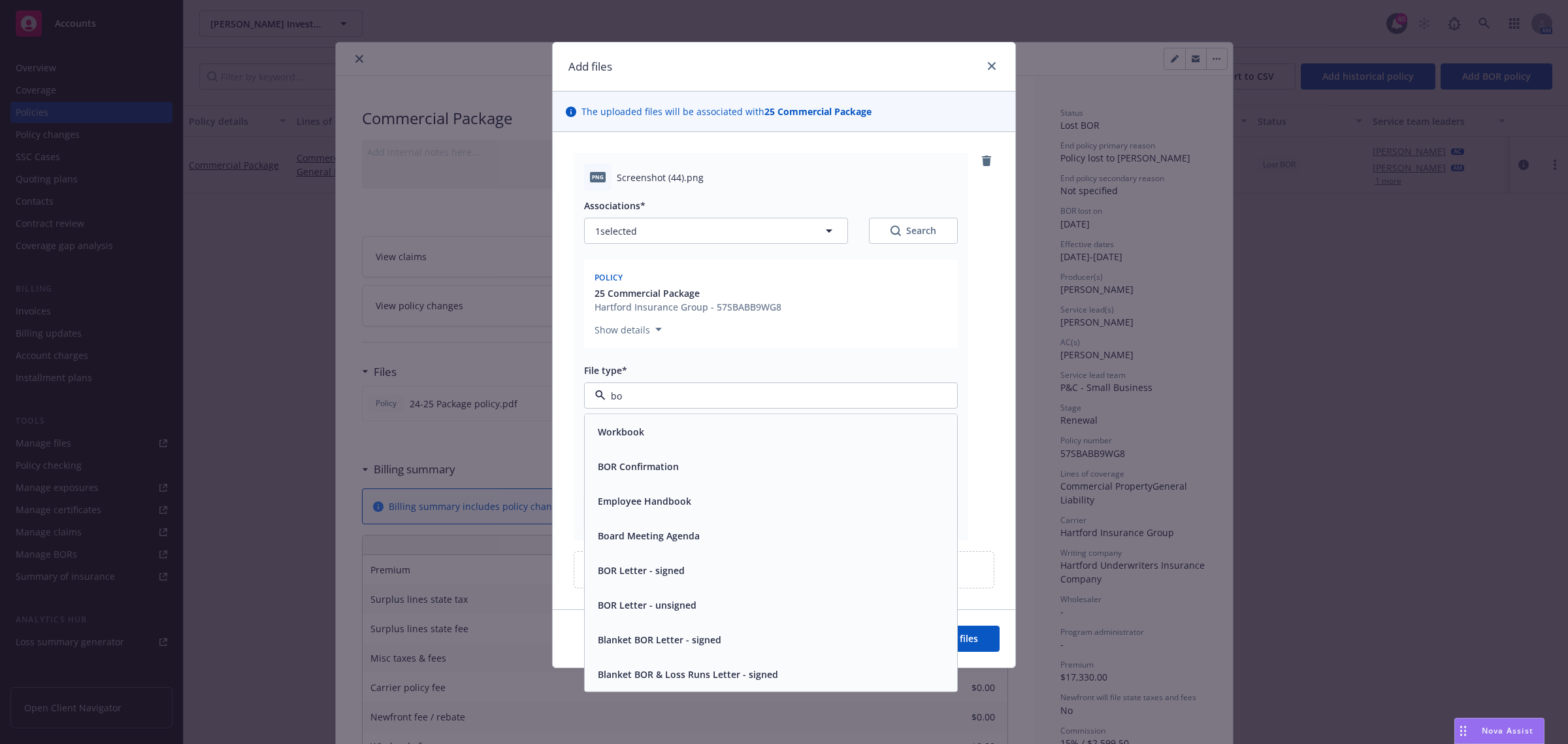
click at [697, 457] on div "BOR Confirmation" at bounding box center [771, 466] width 357 height 19
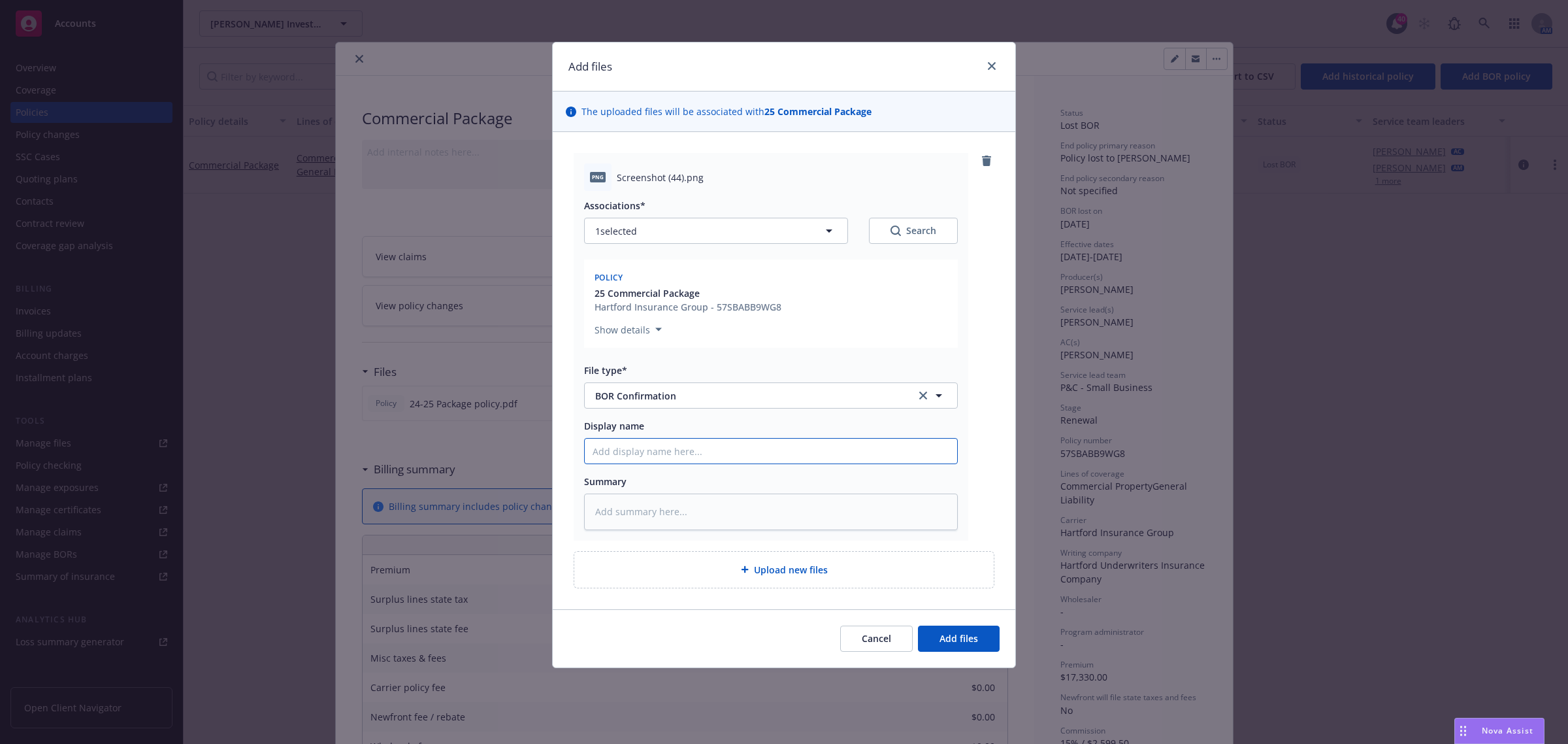
click at [617, 451] on input "Display name" at bounding box center [771, 451] width 372 height 25
type textarea "x"
type input "B"
type textarea "x"
type input "BO"
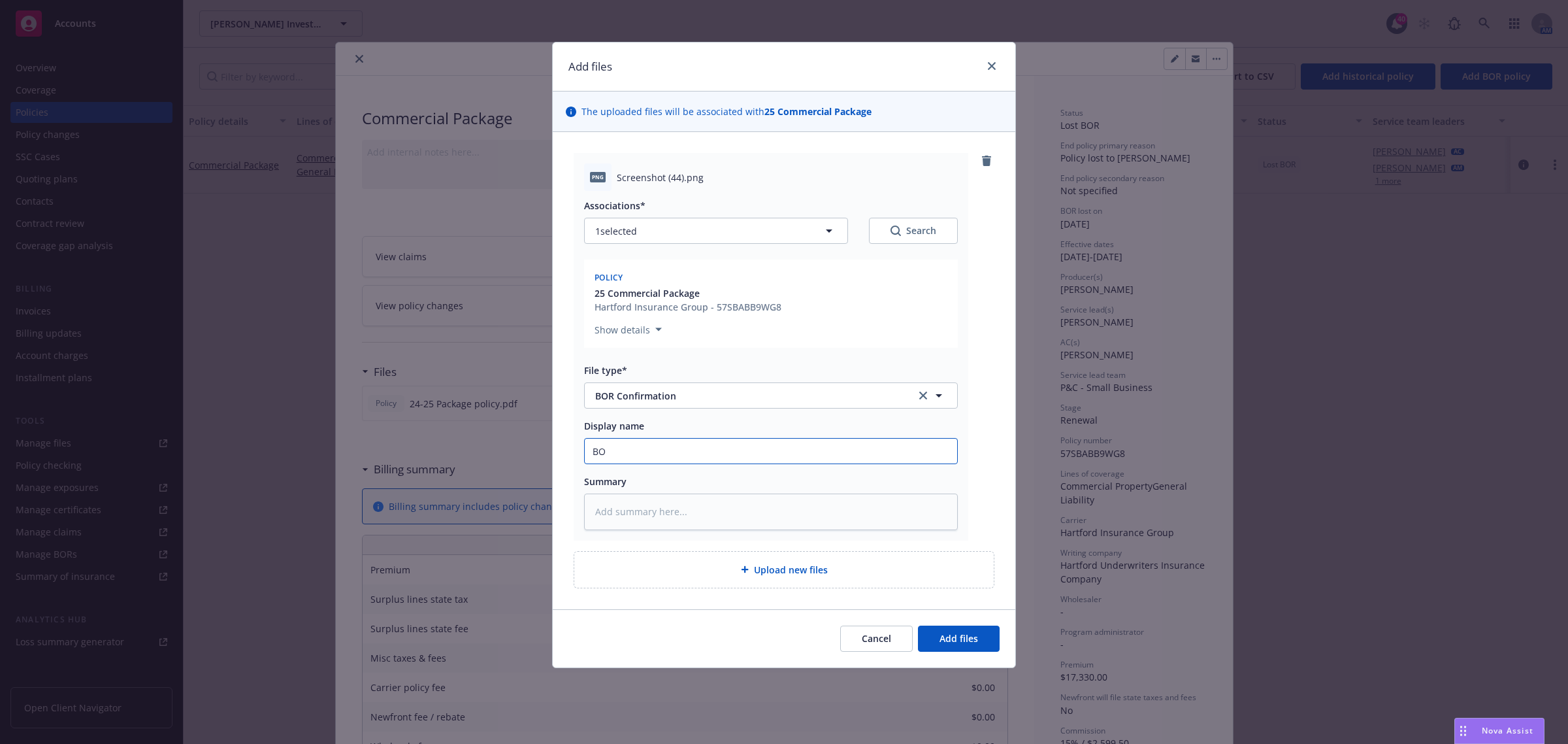
type textarea "x"
type input "BOR"
type textarea "x"
type input "BOR-"
type textarea "x"
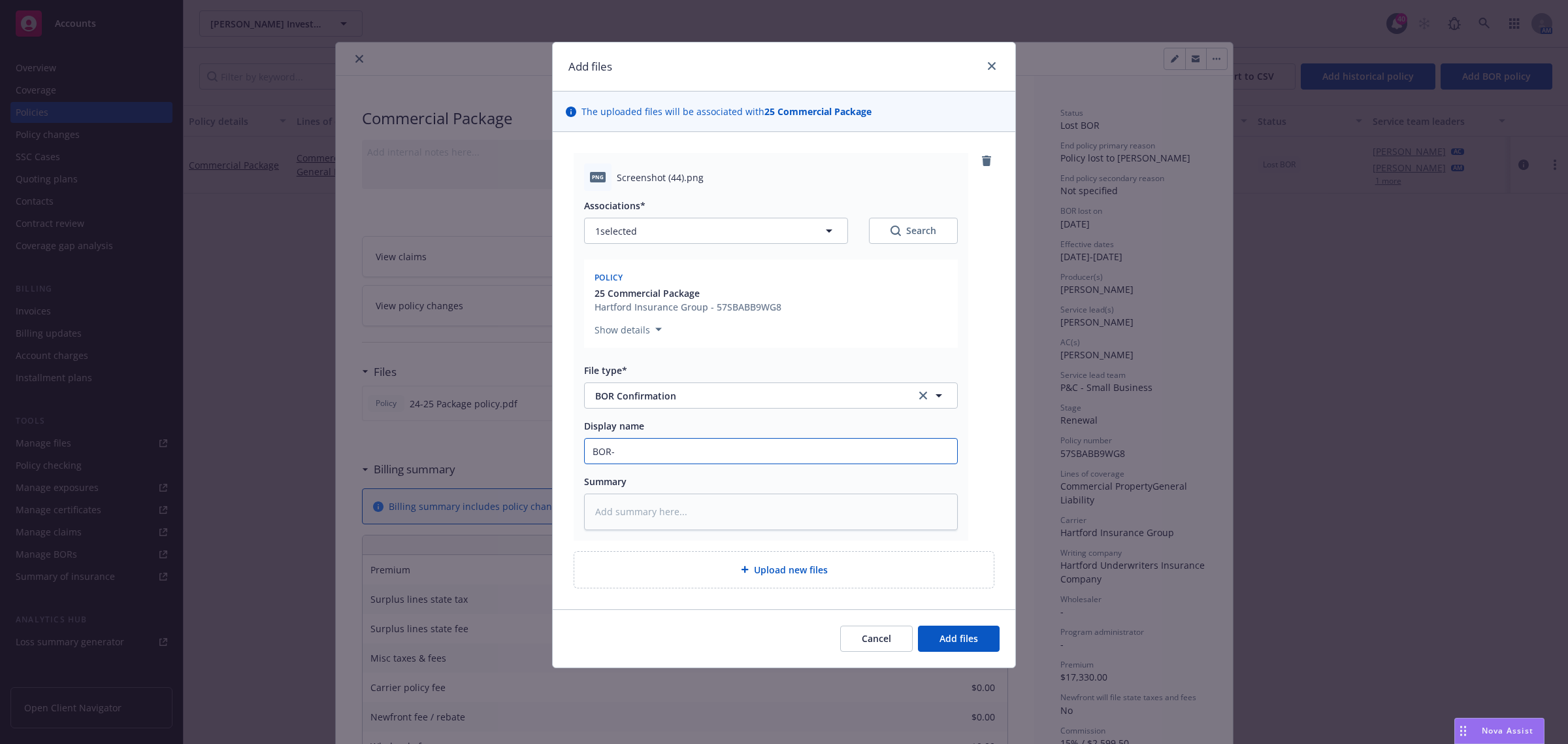
type input "BOR-"
type textarea "x"
type input "BOR- A"
type textarea "x"
type input "BOR- AW"
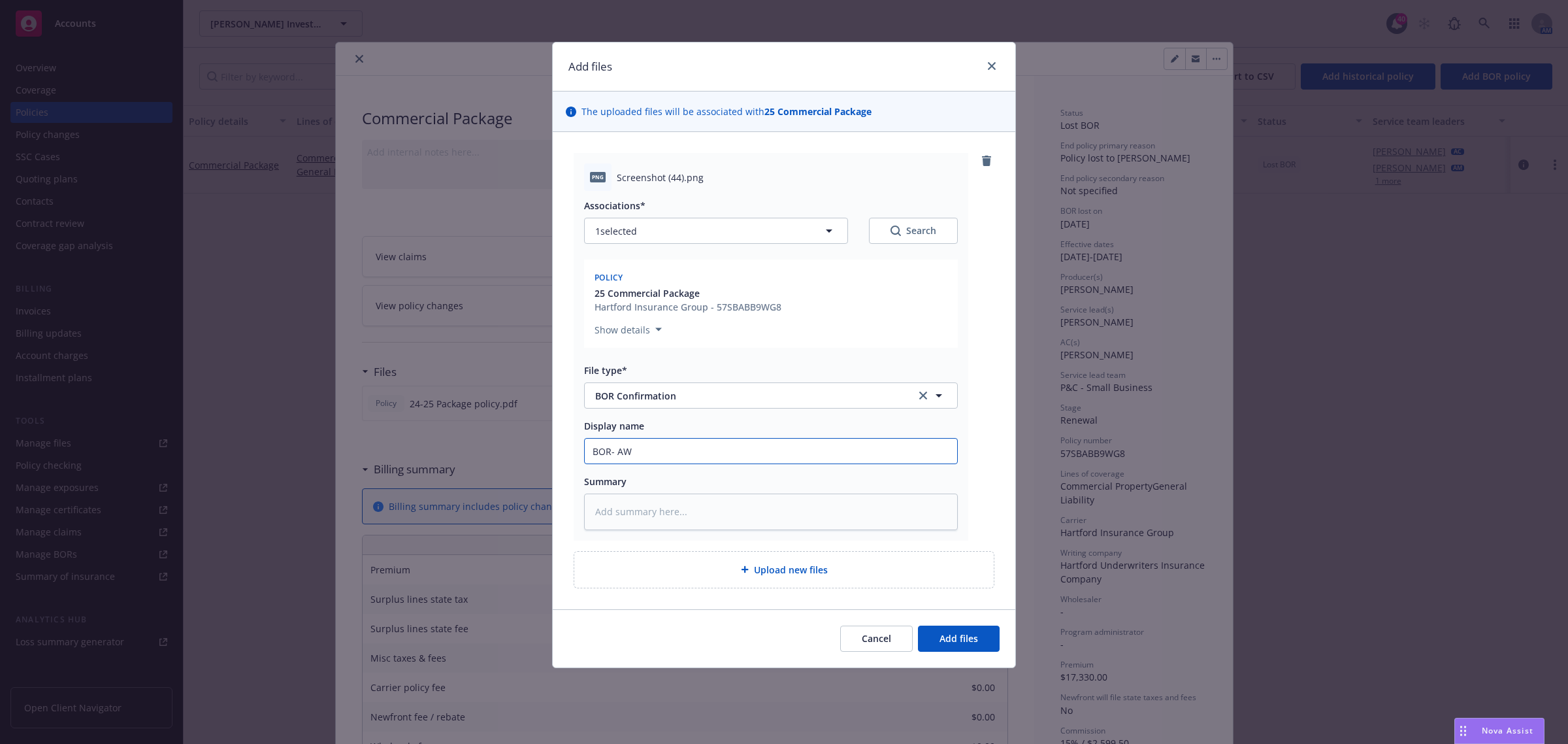
type textarea "x"
type input "BOR- AWA"
type textarea "x"
type input "BOR- AWAY"
type textarea "x"
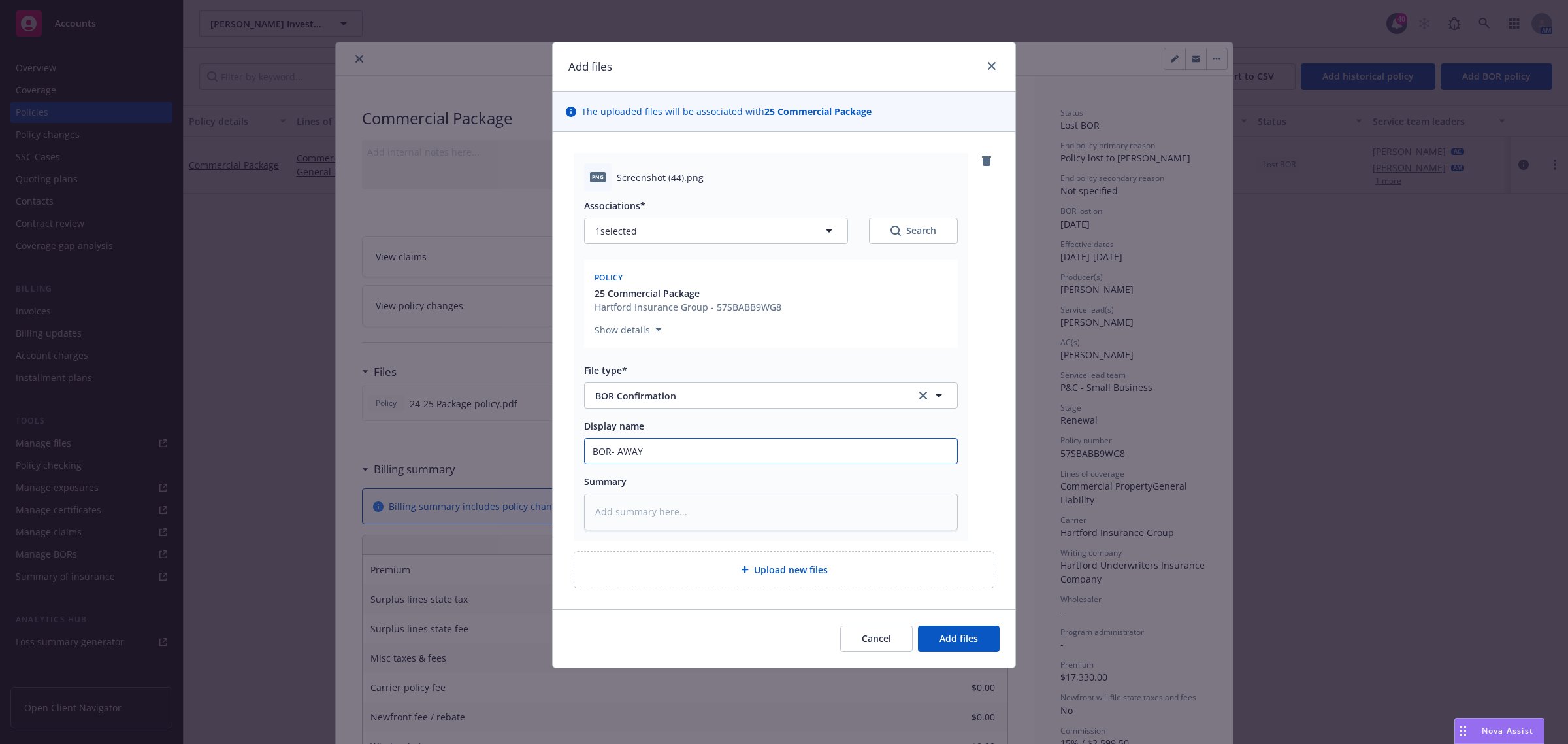
type input "BOR- AWA"
type textarea "x"
type input "BOR- AW"
type textarea "x"
type input "BOR- A"
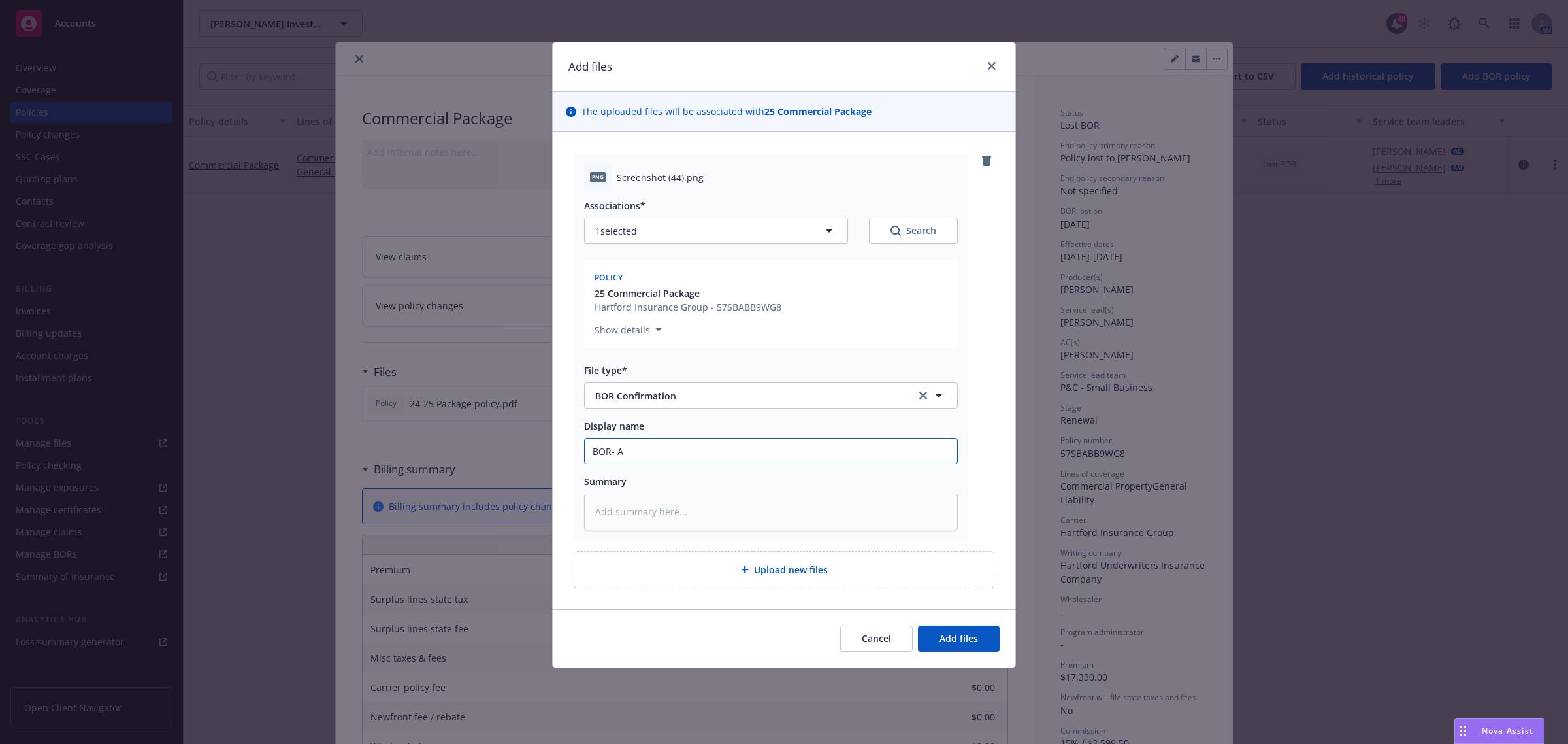
type textarea "x"
type input "BOR-"
type textarea "x"
type input "BOR-"
type textarea "x"
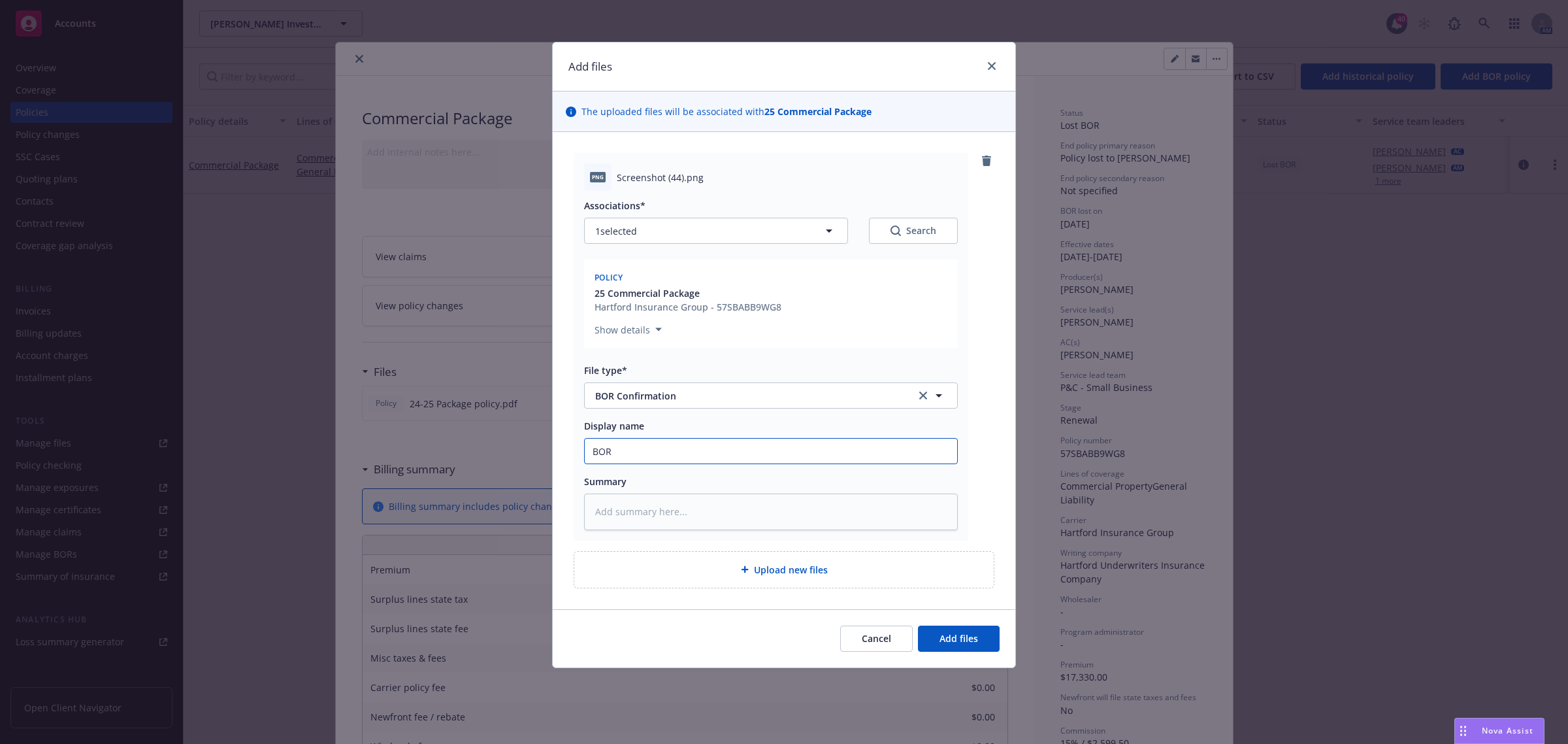
type input "BOR"
click at [918, 626] on button "Add files" at bounding box center [959, 639] width 81 height 26
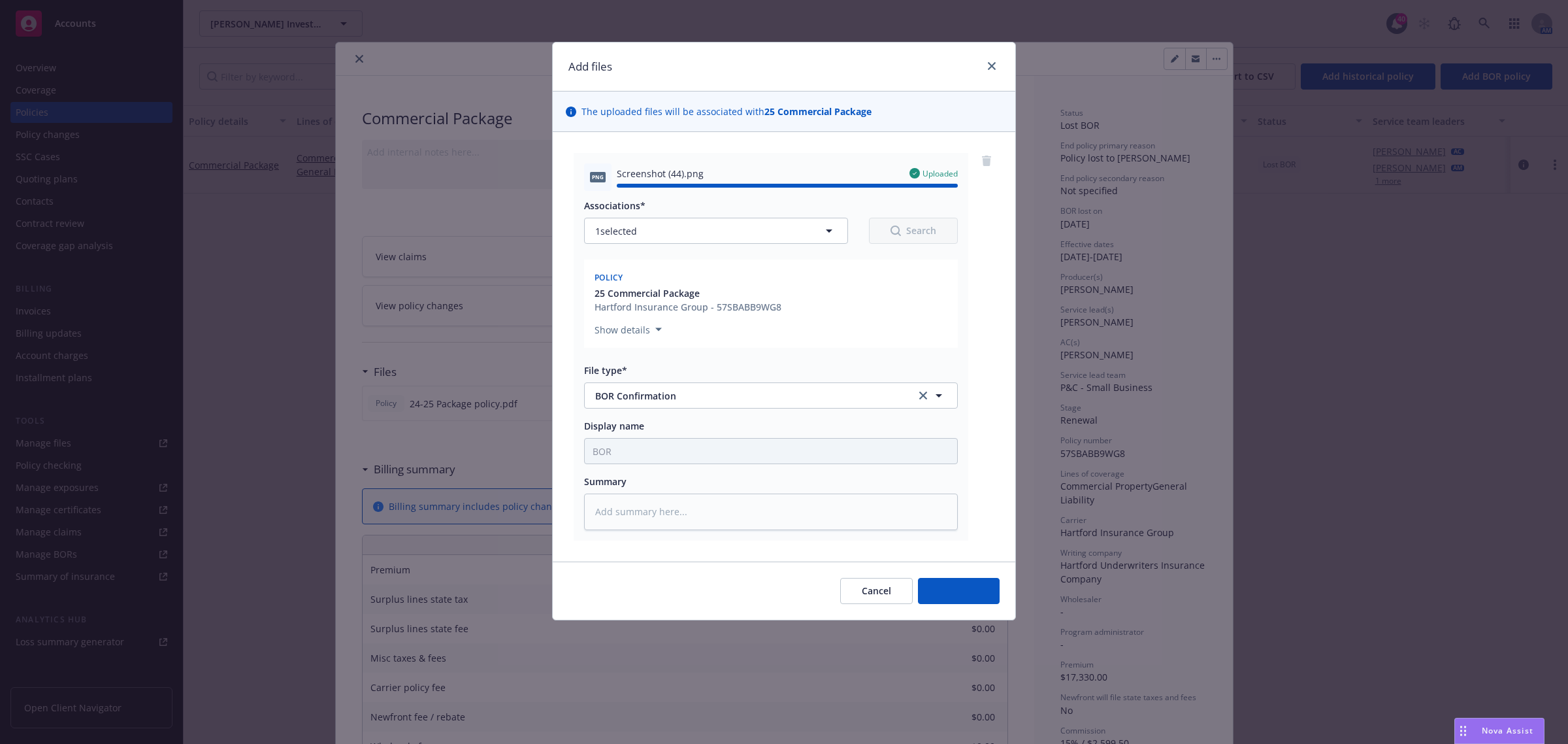
type textarea "x"
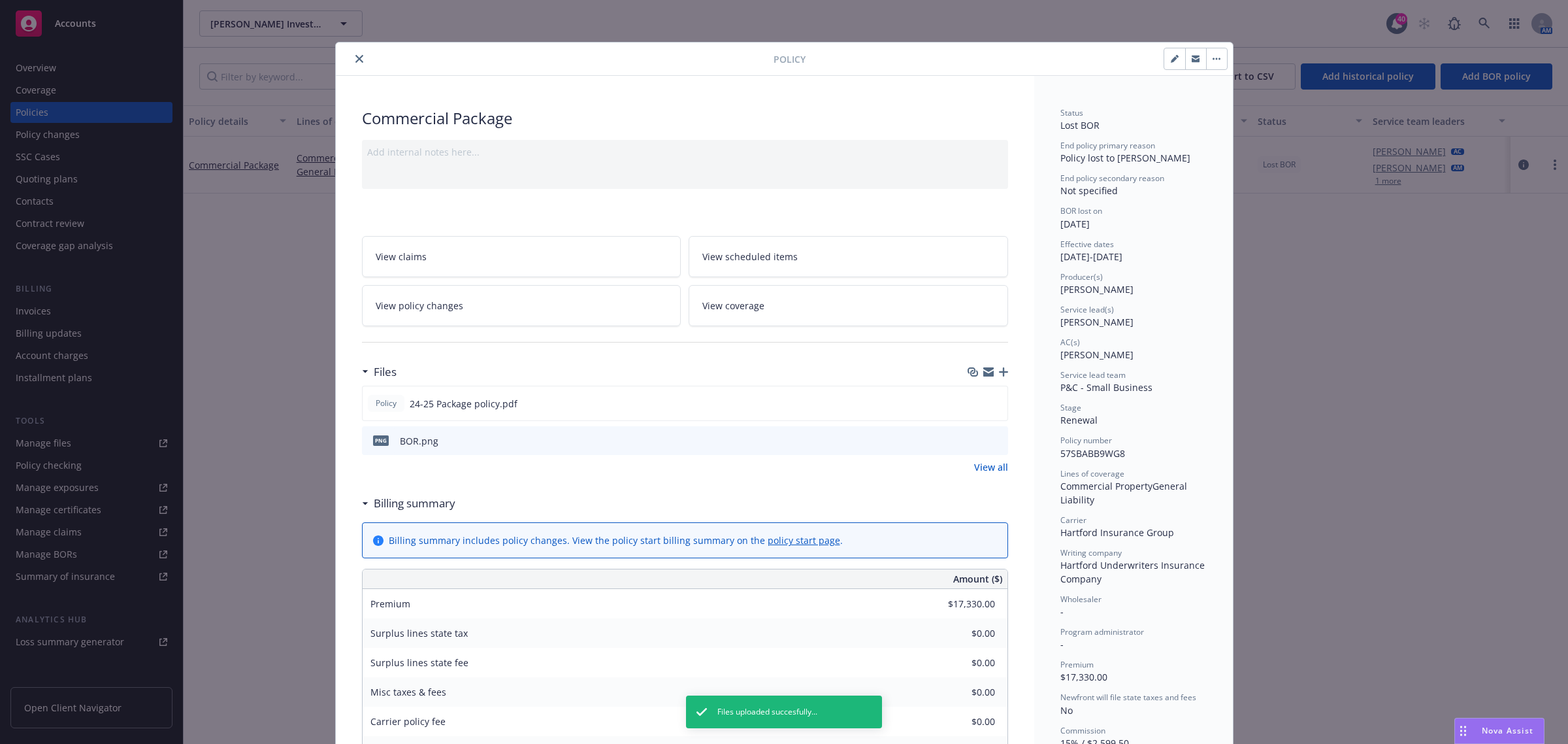
click at [356, 53] on button "close" at bounding box center [359, 59] width 16 height 16
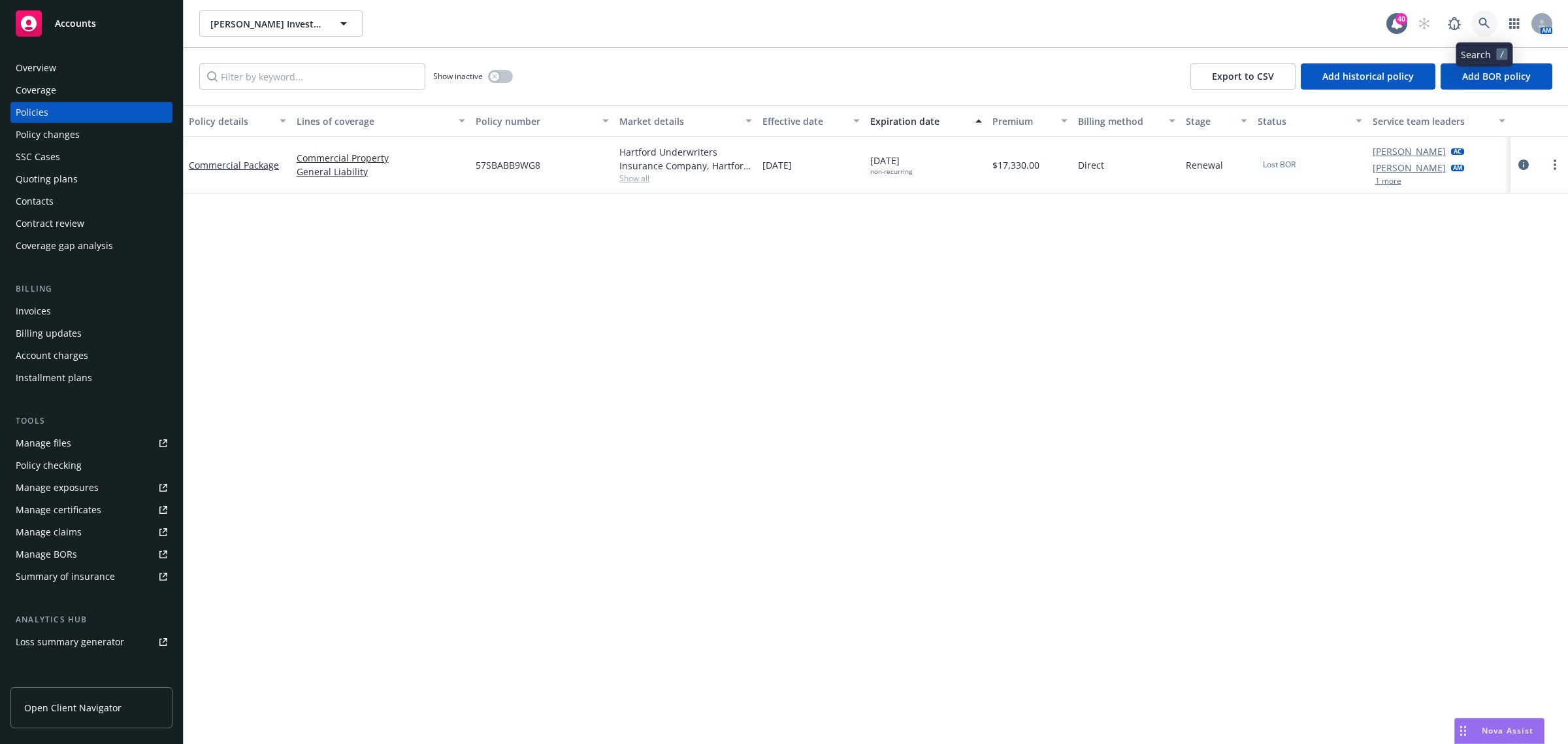
click at [1485, 23] on icon at bounding box center [1485, 24] width 12 height 12
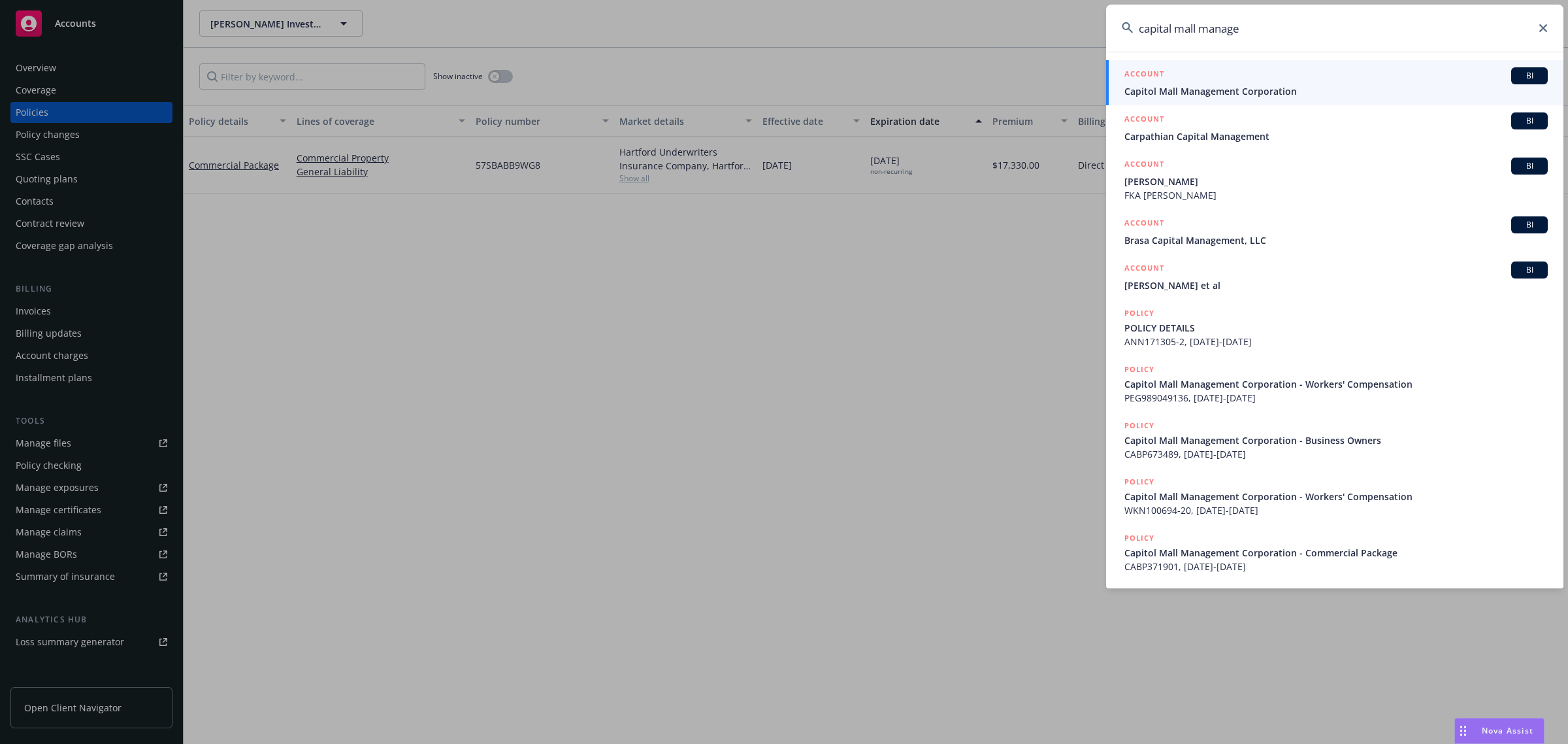
type input "capital mall manage"
click at [1230, 90] on span "Capitol Mall Management Corporation" at bounding box center [1336, 91] width 423 height 14
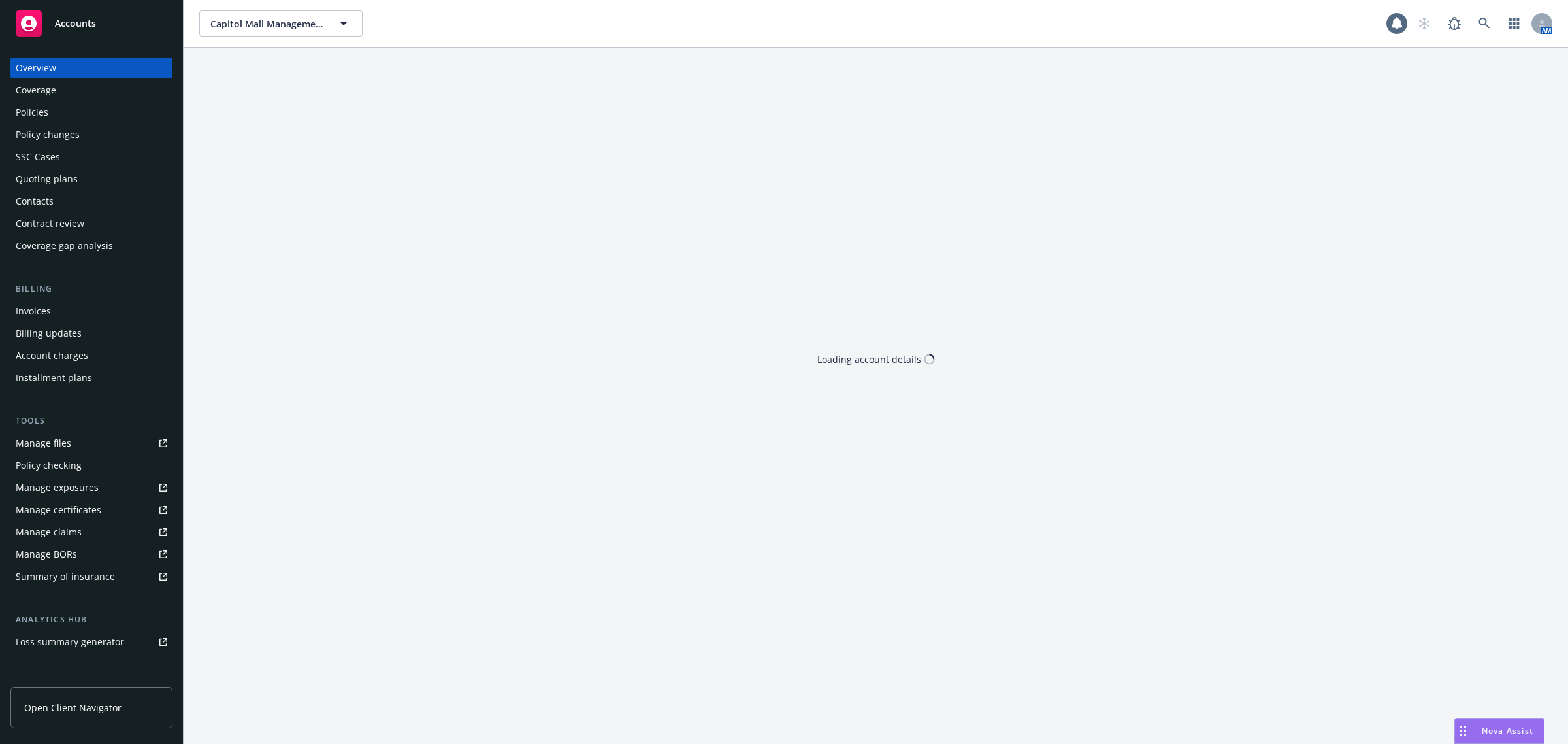
click at [77, 109] on div "Policies" at bounding box center [91, 113] width 152 height 21
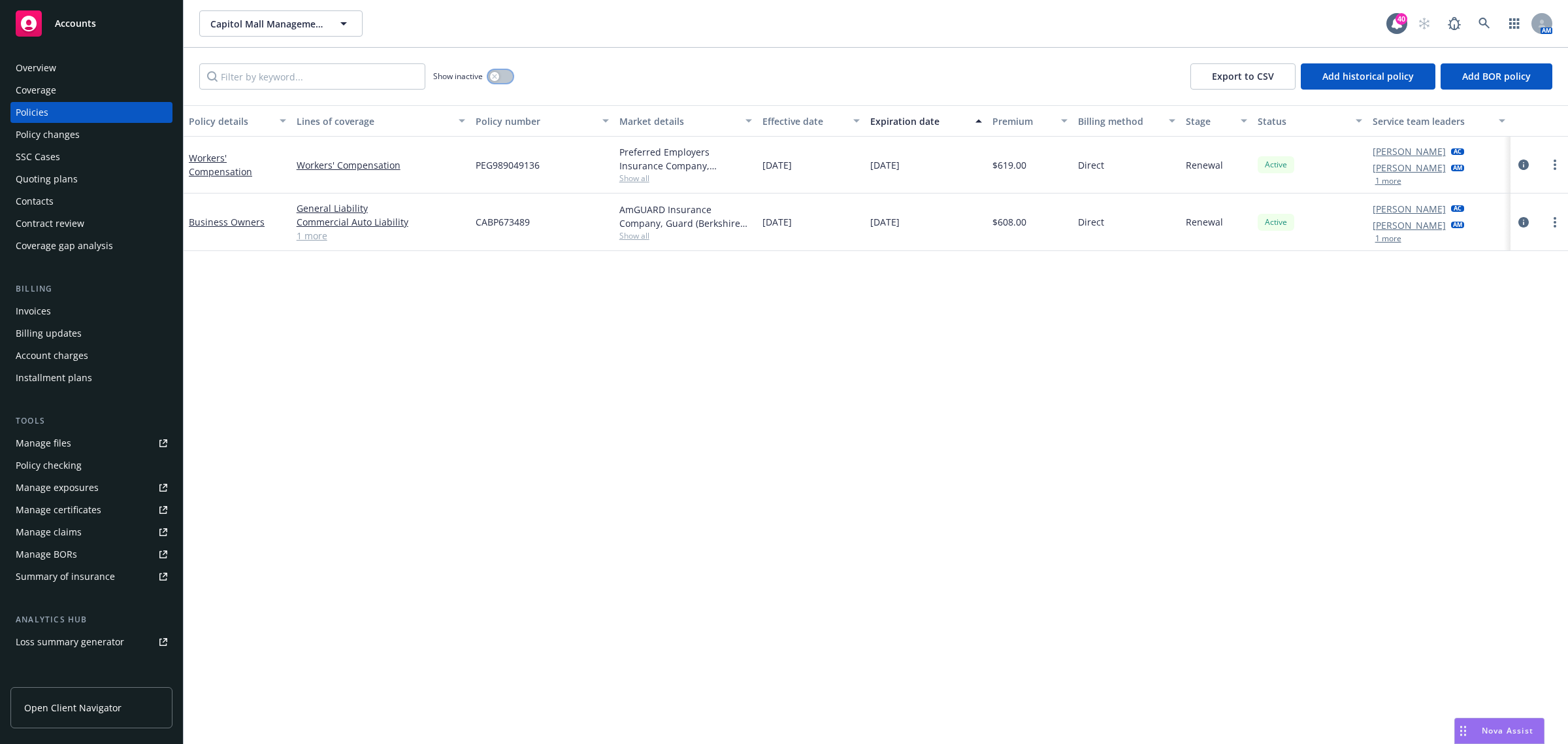
click at [503, 73] on button "button" at bounding box center [501, 77] width 25 height 13
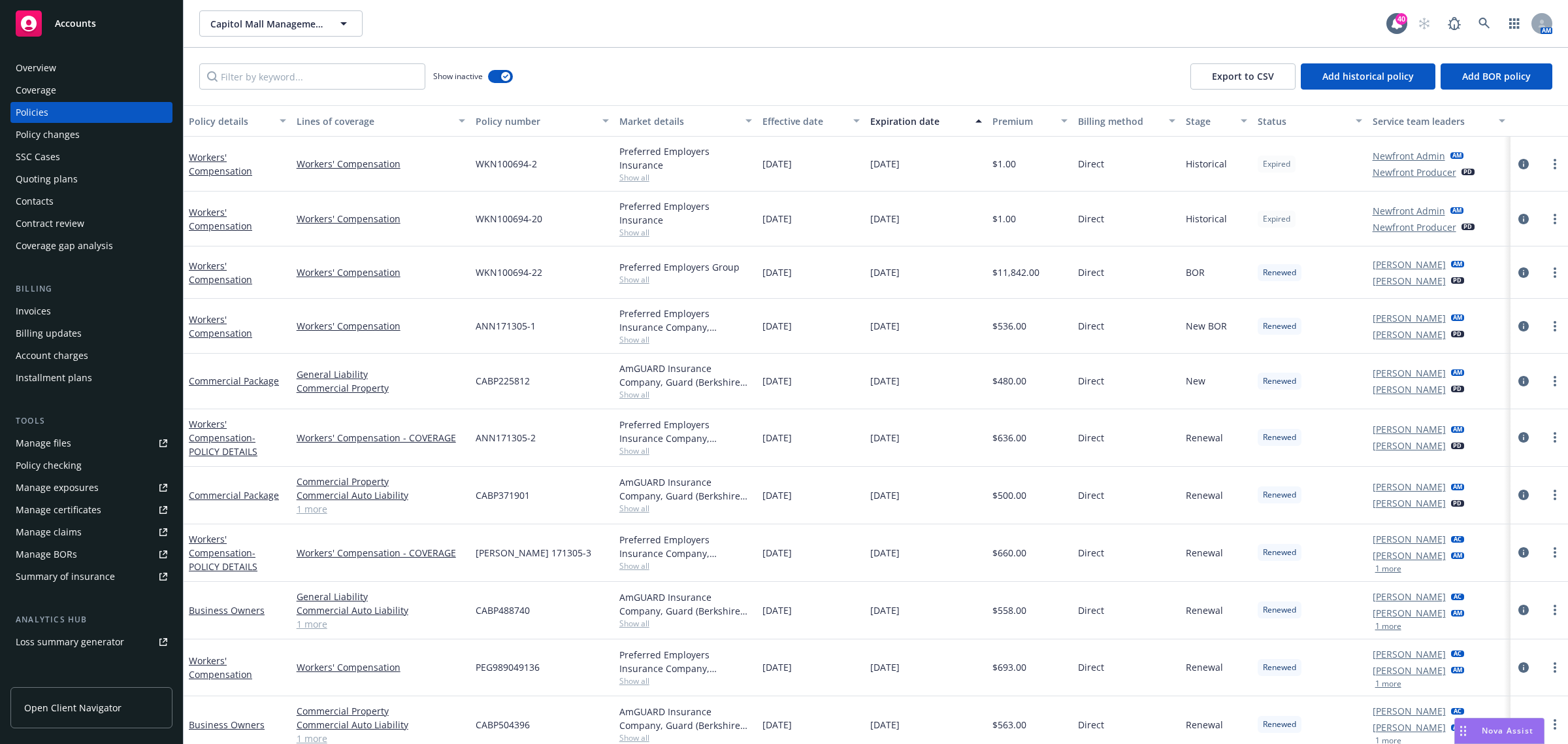
click at [523, 121] on div "Policy number" at bounding box center [535, 121] width 119 height 14
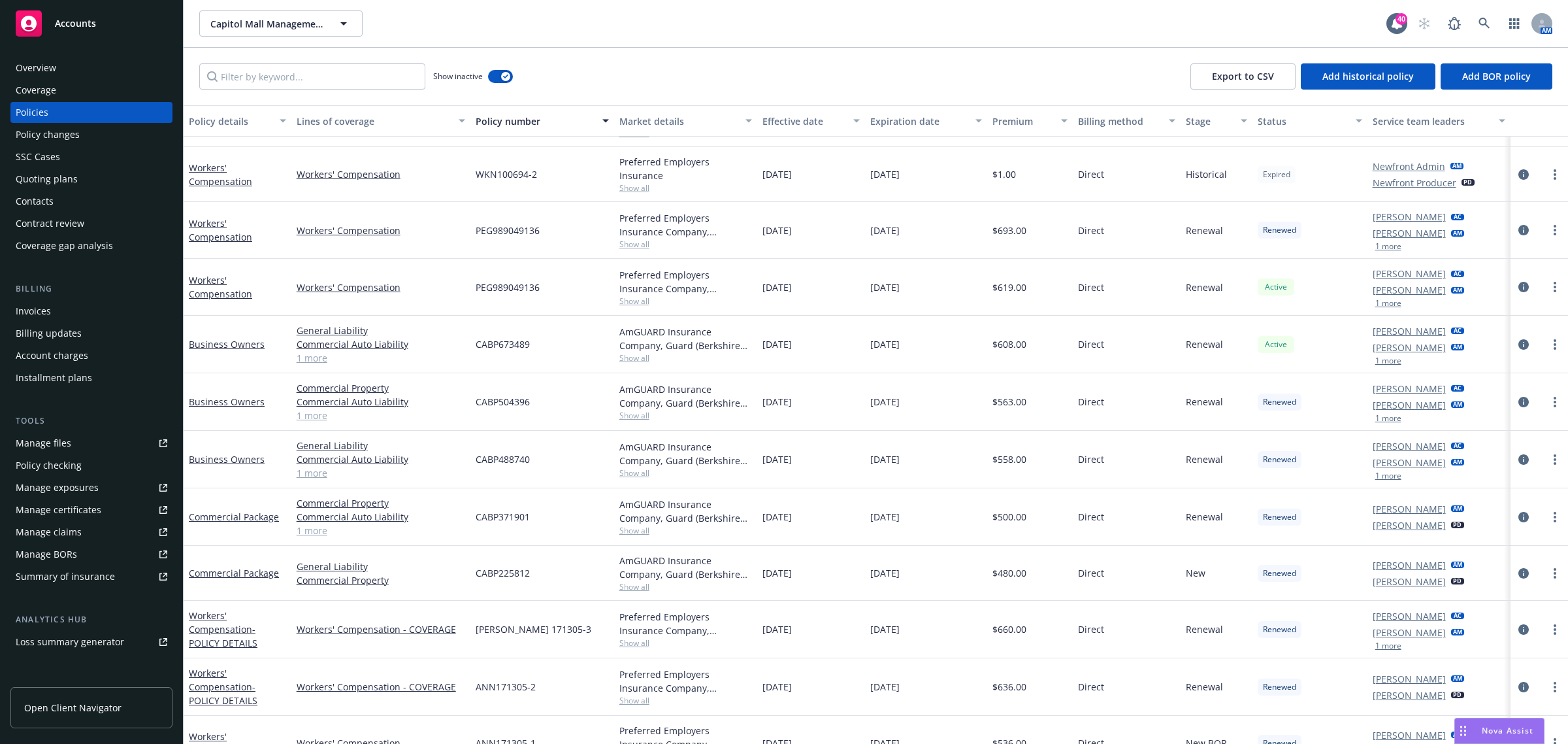
scroll to position [125, 0]
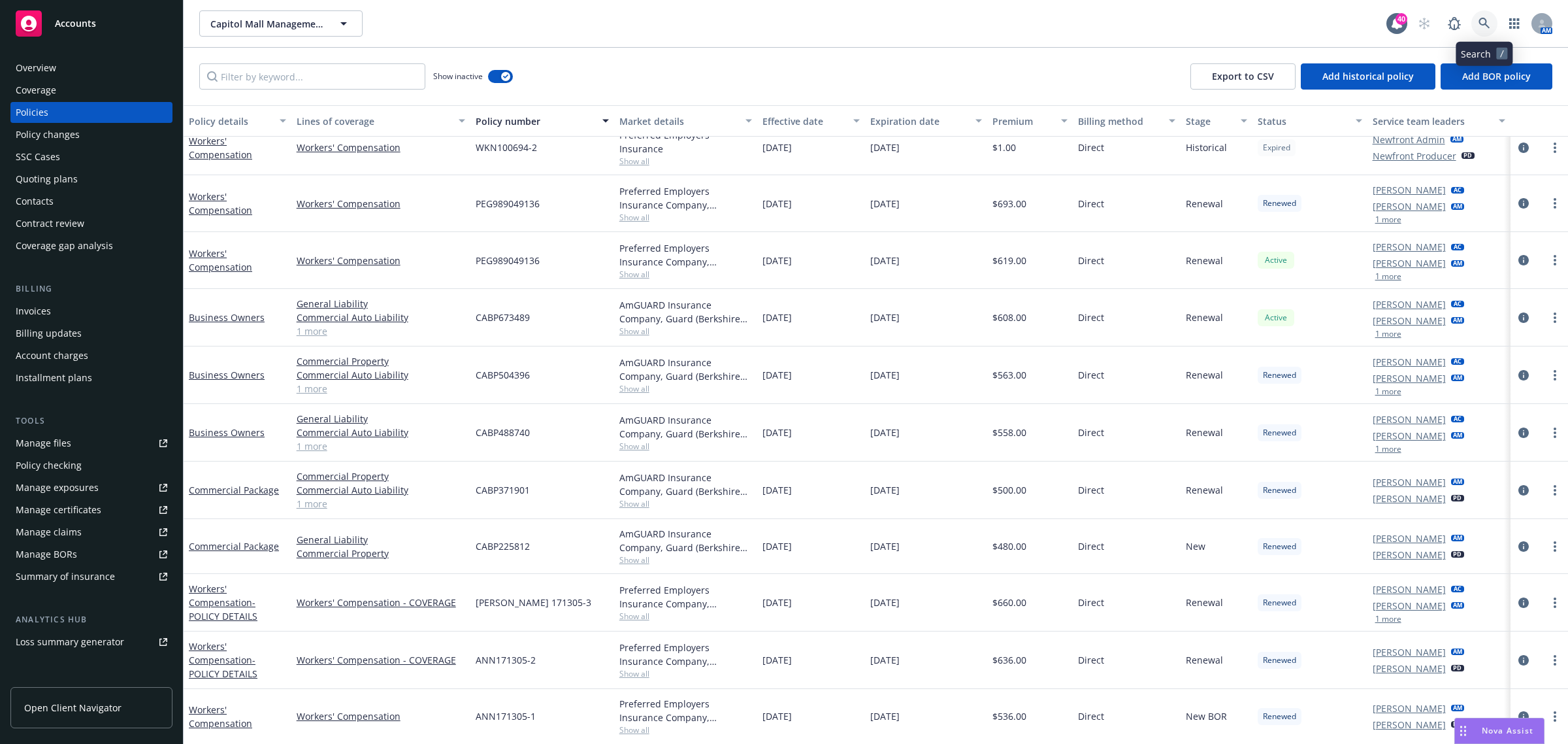
click at [1487, 24] on icon at bounding box center [1485, 24] width 12 height 12
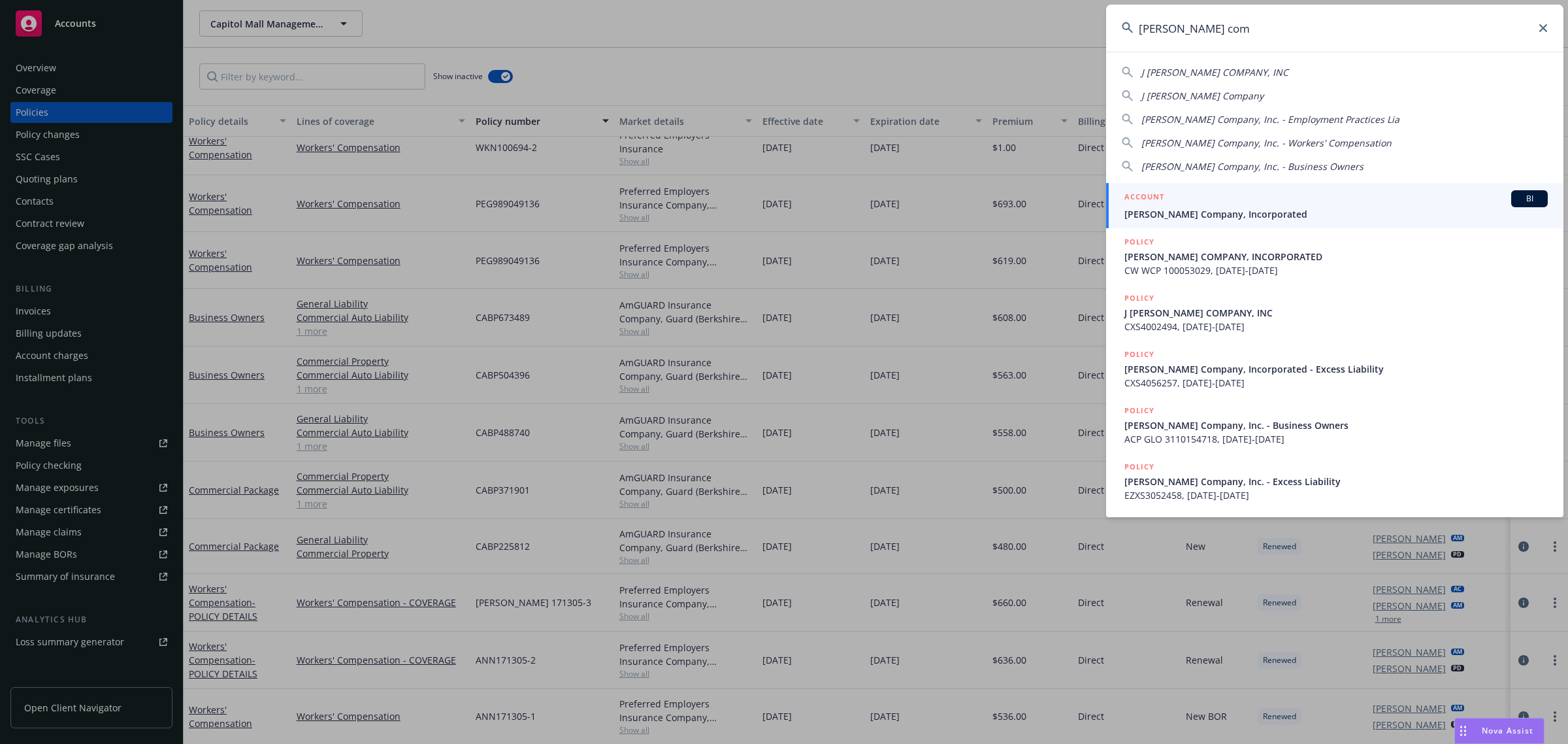
type input "j. berry com"
click at [1246, 216] on span "J. Berry Company, Incorporated" at bounding box center [1336, 214] width 423 height 14
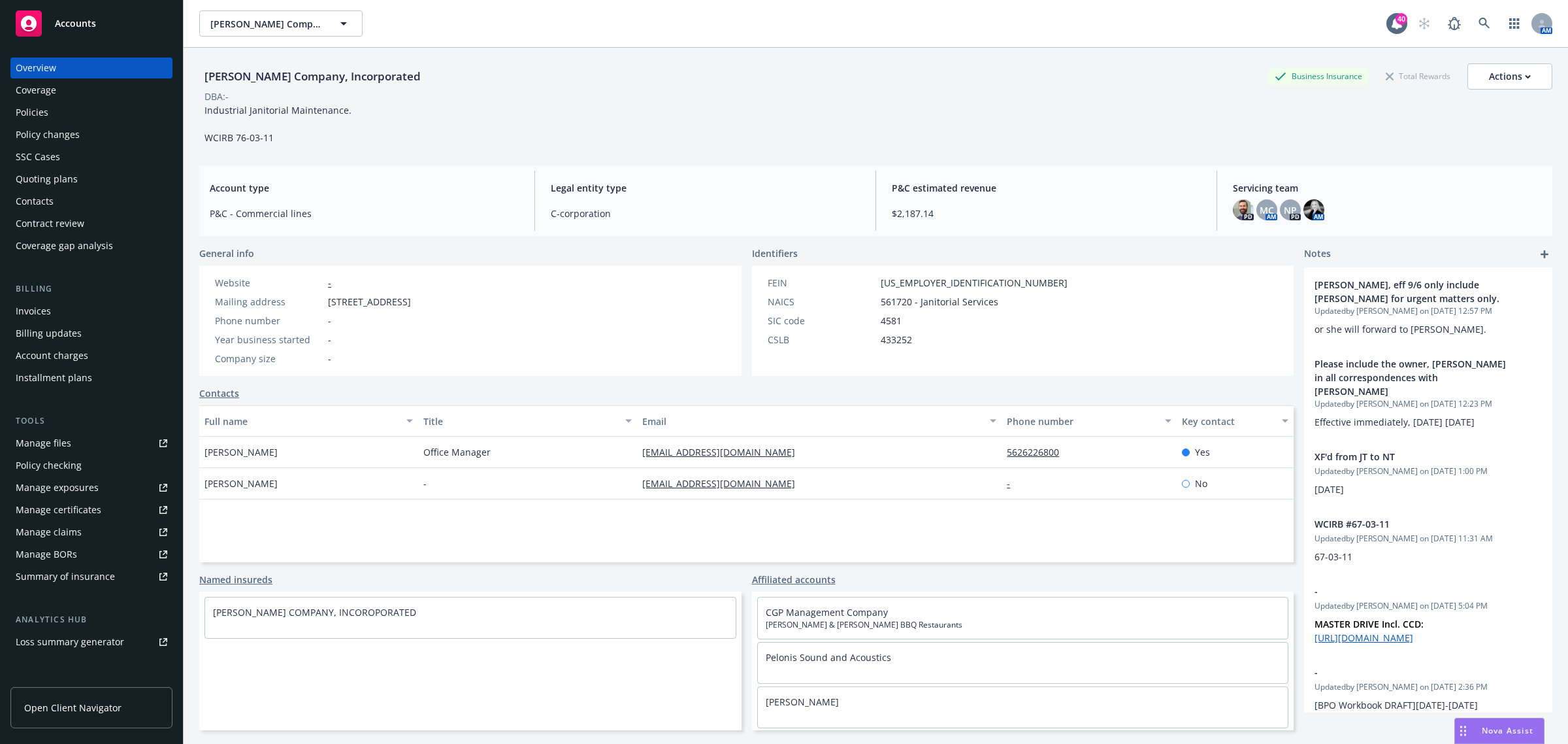
click at [82, 308] on div "Invoices" at bounding box center [91, 311] width 152 height 21
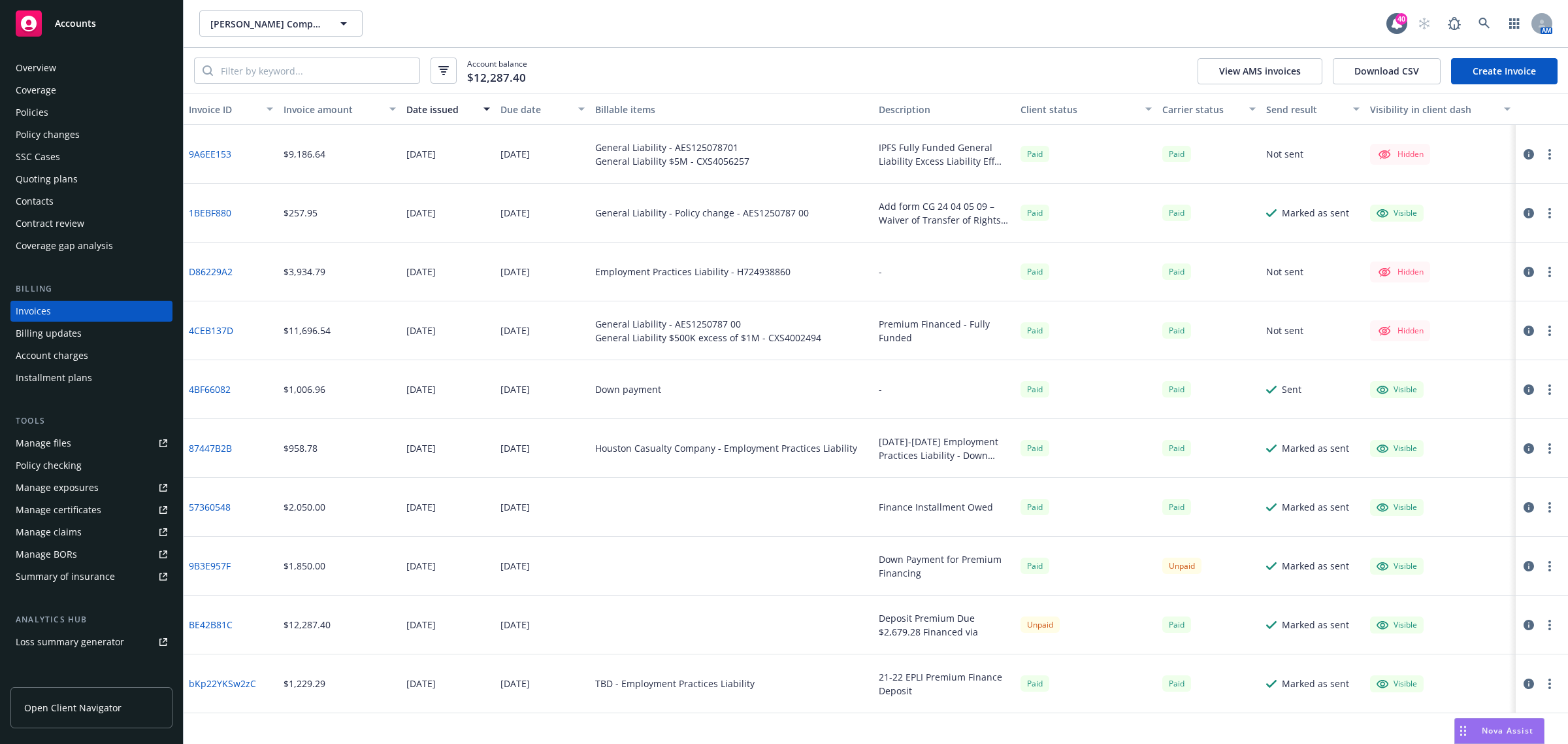
click at [58, 112] on div "Policies" at bounding box center [91, 113] width 152 height 21
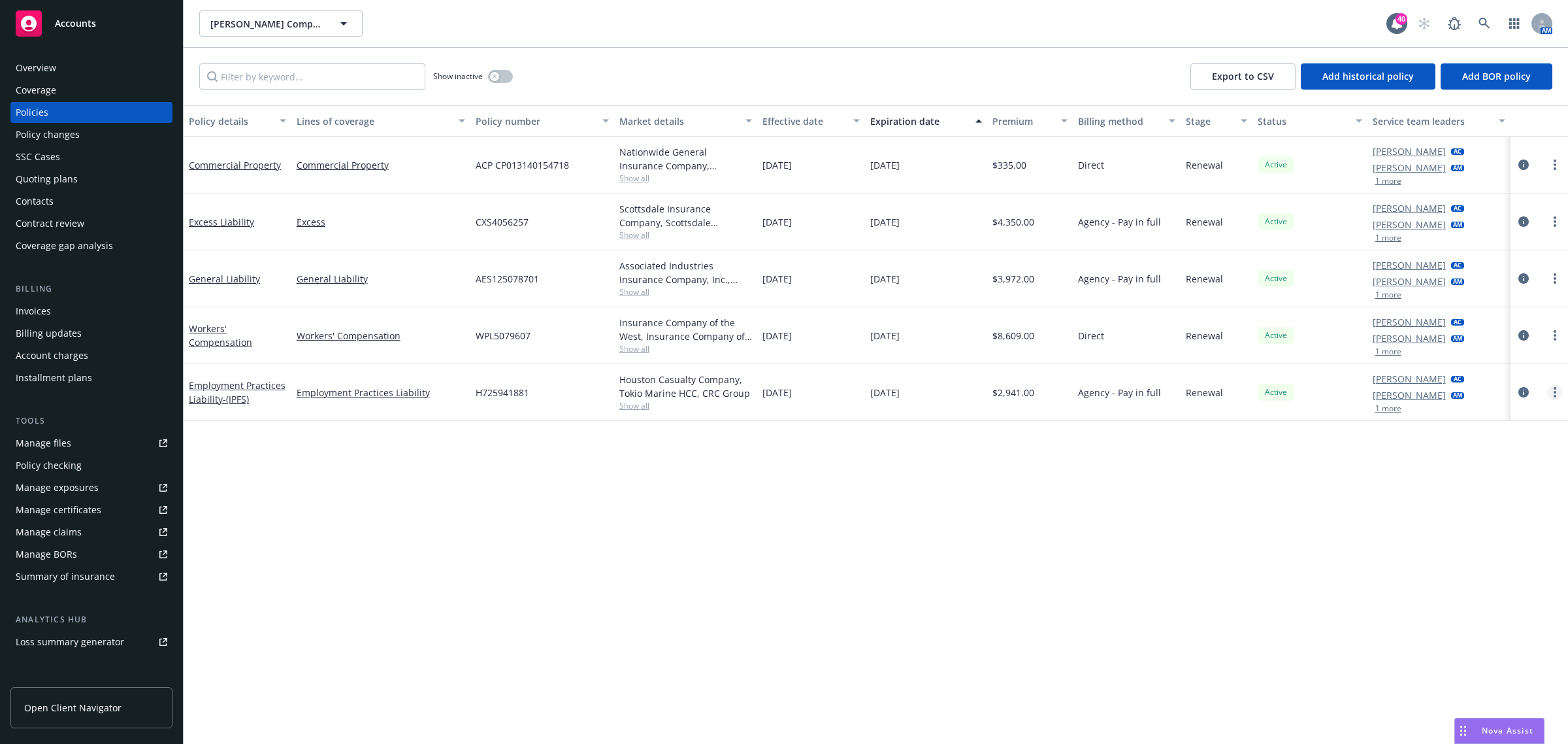
click at [1561, 393] on link "more" at bounding box center [1555, 393] width 16 height 16
click at [57, 316] on div "Invoices" at bounding box center [91, 311] width 152 height 21
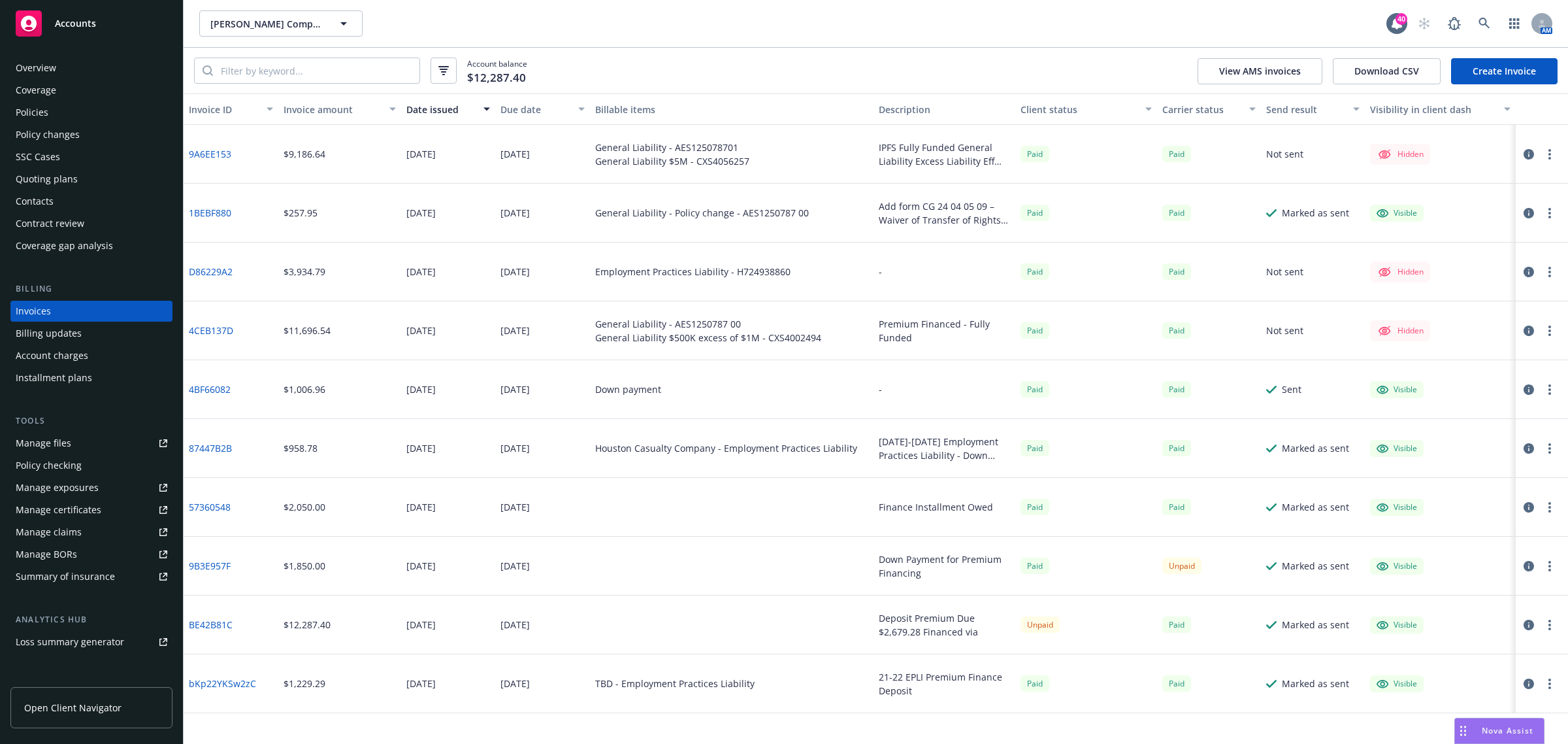
click at [1549, 67] on link "Create Invoice" at bounding box center [1504, 71] width 107 height 26
